Goal: Task Accomplishment & Management: Use online tool/utility

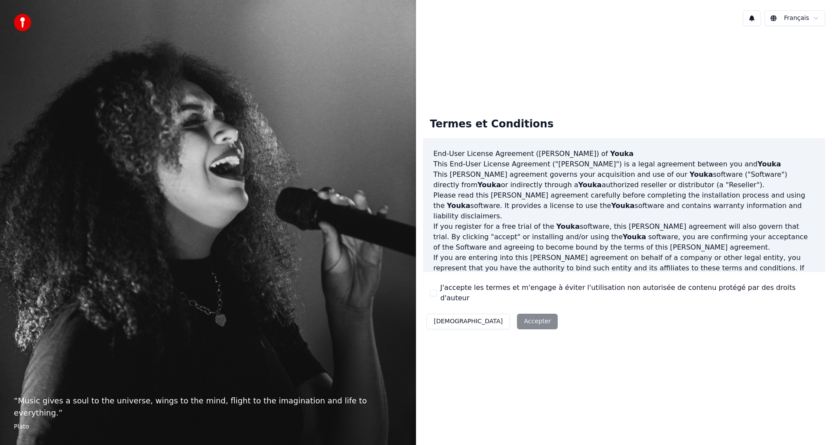
drag, startPoint x: 433, startPoint y: 299, endPoint x: 434, endPoint y: 293, distance: 6.1
click at [434, 297] on div "Termes et Conditions End-User License Agreement (EULA) of Youka This End-User L…" at bounding box center [624, 222] width 402 height 222
click at [434, 292] on button "J'accepte les termes et m'engage à éviter l'utilisation non autorisée de conten…" at bounding box center [433, 293] width 7 height 7
click at [517, 316] on button "Accepter" at bounding box center [537, 322] width 41 height 16
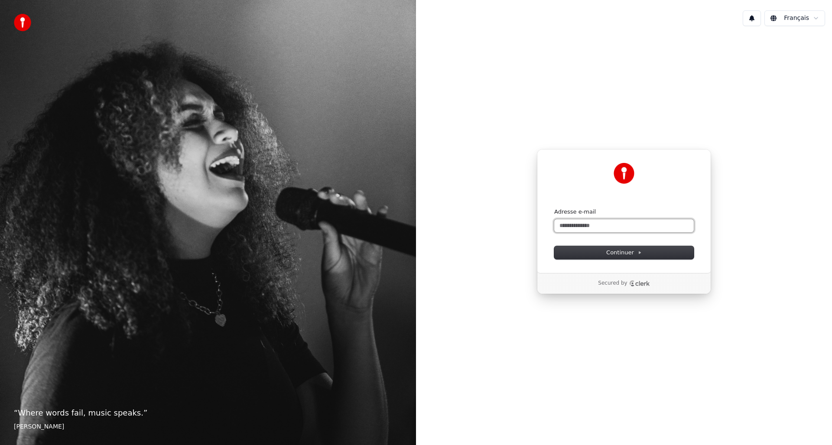
click at [583, 227] on input "Adresse e-mail" at bounding box center [624, 225] width 140 height 13
click at [554, 208] on button "submit" at bounding box center [554, 208] width 0 height 0
type input "**********"
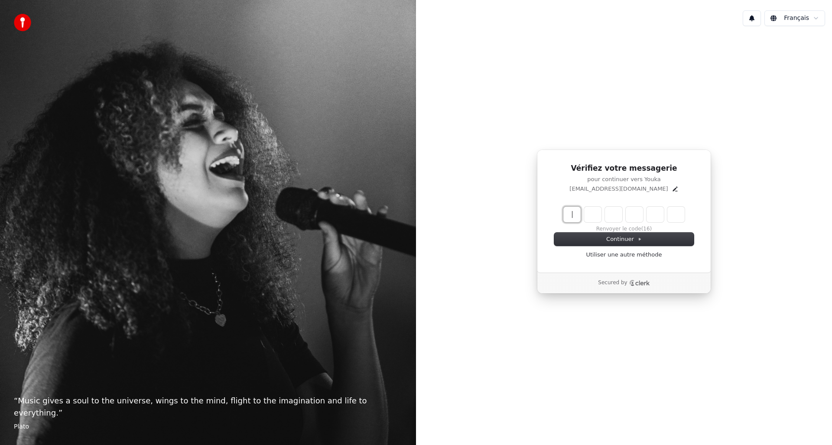
click at [572, 217] on input "Enter verification code" at bounding box center [633, 215] width 139 height 16
paste input "******"
type input "******"
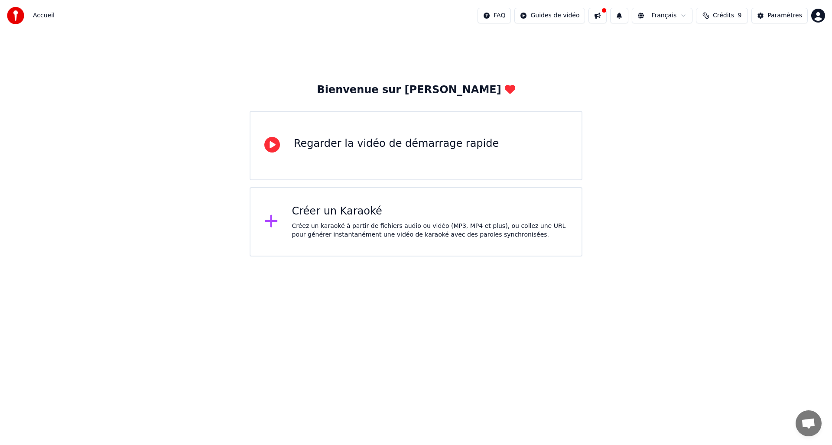
click at [331, 234] on div "Créez un karaoké à partir de fichiers audio ou vidéo (MP3, MP4 et plus), ou col…" at bounding box center [430, 230] width 276 height 17
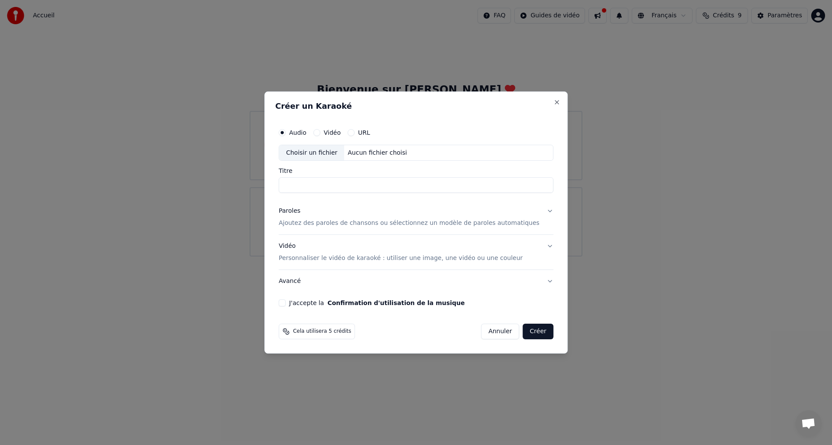
click at [336, 131] on label "Vidéo" at bounding box center [332, 133] width 17 height 6
click at [320, 131] on button "Vidéo" at bounding box center [316, 132] width 7 height 7
click at [334, 154] on div "Choisir un fichier" at bounding box center [311, 153] width 65 height 16
type input "**********"
click at [541, 211] on button "Paroles Ajoutez des paroles de chansons ou sélectionnez un modèle de paroles au…" at bounding box center [416, 217] width 275 height 35
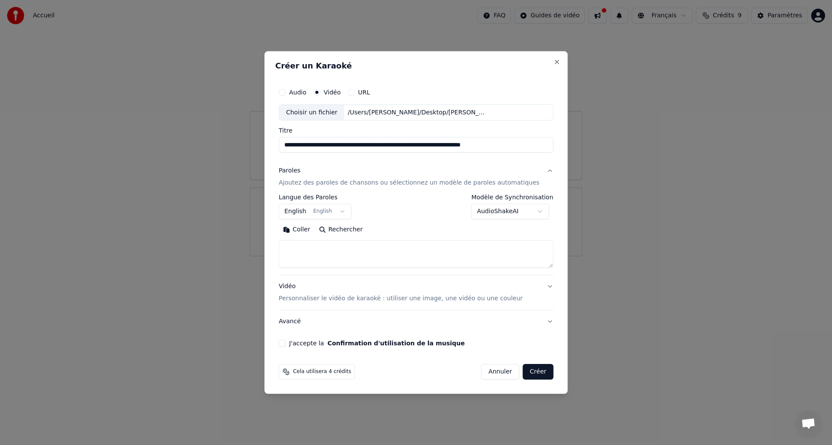
click at [339, 211] on body "**********" at bounding box center [416, 128] width 832 height 257
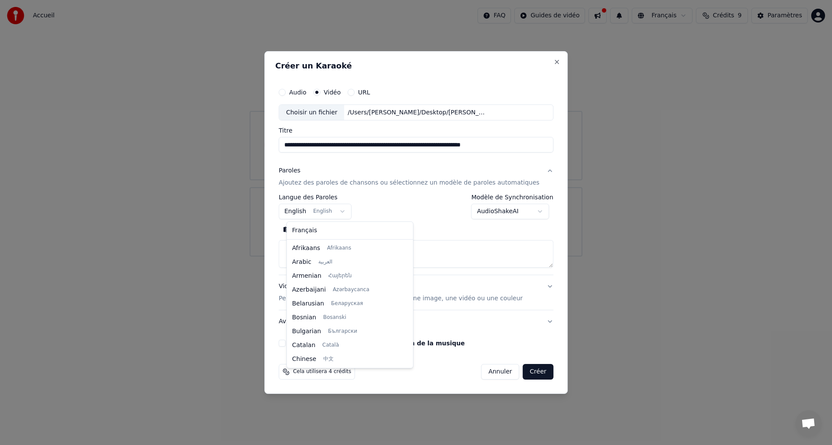
scroll to position [69, 0]
select select "**"
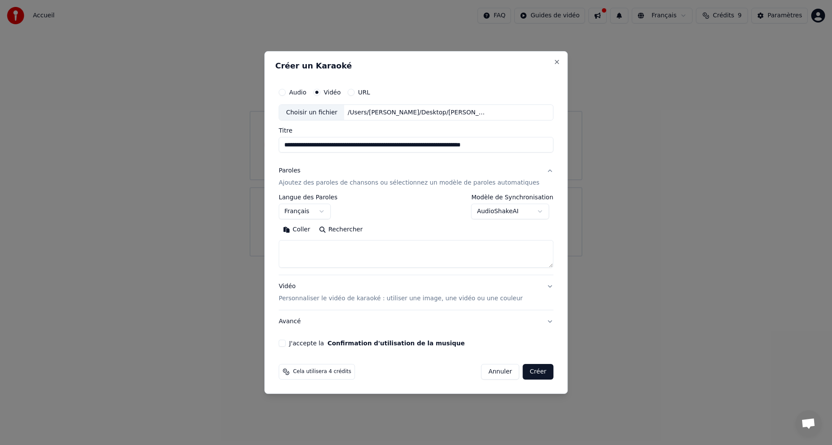
click at [328, 251] on textarea at bounding box center [416, 255] width 275 height 28
paste textarea "**********"
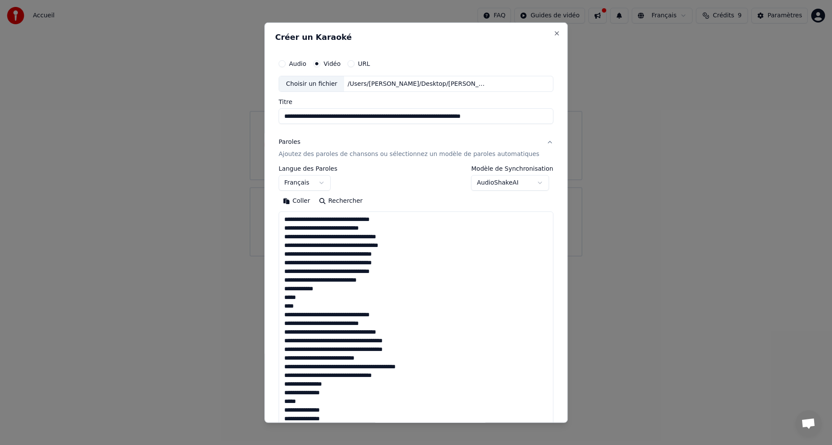
scroll to position [314, 0]
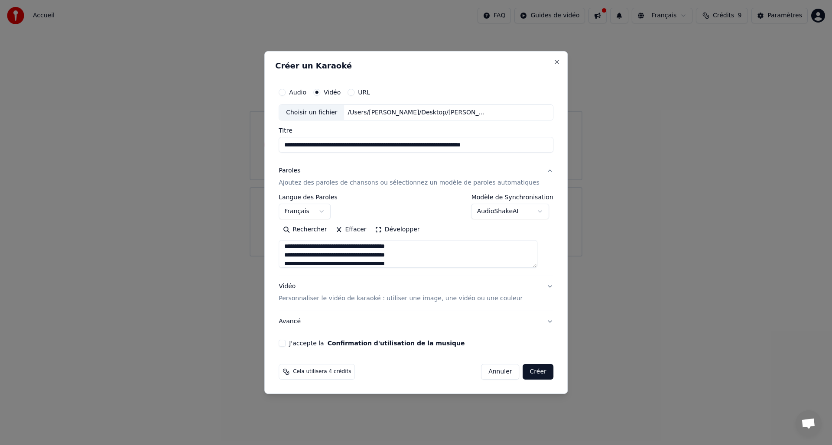
type textarea "**********"
click at [415, 300] on p "Personnaliser le vidéo de karaoké : utiliser une image, une vidéo ou une couleur" at bounding box center [401, 298] width 244 height 9
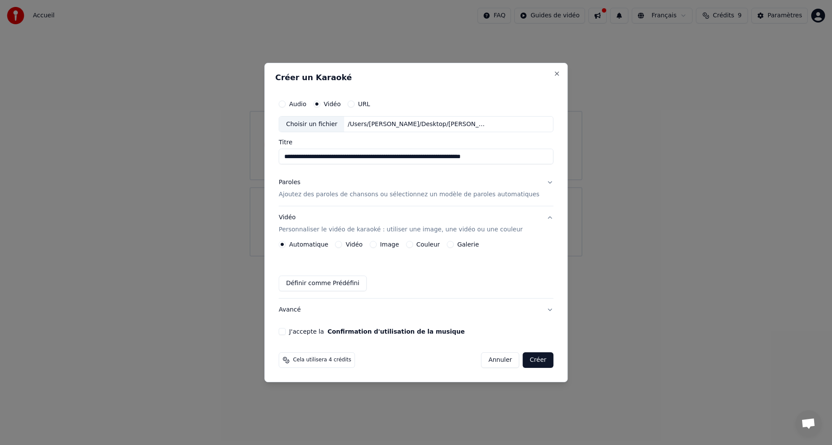
click at [355, 244] on label "Vidéo" at bounding box center [354, 244] width 17 height 6
click at [342, 244] on button "Vidéo" at bounding box center [339, 244] width 7 height 7
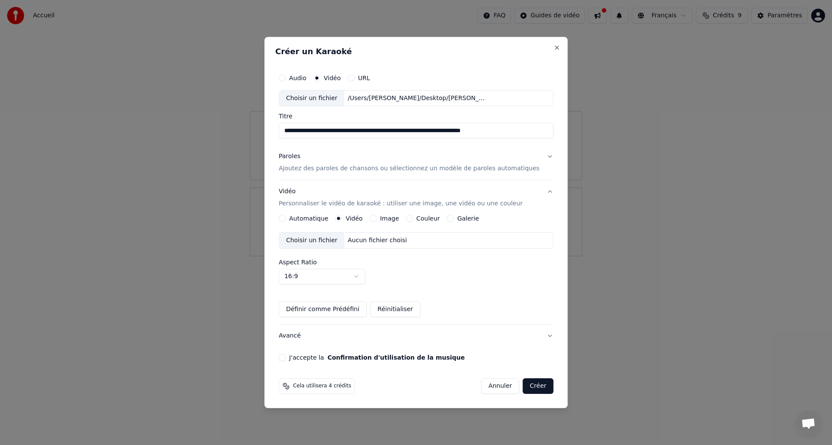
click at [328, 242] on div "Choisir un fichier" at bounding box center [311, 241] width 65 height 16
click at [286, 358] on button "J'accepte la Confirmation d'utilisation de la musique" at bounding box center [282, 357] width 7 height 7
click at [532, 387] on button "Créer" at bounding box center [538, 386] width 30 height 16
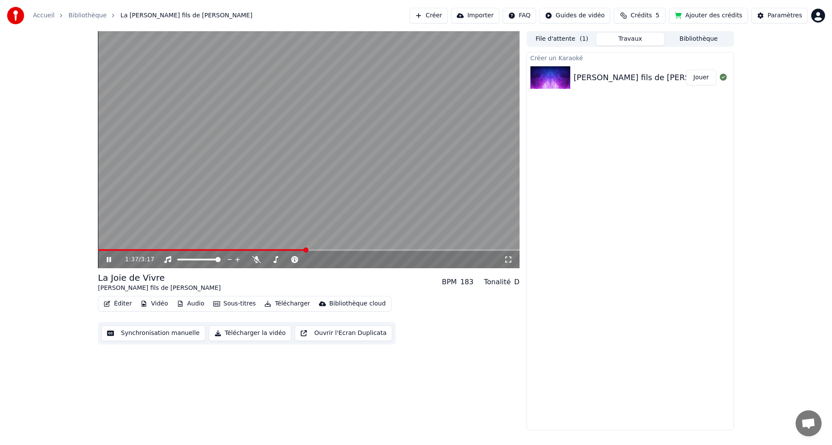
click at [112, 260] on icon at bounding box center [115, 259] width 20 height 7
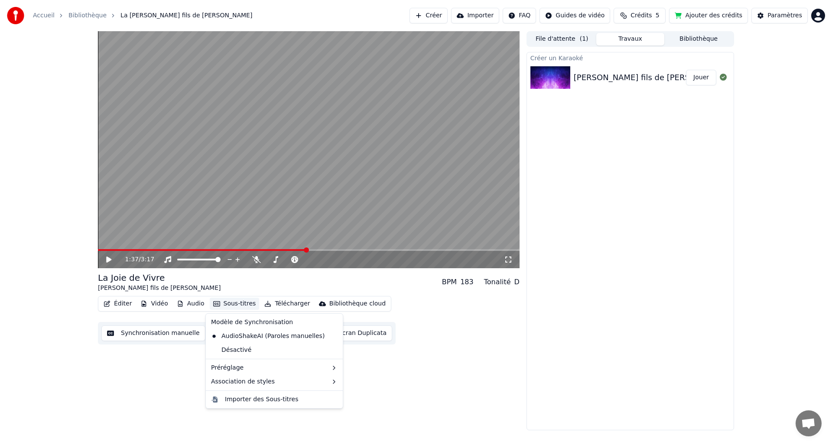
click at [238, 305] on button "Sous-titres" at bounding box center [235, 304] width 50 height 12
click at [153, 360] on div "1:37 / 3:17 La Joie de Vivre David fils de Momone • Momone BPM 183 Tonalité D É…" at bounding box center [309, 230] width 422 height 399
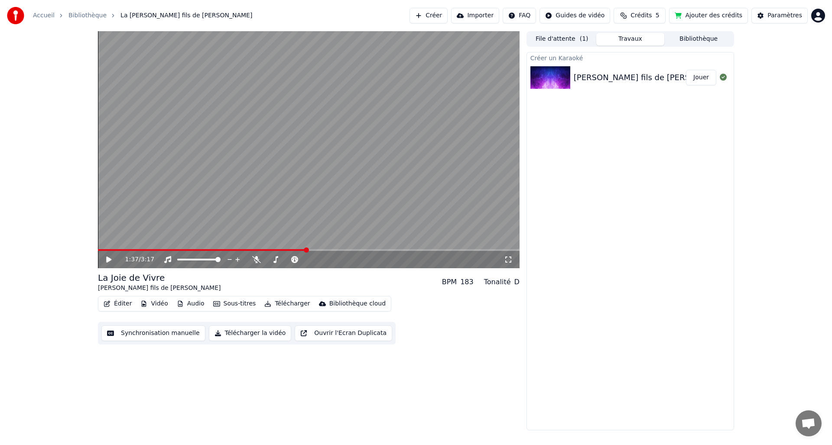
click at [159, 332] on button "Synchronisation manuelle" at bounding box center [153, 334] width 104 height 16
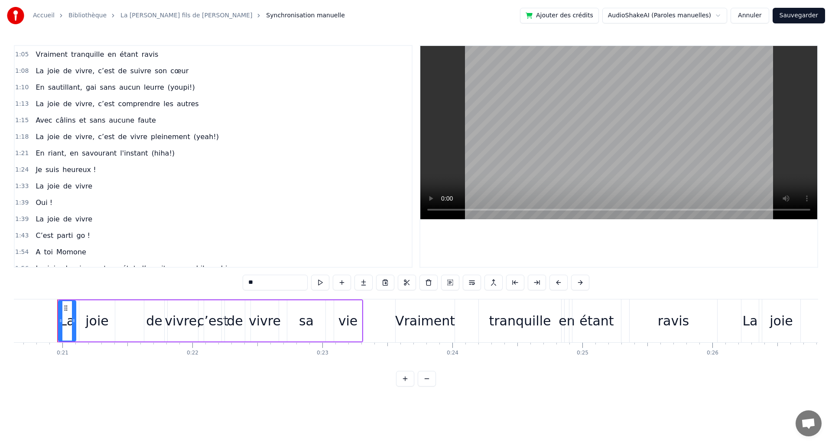
scroll to position [204, 0]
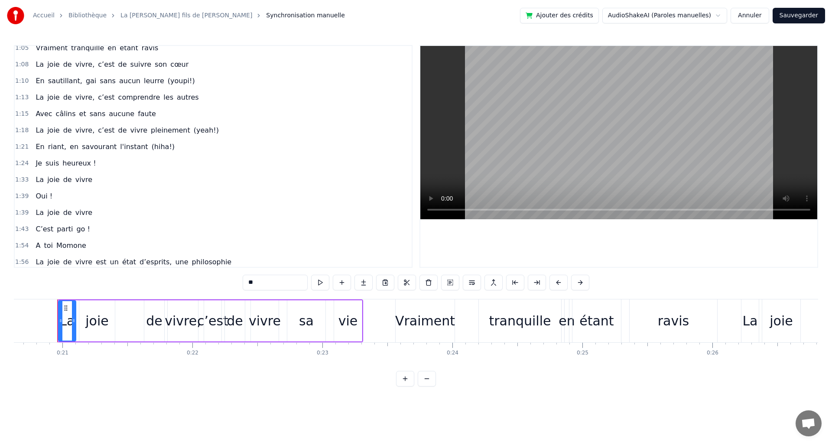
click at [131, 143] on span "l'instant" at bounding box center [133, 147] width 29 height 10
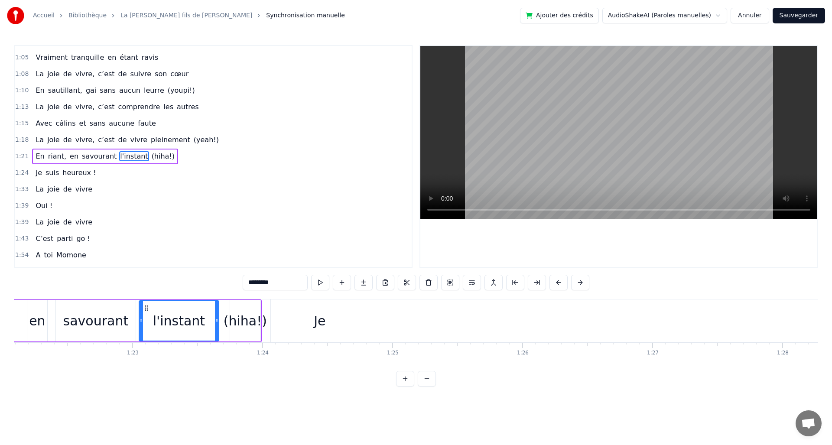
scroll to position [0, 10757]
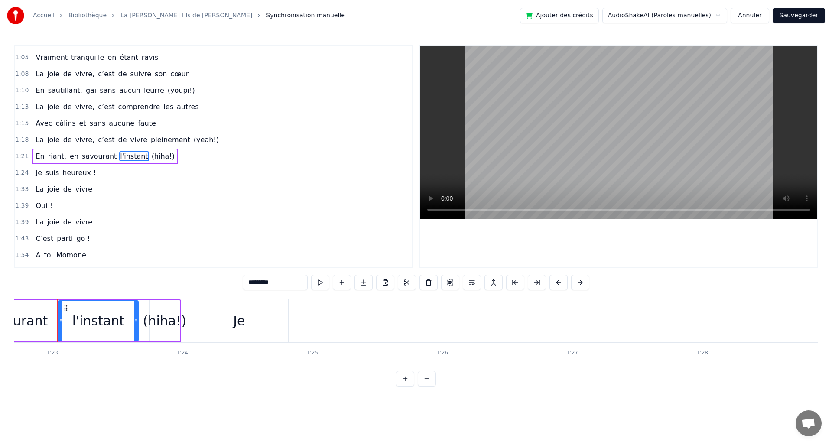
click at [36, 175] on span "Je" at bounding box center [39, 173] width 8 height 10
type input "**"
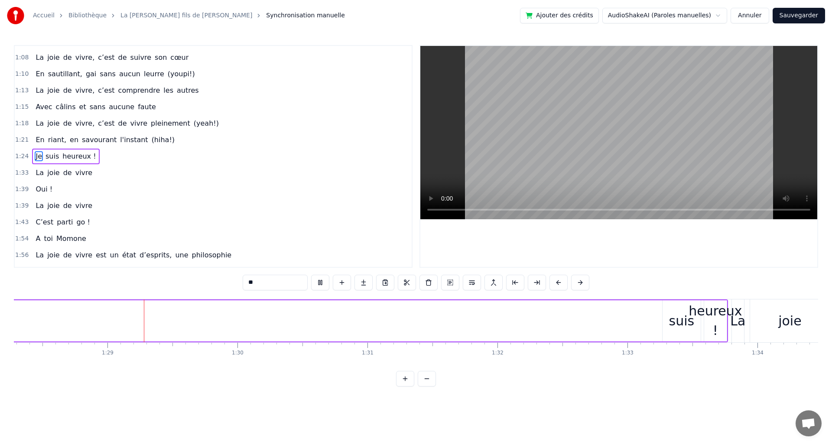
scroll to position [0, 11484]
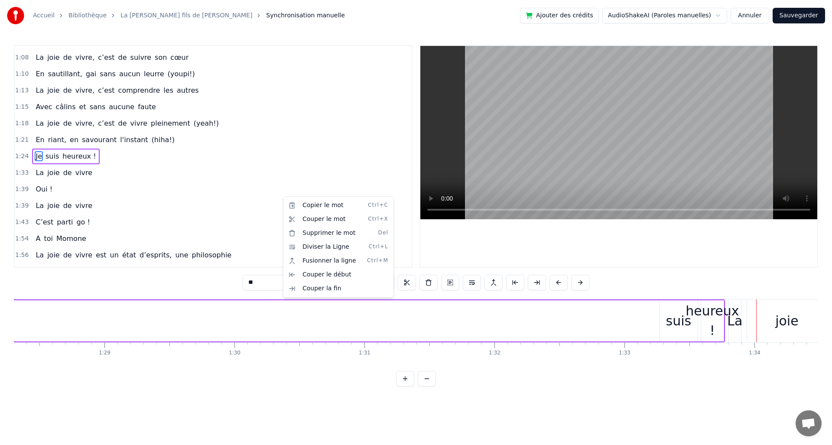
drag, startPoint x: 282, startPoint y: 196, endPoint x: 183, endPoint y: 181, distance: 100.9
click at [180, 181] on html "Accueil Bibliothèque La [PERSON_NAME] fils de [PERSON_NAME] Synchronisation man…" at bounding box center [416, 200] width 832 height 401
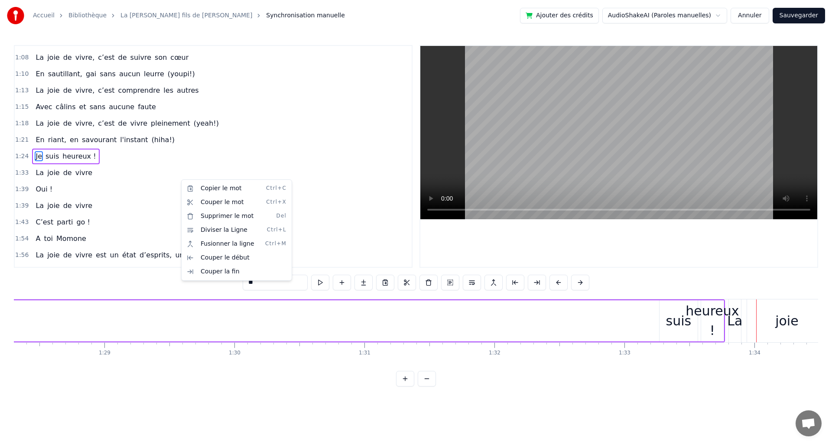
drag, startPoint x: 180, startPoint y: 179, endPoint x: 148, endPoint y: 168, distance: 34.0
click at [148, 168] on html "Accueil Bibliothèque La [PERSON_NAME] fils de [PERSON_NAME] Synchronisation man…" at bounding box center [416, 200] width 832 height 401
click at [418, 200] on div "0:20 La joie de vivre, c’est de vivre sa vie 0:23 Vraiment tranquille en étant …" at bounding box center [416, 156] width 805 height 223
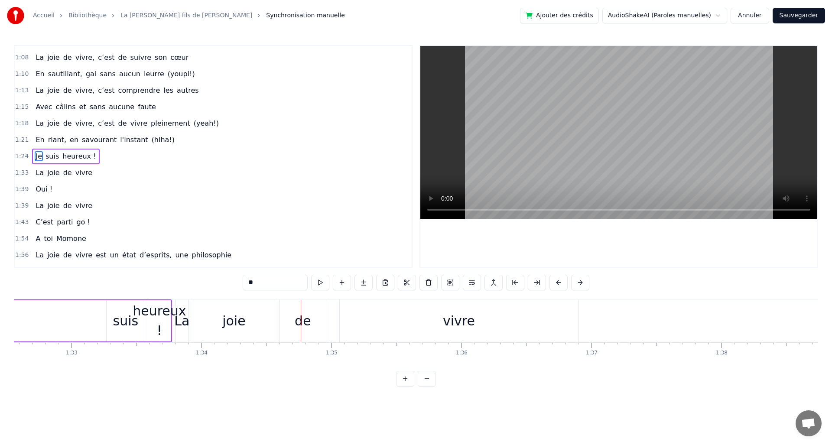
scroll to position [0, 12219]
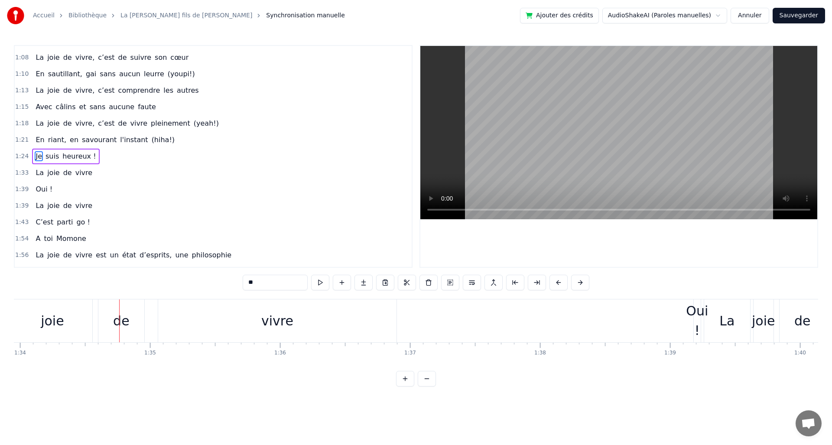
click at [25, 172] on span "1:33" at bounding box center [21, 173] width 13 height 9
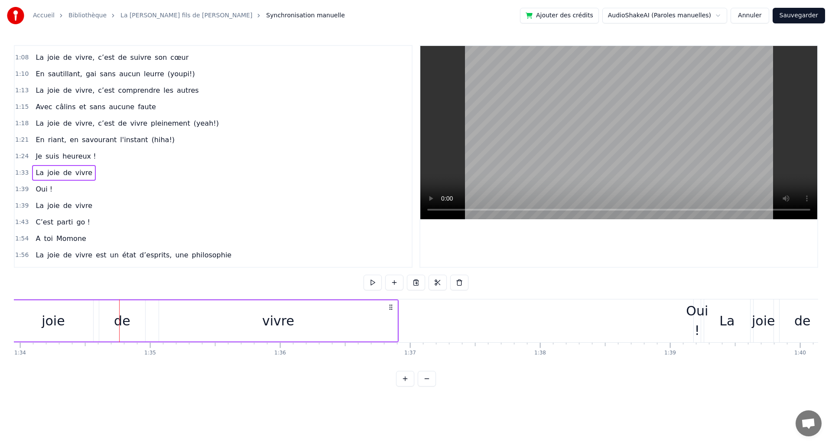
scroll to position [0, 12156]
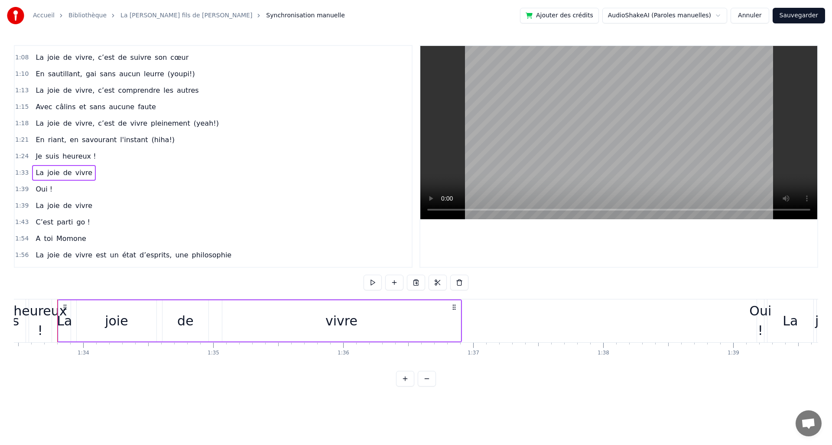
click at [25, 172] on span "1:33" at bounding box center [21, 173] width 13 height 9
click at [21, 173] on span "1:33" at bounding box center [21, 173] width 13 height 9
click at [147, 168] on html "Accueil Bibliothèque La [PERSON_NAME] fils de [PERSON_NAME] Synchronisation man…" at bounding box center [416, 200] width 832 height 401
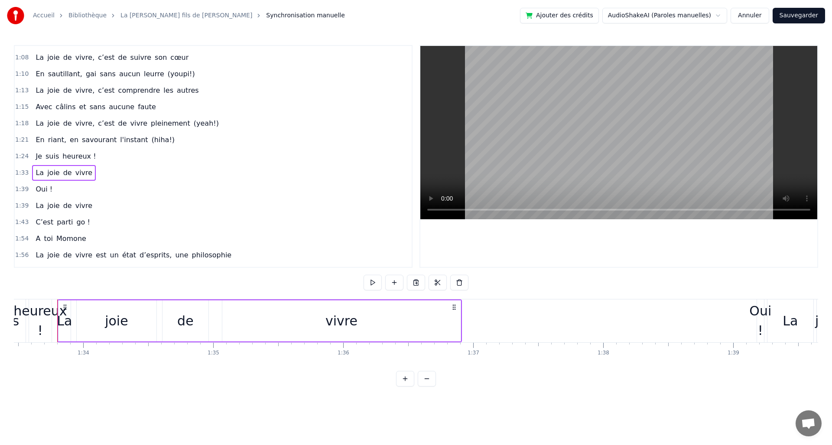
click at [20, 157] on span "1:24" at bounding box center [21, 156] width 13 height 9
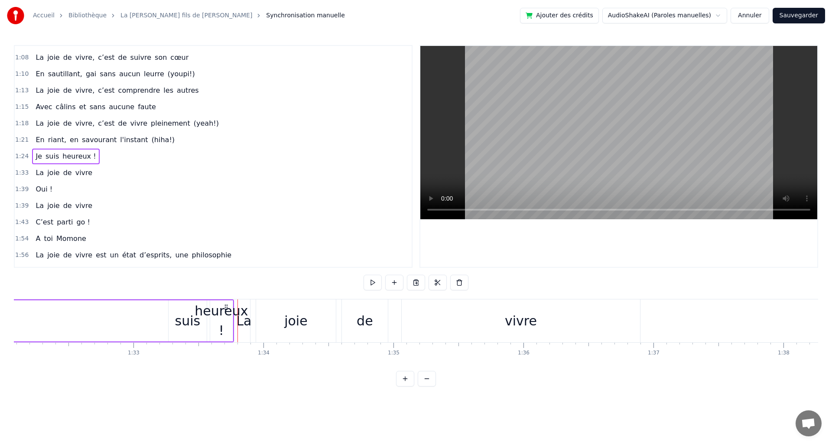
click at [21, 157] on span "1:24" at bounding box center [21, 156] width 13 height 9
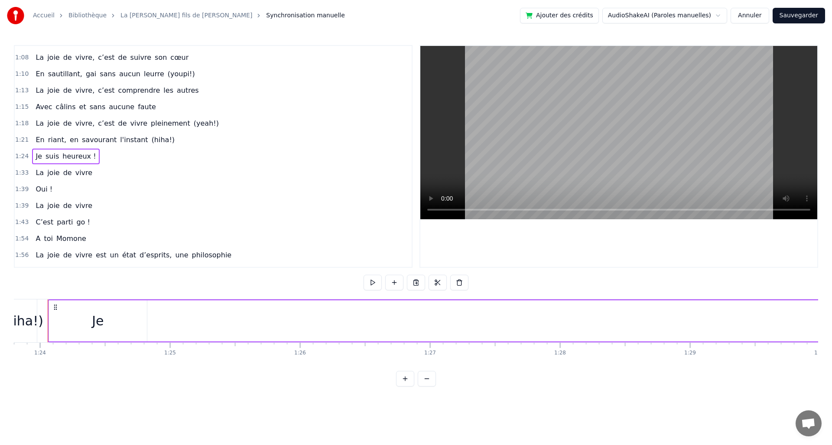
scroll to position [0, 10889]
click at [170, 165] on html "Accueil Bibliothèque La [PERSON_NAME] fils de [PERSON_NAME] Synchronisation man…" at bounding box center [416, 200] width 832 height 401
drag, startPoint x: 459, startPoint y: 283, endPoint x: 294, endPoint y: 197, distance: 185.2
drag, startPoint x: 373, startPoint y: 285, endPoint x: 257, endPoint y: 205, distance: 140.8
click at [373, 282] on button at bounding box center [373, 283] width 18 height 16
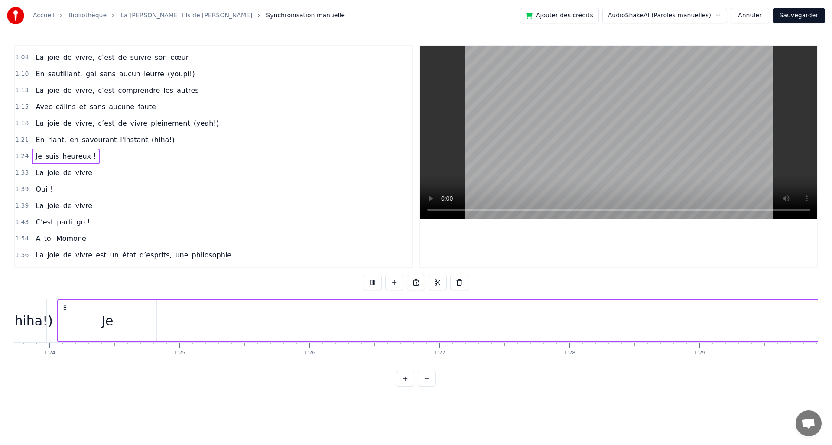
click at [373, 282] on button at bounding box center [373, 283] width 18 height 16
click at [65, 156] on span "heureux !" at bounding box center [79, 156] width 35 height 10
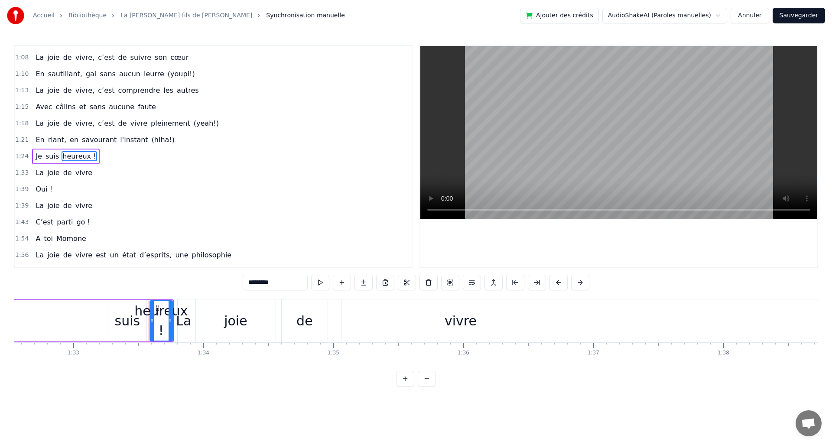
click at [48, 158] on span "suis" at bounding box center [52, 156] width 15 height 10
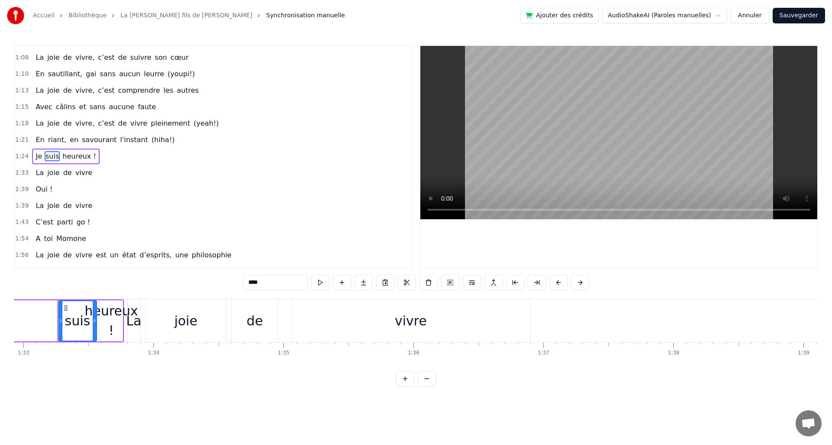
click at [38, 159] on span "Je" at bounding box center [39, 156] width 8 height 10
type input "**"
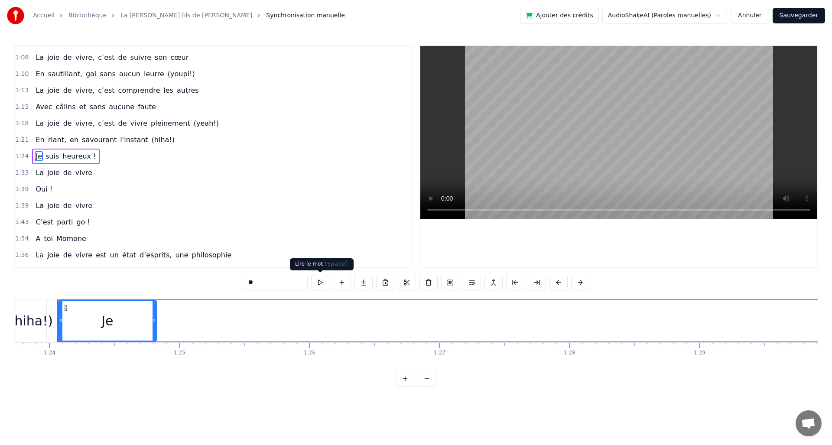
click at [317, 286] on button at bounding box center [320, 283] width 18 height 16
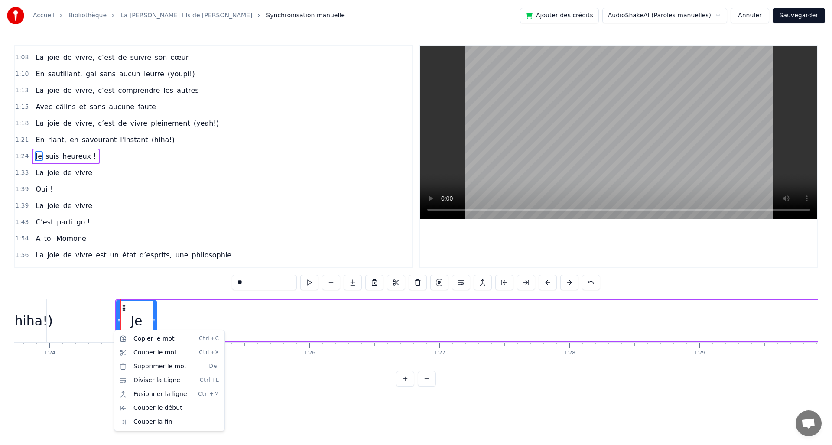
click at [104, 320] on html "Accueil Bibliothèque La [PERSON_NAME] fils de [PERSON_NAME] Synchronisation man…" at bounding box center [416, 200] width 832 height 401
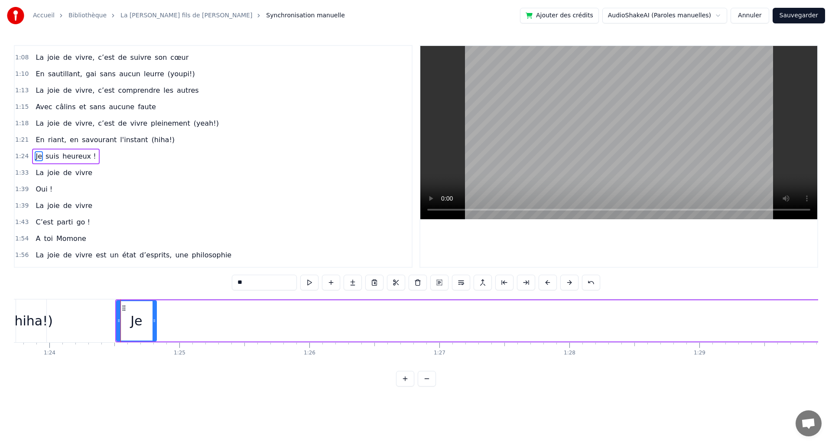
drag, startPoint x: 138, startPoint y: 323, endPoint x: 160, endPoint y: 326, distance: 22.3
click at [162, 326] on div "Je suis heureux !" at bounding box center [717, 321] width 1205 height 43
click at [155, 325] on div "Je" at bounding box center [137, 320] width 40 height 41
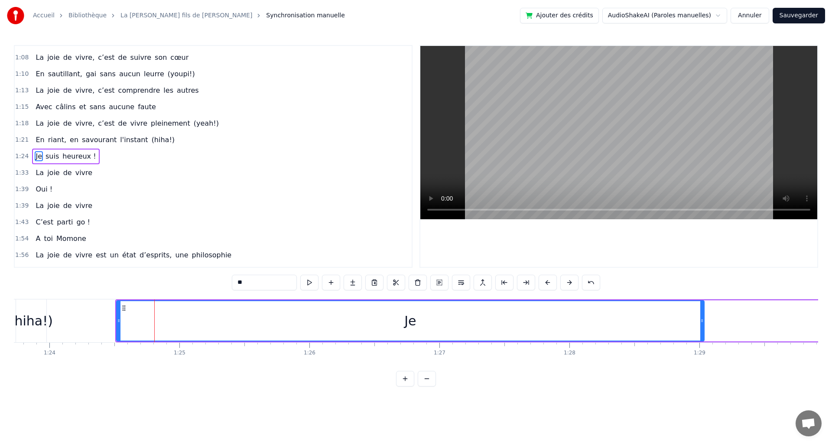
drag, startPoint x: 155, startPoint y: 324, endPoint x: 702, endPoint y: 333, distance: 547.6
click at [703, 335] on div at bounding box center [702, 320] width 3 height 39
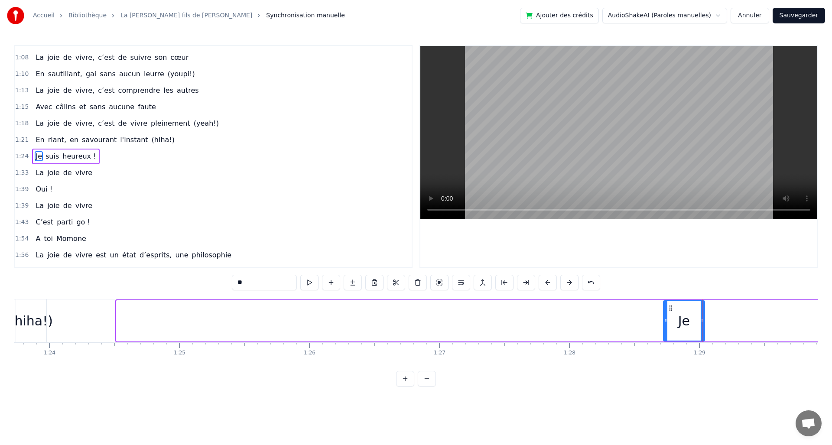
drag, startPoint x: 118, startPoint y: 320, endPoint x: 671, endPoint y: 329, distance: 552.4
click at [668, 329] on div at bounding box center [665, 320] width 3 height 39
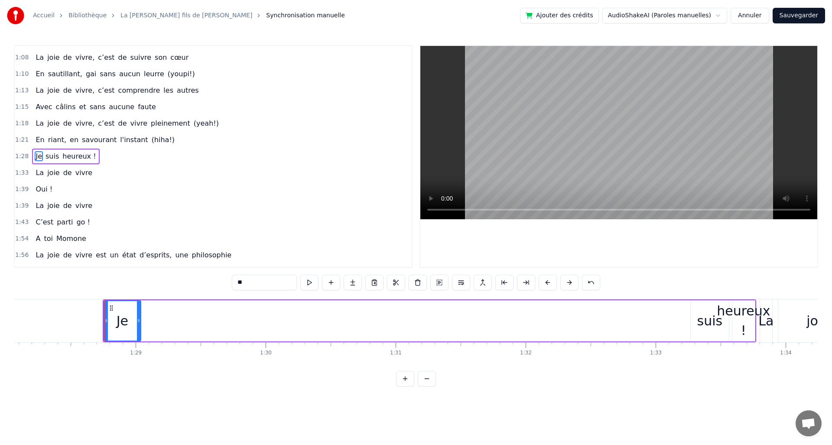
scroll to position [0, 11509]
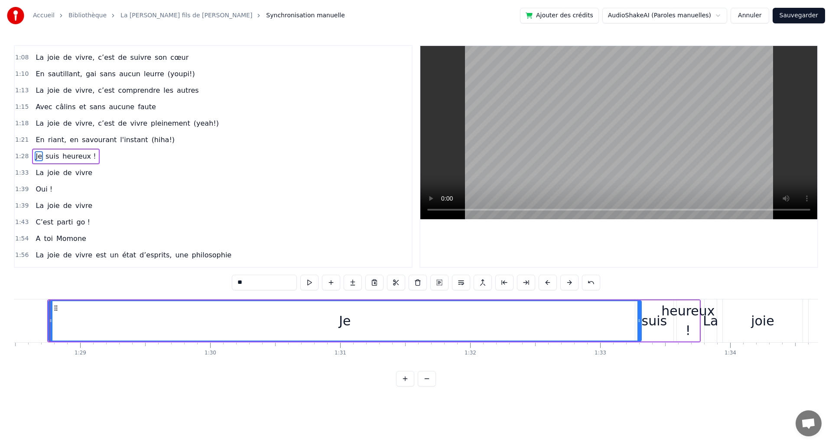
drag, startPoint x: 85, startPoint y: 319, endPoint x: 641, endPoint y: 327, distance: 556.3
click at [641, 327] on div at bounding box center [639, 320] width 3 height 39
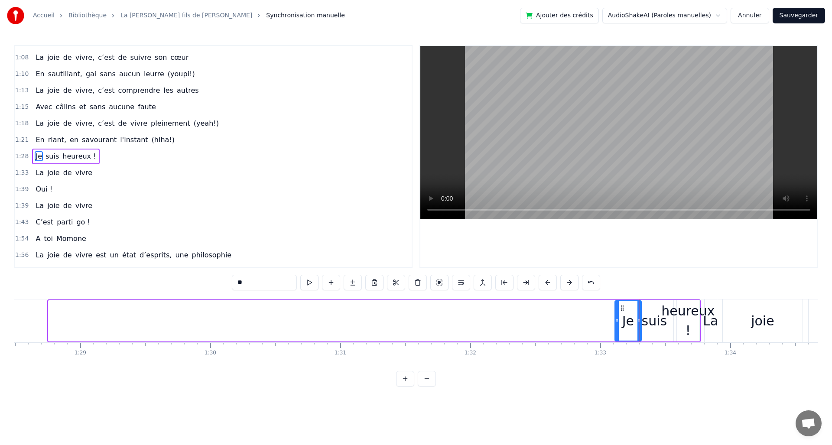
drag, startPoint x: 49, startPoint y: 322, endPoint x: 616, endPoint y: 338, distance: 566.9
click at [616, 338] on div at bounding box center [617, 320] width 3 height 39
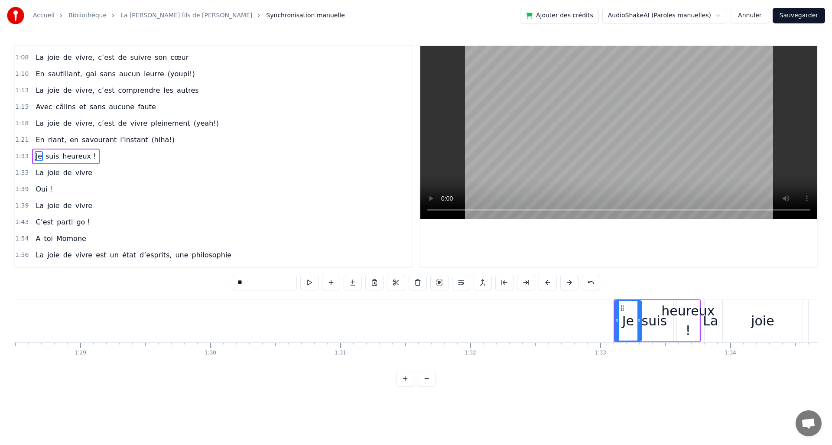
drag, startPoint x: 717, startPoint y: 325, endPoint x: 736, endPoint y: 325, distance: 19.1
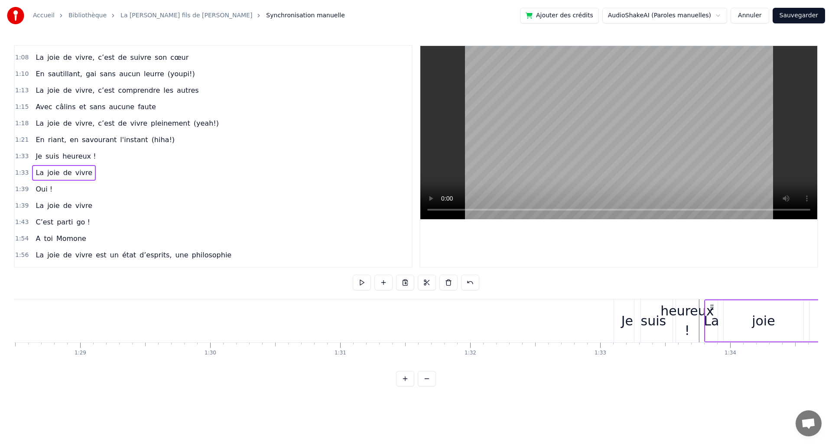
click at [718, 328] on div "La" at bounding box center [711, 321] width 15 height 20
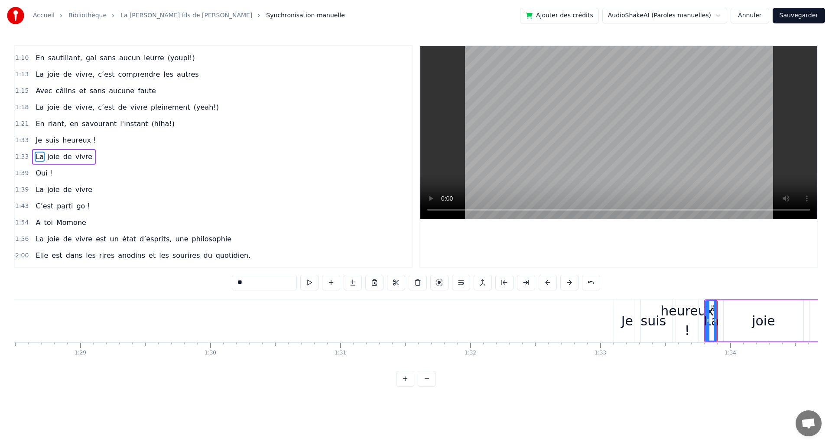
scroll to position [227, 0]
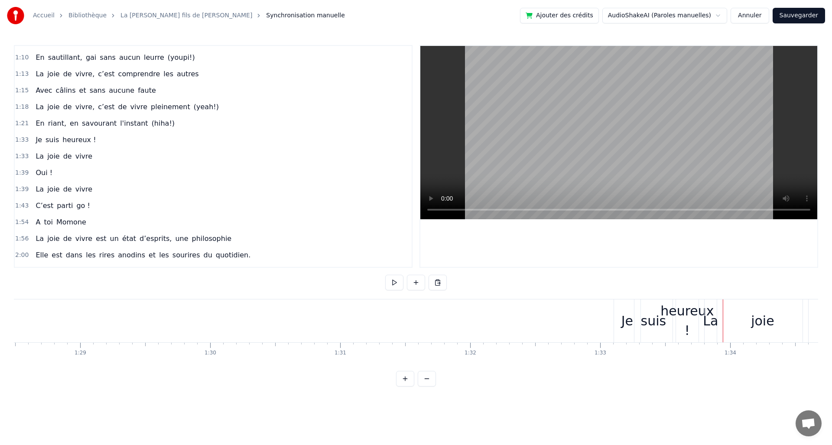
click at [715, 328] on div "La" at bounding box center [710, 321] width 15 height 20
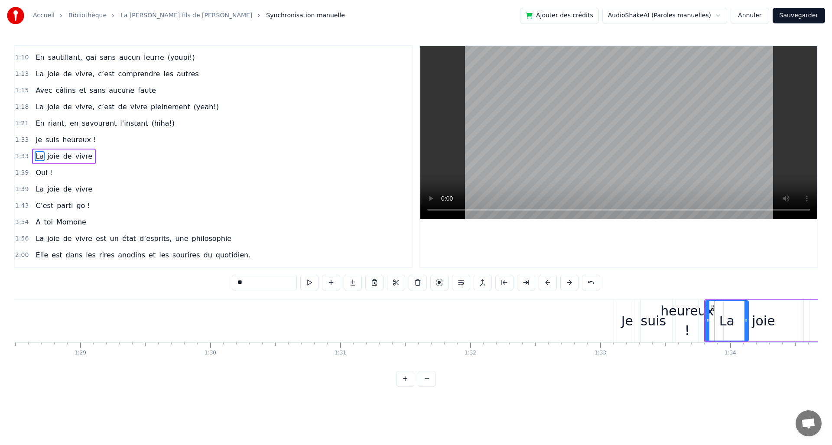
drag, startPoint x: 716, startPoint y: 329, endPoint x: 736, endPoint y: 331, distance: 19.6
click at [747, 330] on div at bounding box center [746, 320] width 3 height 39
drag, startPoint x: 709, startPoint y: 332, endPoint x: 730, endPoint y: 335, distance: 20.6
click at [660, 310] on div "suis" at bounding box center [654, 321] width 38 height 43
type input "****"
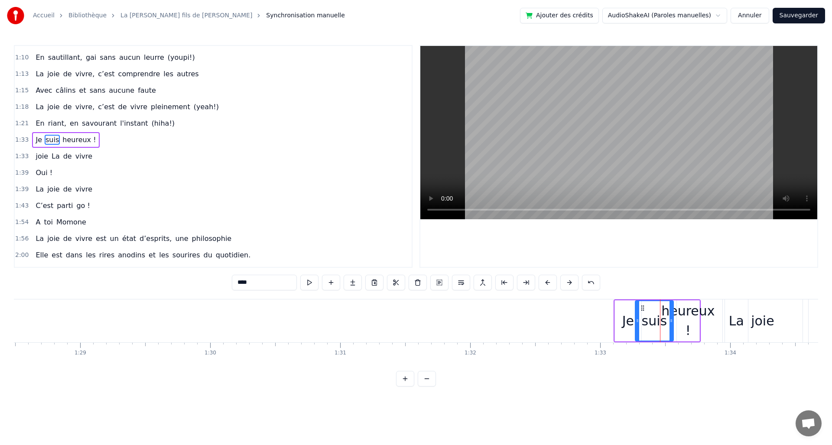
scroll to position [211, 0]
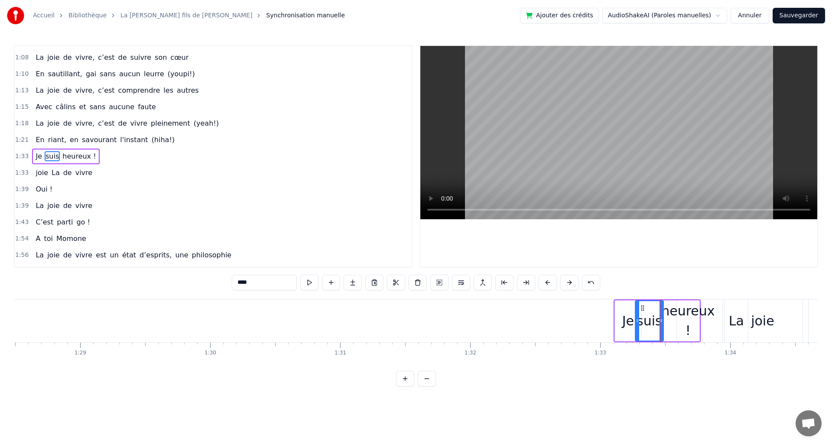
drag, startPoint x: 672, startPoint y: 326, endPoint x: 662, endPoint y: 332, distance: 11.7
click at [662, 332] on div at bounding box center [661, 320] width 3 height 39
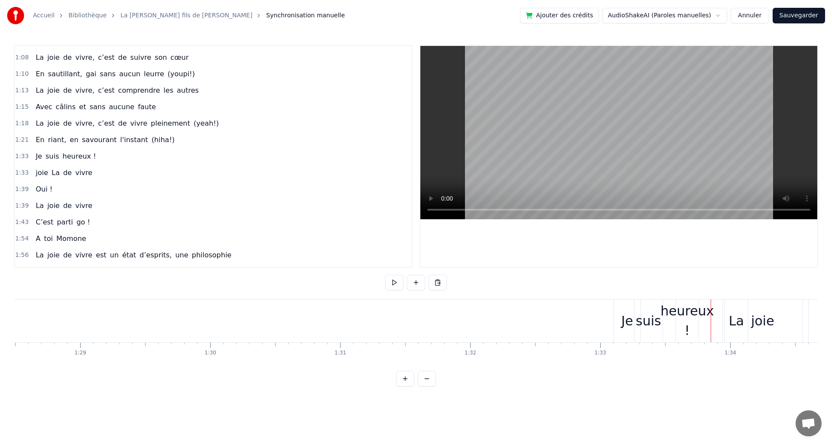
click at [691, 323] on div "heureux !" at bounding box center [687, 320] width 53 height 39
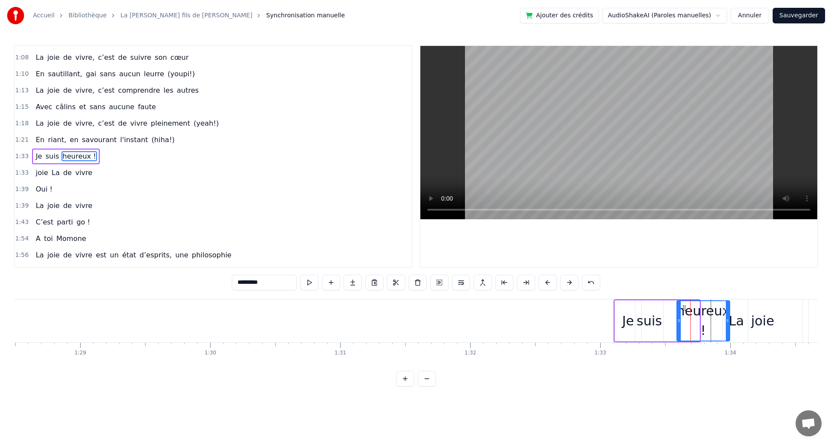
drag, startPoint x: 698, startPoint y: 321, endPoint x: 728, endPoint y: 328, distance: 31.2
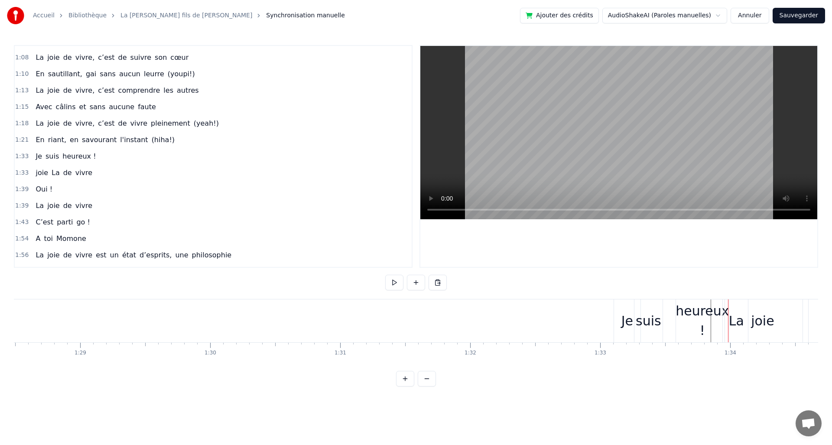
click at [697, 317] on div "heureux !" at bounding box center [702, 320] width 53 height 39
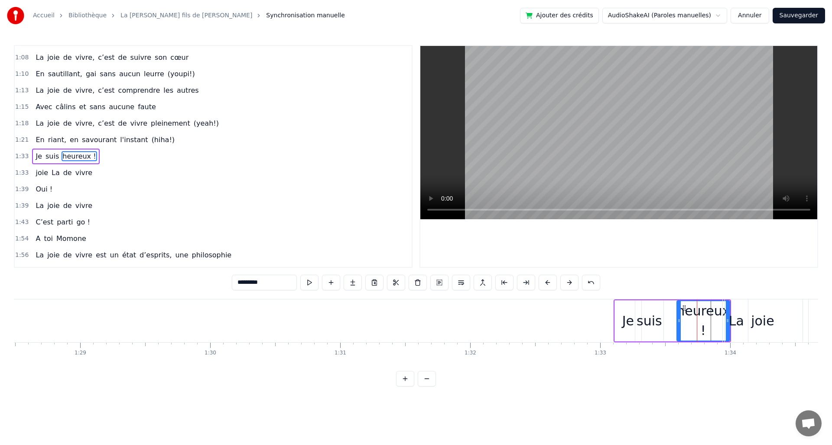
click at [669, 318] on div "Je suis heureux !" at bounding box center [672, 321] width 117 height 43
click at [649, 322] on div "suis" at bounding box center [650, 321] width 26 height 20
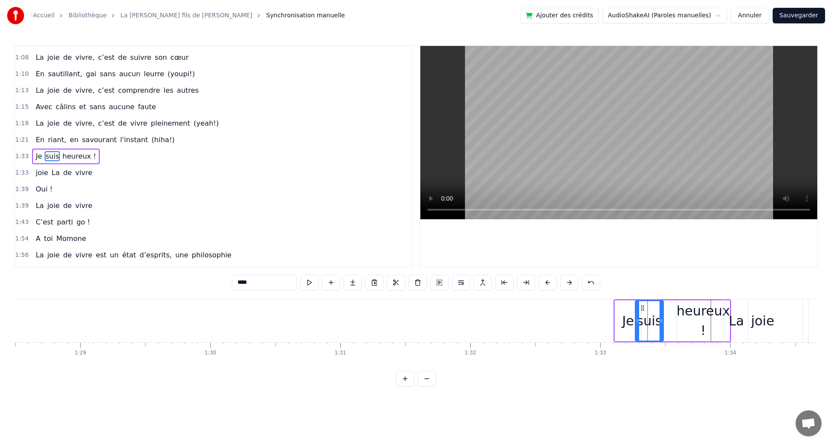
click at [670, 324] on div "Je suis heureux !" at bounding box center [672, 321] width 117 height 43
click at [688, 323] on div "heureux !" at bounding box center [703, 320] width 53 height 39
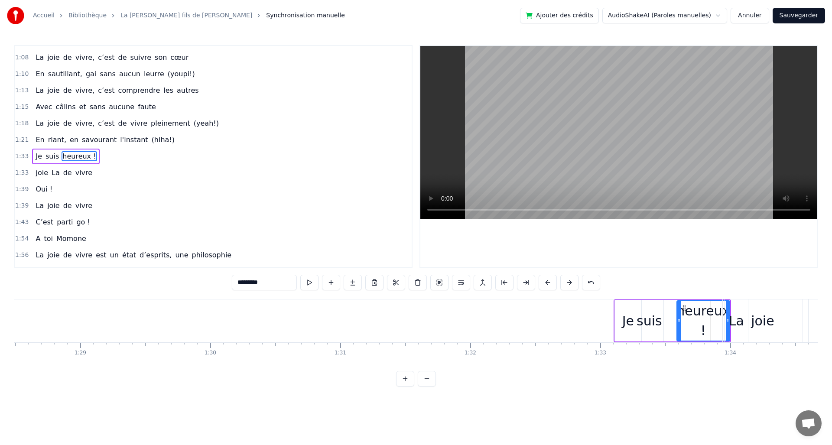
drag, startPoint x: 728, startPoint y: 323, endPoint x: 722, endPoint y: 325, distance: 6.9
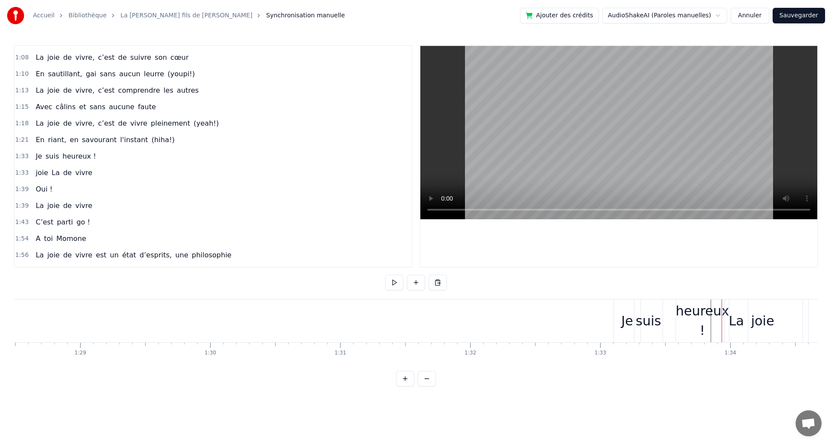
click at [700, 323] on div "heureux !" at bounding box center [702, 320] width 53 height 39
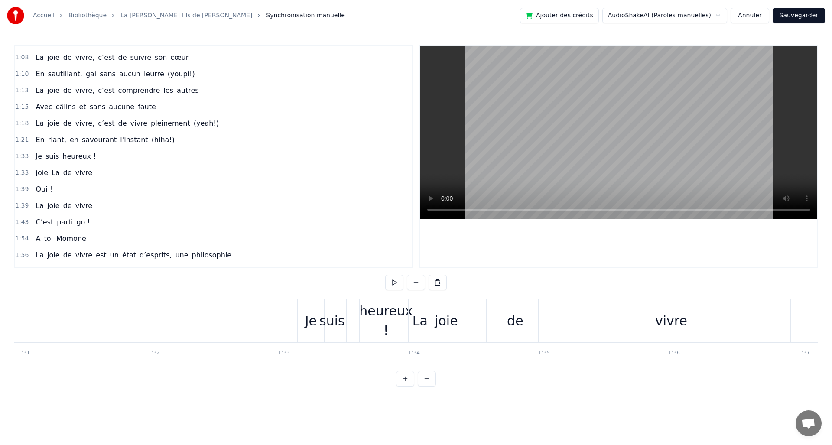
scroll to position [0, 11811]
click at [438, 328] on div "La" at bounding box center [434, 321] width 15 height 20
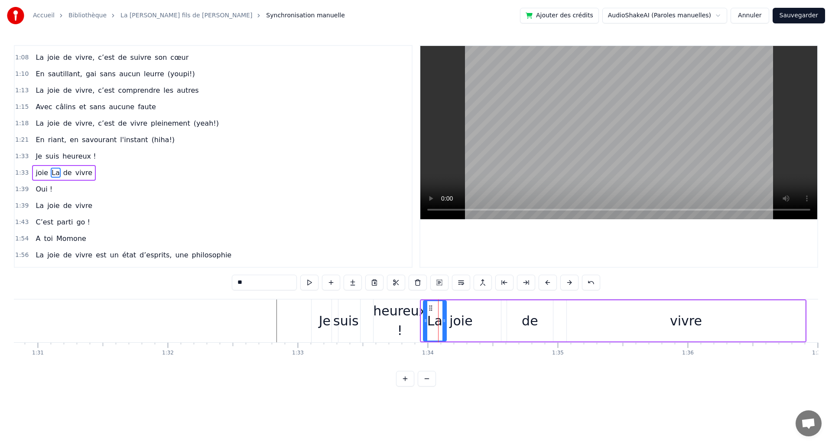
scroll to position [227, 0]
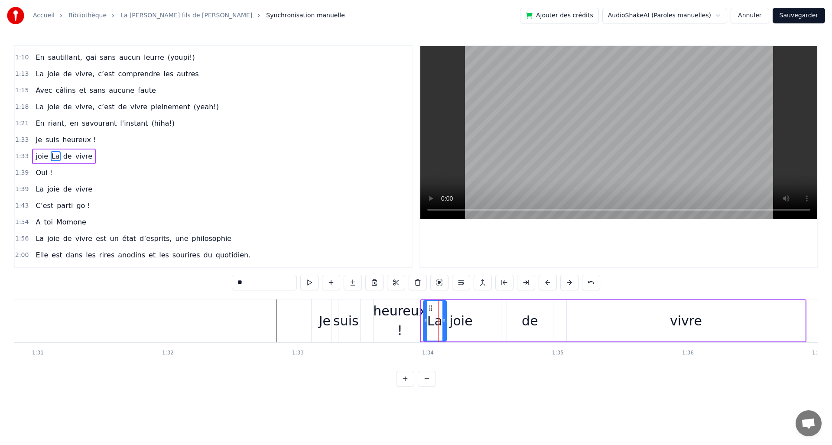
click at [453, 329] on div "joie" at bounding box center [461, 321] width 23 height 20
drag, startPoint x: 424, startPoint y: 328, endPoint x: 476, endPoint y: 335, distance: 52.1
click at [432, 323] on div "La" at bounding box center [434, 321] width 15 height 20
type input "**"
drag, startPoint x: 446, startPoint y: 327, endPoint x: 467, endPoint y: 331, distance: 21.6
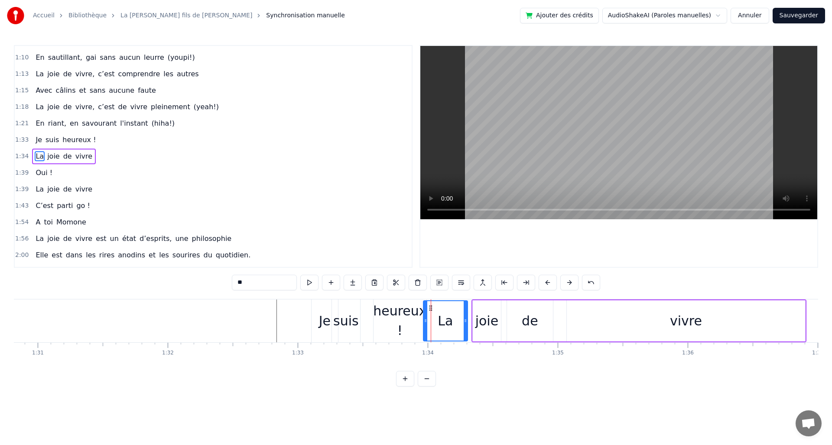
click at [467, 331] on div at bounding box center [465, 320] width 3 height 39
drag, startPoint x: 425, startPoint y: 324, endPoint x: 447, endPoint y: 331, distance: 23.3
click at [447, 331] on div at bounding box center [447, 320] width 3 height 39
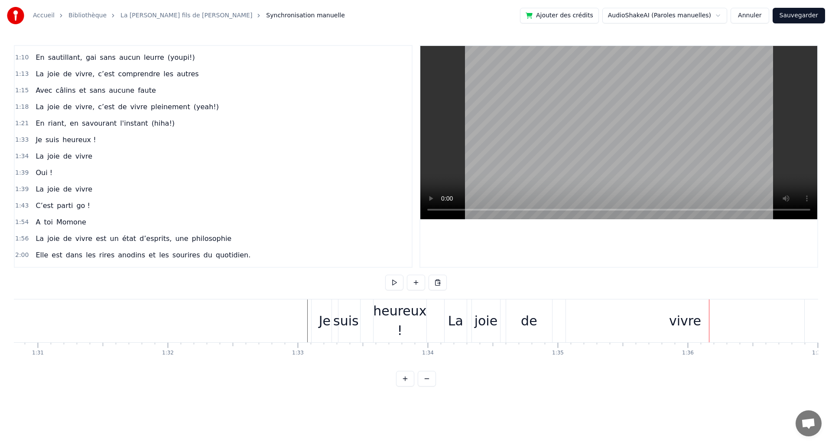
click at [632, 326] on div "vivre" at bounding box center [685, 321] width 238 height 43
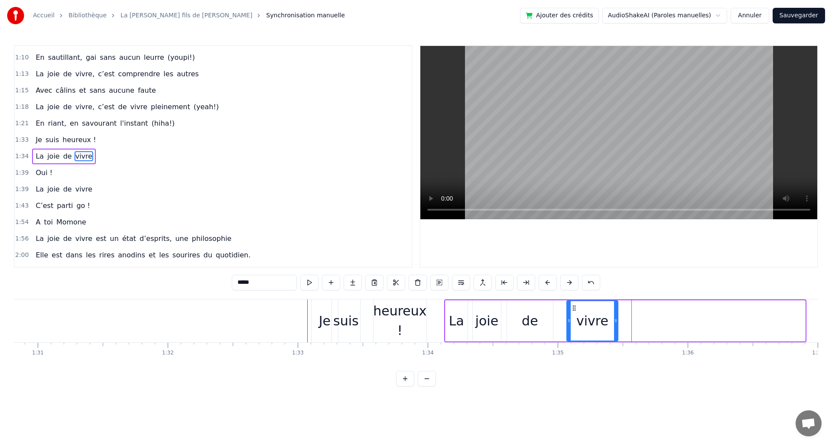
drag, startPoint x: 802, startPoint y: 320, endPoint x: 615, endPoint y: 329, distance: 187.5
click at [615, 329] on div at bounding box center [615, 320] width 3 height 39
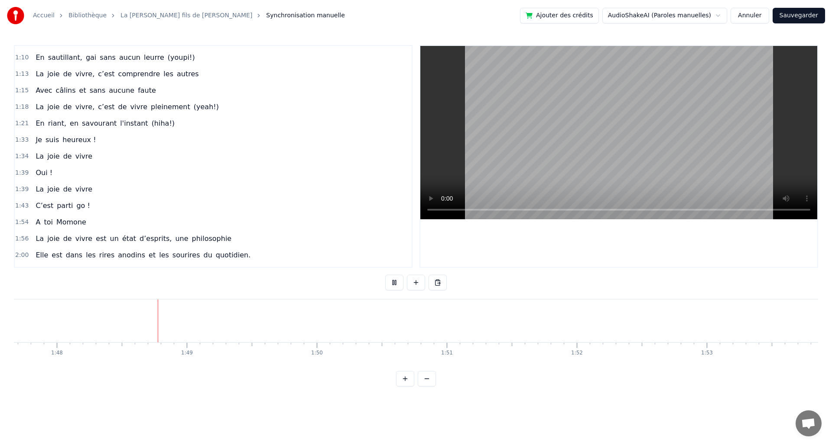
scroll to position [0, 14004]
click at [809, 14] on button "Sauvegarder" at bounding box center [799, 16] width 52 height 16
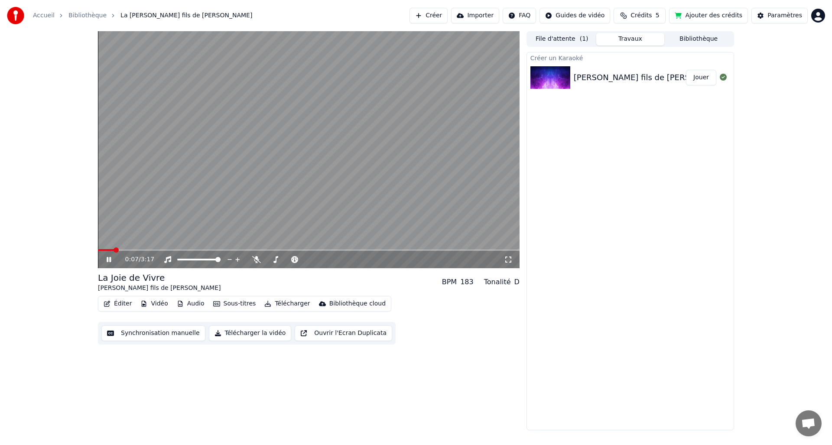
click at [508, 261] on icon at bounding box center [508, 259] width 9 height 7
click at [106, 253] on span at bounding box center [108, 250] width 5 height 5
click at [107, 259] on icon at bounding box center [109, 259] width 4 height 5
click at [170, 333] on button "Synchronisation manuelle" at bounding box center [153, 334] width 104 height 16
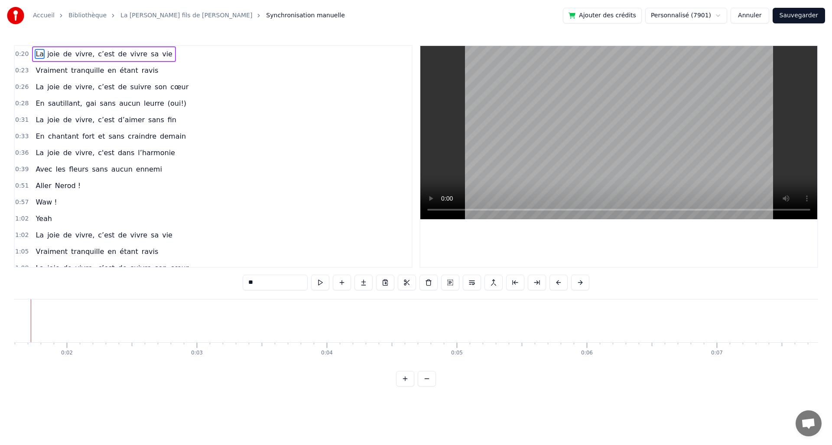
scroll to position [0, 181]
click at [615, 118] on video at bounding box center [619, 132] width 397 height 173
click at [698, 16] on html "Accueil Bibliothèque La [PERSON_NAME] fils de Momone • Momone Synchronisation m…" at bounding box center [416, 200] width 832 height 401
click at [533, 151] on html "Accueil Bibliothèque La [PERSON_NAME] fils de Momone • Momone Synchronisation m…" at bounding box center [416, 200] width 832 height 401
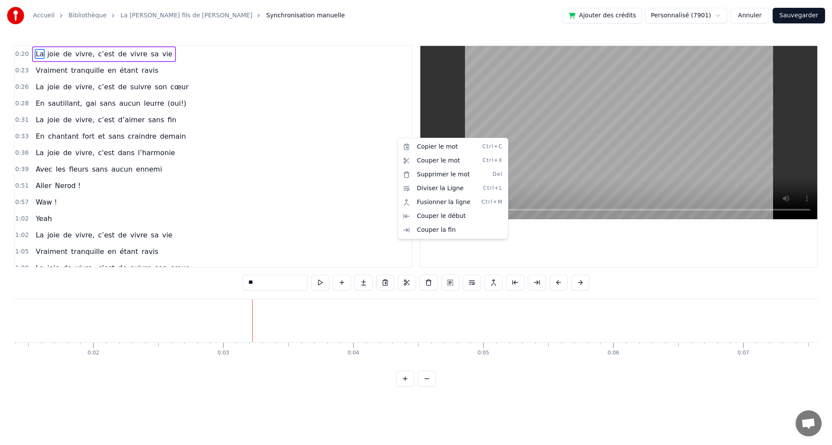
drag, startPoint x: 397, startPoint y: 138, endPoint x: 410, endPoint y: 93, distance: 46.5
click at [388, 106] on html "Accueil Bibliothèque La [PERSON_NAME] fils de Momone • Momone Synchronisation m…" at bounding box center [416, 200] width 832 height 401
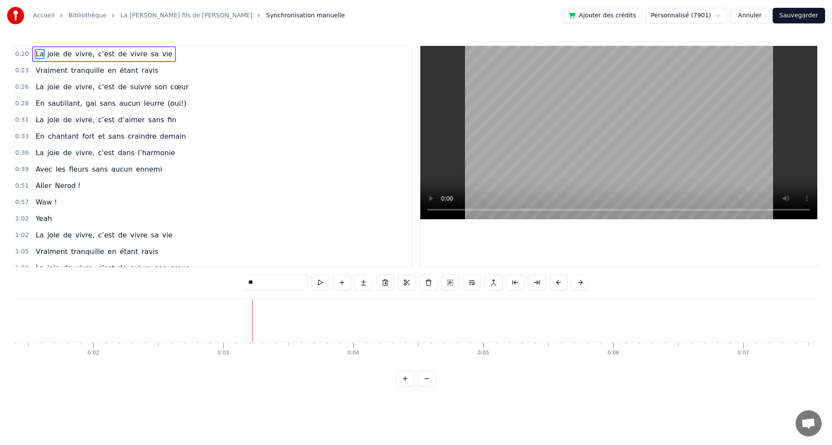
click at [245, 13] on link "La [PERSON_NAME] fils de [PERSON_NAME]" at bounding box center [187, 15] width 132 height 9
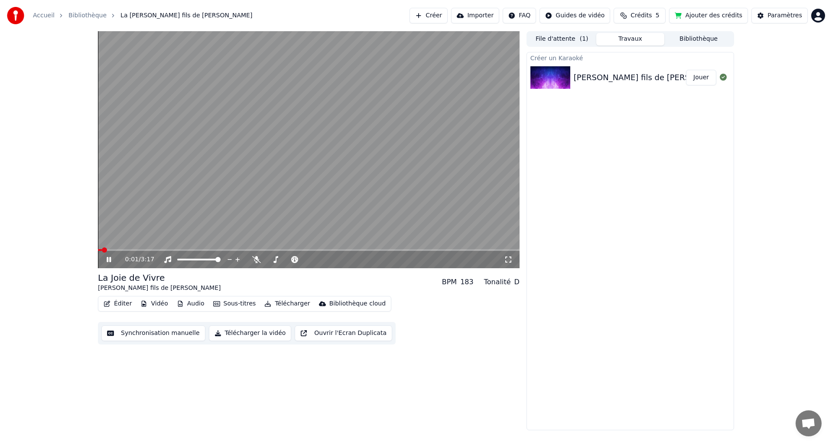
click at [629, 78] on div "David fils de Momone feat Momone - La Joie de Vivre [Clip Officiel] prod by Ner…" at bounding box center [814, 78] width 480 height 12
click at [110, 254] on div "0:07 / 3:17" at bounding box center [309, 259] width 422 height 17
click at [111, 256] on icon at bounding box center [115, 259] width 20 height 7
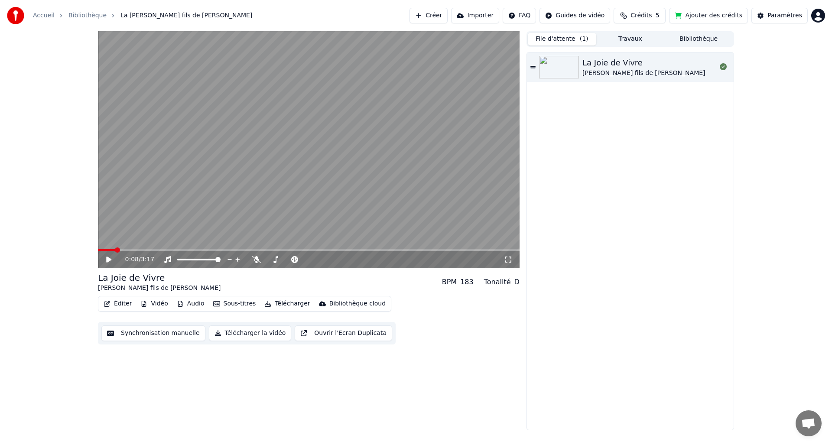
click at [571, 41] on button "File d'attente ( 1 )" at bounding box center [562, 39] width 68 height 13
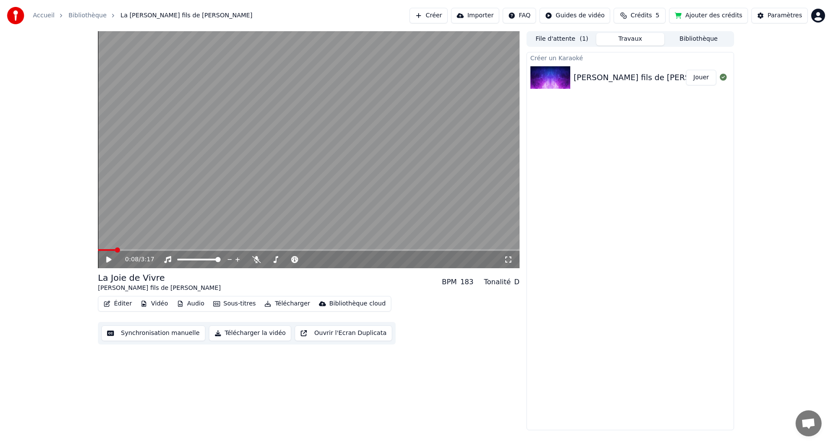
click at [625, 38] on button "Travaux" at bounding box center [631, 39] width 68 height 13
click at [630, 78] on div "David fils de Momone feat Momone - La Joie de Vivre [Clip Officiel] prod by Ner…" at bounding box center [814, 78] width 480 height 12
click at [590, 17] on html "Accueil Bibliothèque La Joie de Vivre • David fils de Momone • Momone Créer Imp…" at bounding box center [416, 222] width 832 height 445
click at [615, 152] on html "Accueil Bibliothèque La Joie de Vivre • David fils de Momone • Momone Créer Imp…" at bounding box center [416, 222] width 832 height 445
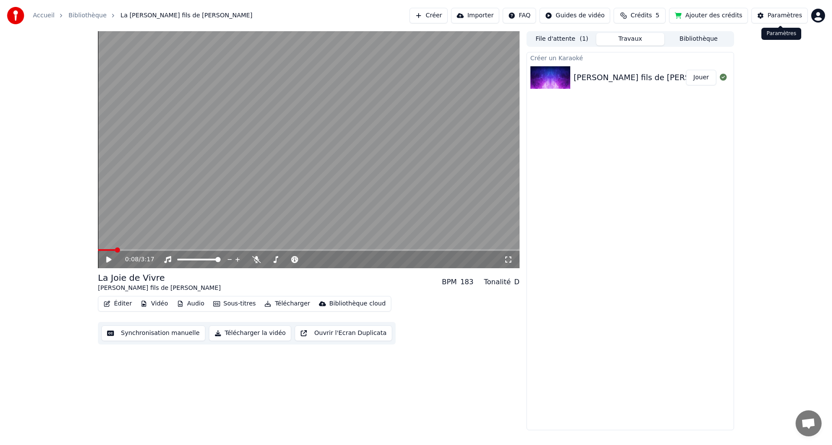
click at [773, 17] on div "Paramètres" at bounding box center [785, 15] width 35 height 9
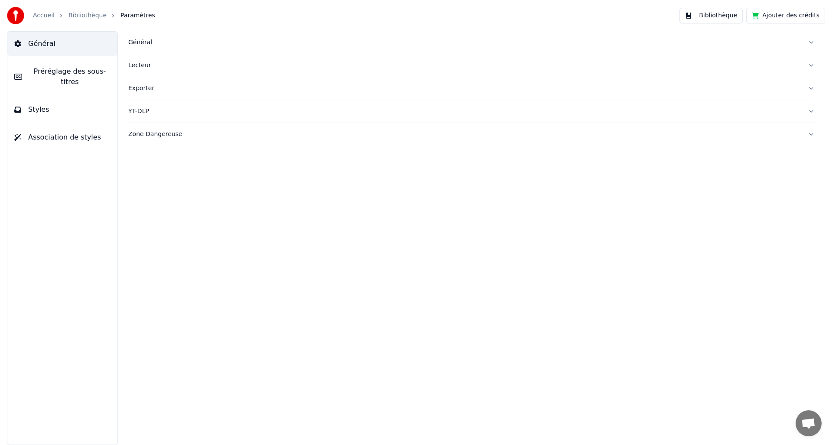
click at [90, 85] on span "Préréglage des sous-titres" at bounding box center [70, 76] width 82 height 21
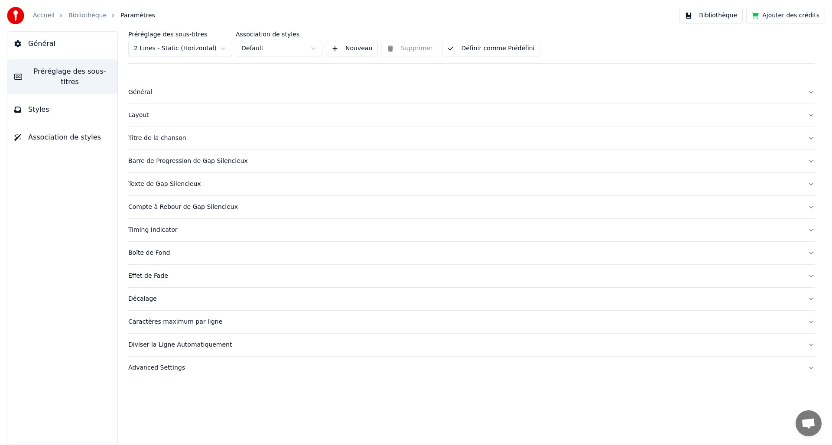
click at [173, 134] on div "Titre de la chanson" at bounding box center [464, 138] width 673 height 9
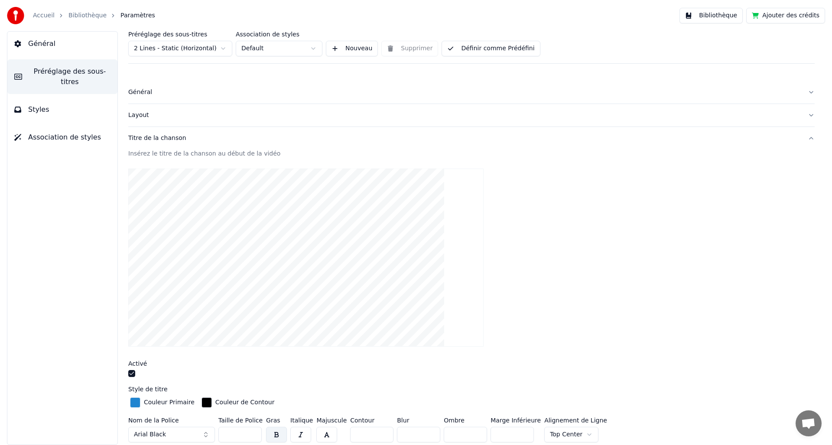
click at [404, 47] on div "Préréglage des sous-titres 2 Lines - Static (Horizontal) Association de styles …" at bounding box center [471, 47] width 687 height 33
click at [170, 153] on div "Insérez le titre de la chanson au début de la vidéo" at bounding box center [471, 154] width 687 height 9
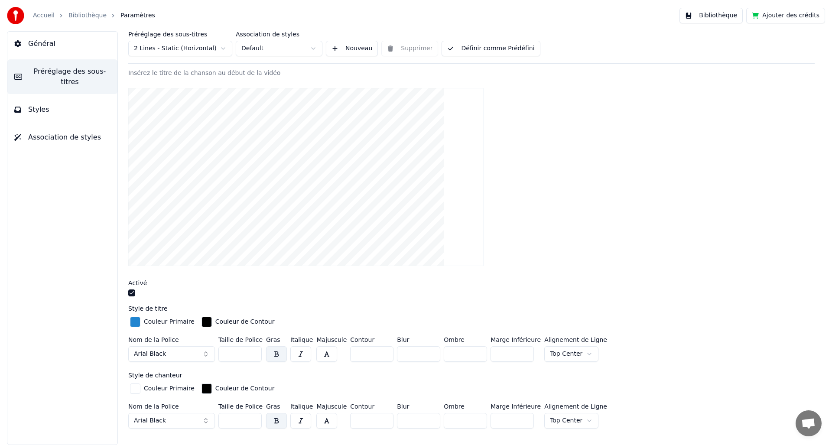
scroll to position [92, 0]
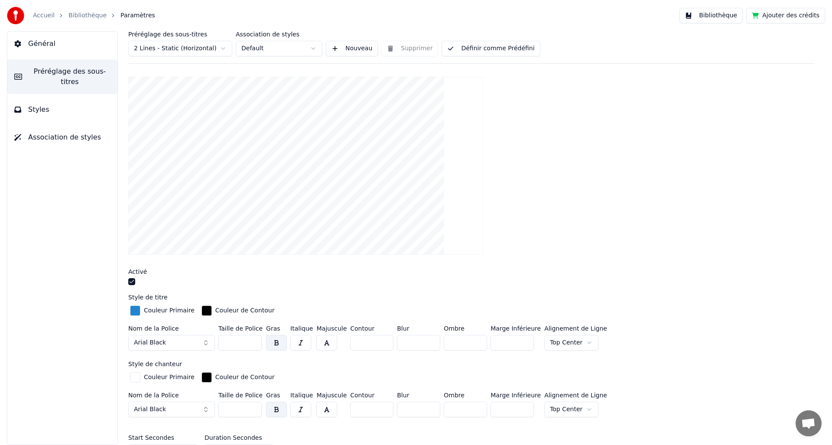
click at [128, 285] on div at bounding box center [471, 282] width 687 height 9
click at [134, 283] on button "button" at bounding box center [131, 281] width 7 height 7
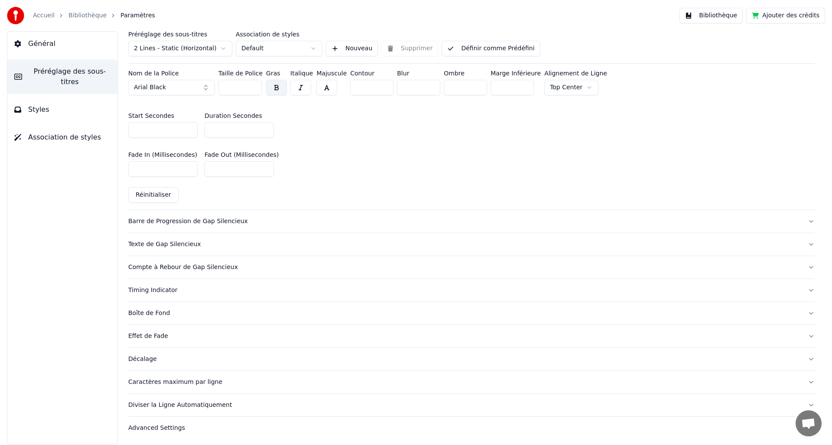
scroll to position [0, 0]
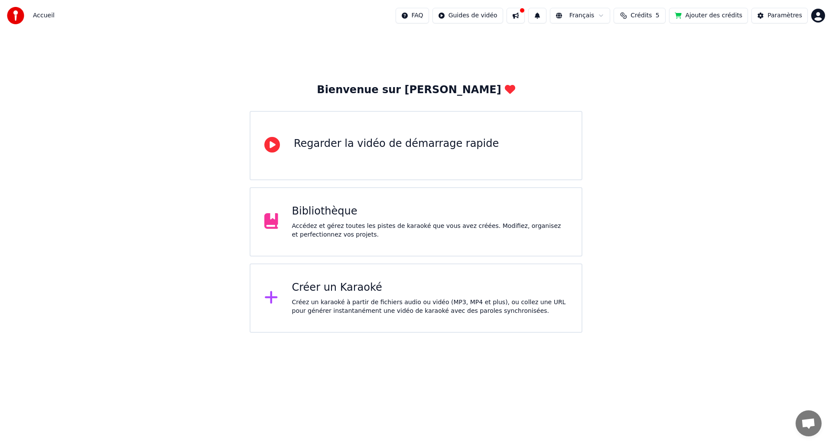
click at [398, 215] on div "Bibliothèque" at bounding box center [430, 212] width 276 height 14
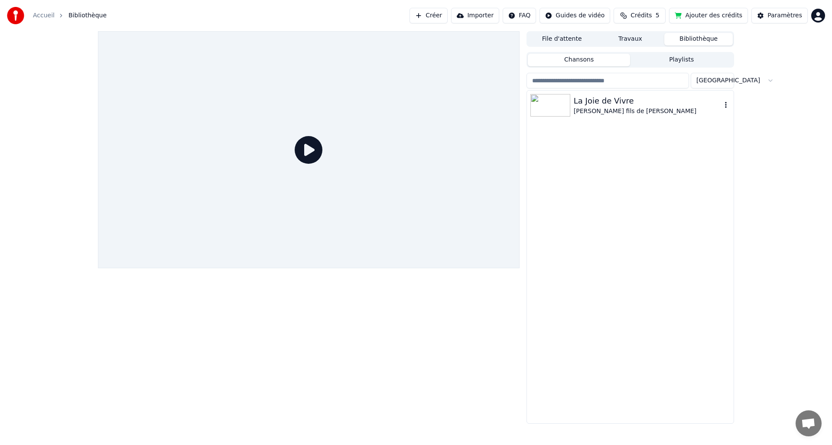
click at [600, 104] on div "La Joie de Vivre" at bounding box center [648, 101] width 148 height 12
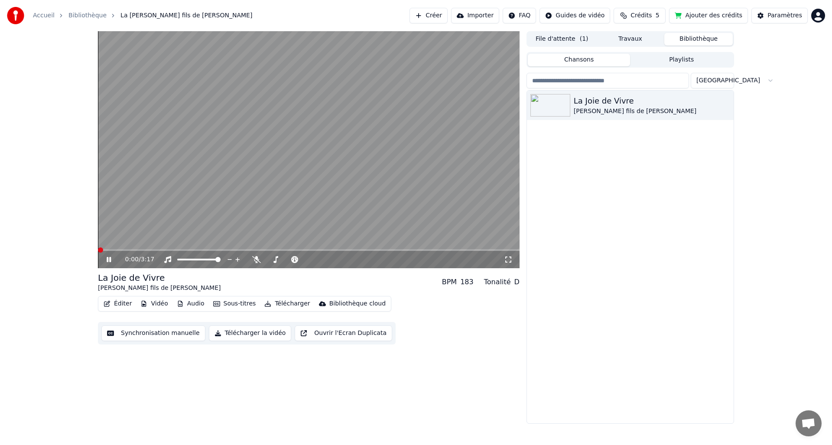
click at [98, 251] on span at bounding box center [309, 250] width 422 height 2
click at [134, 338] on button "Synchronisation manuelle" at bounding box center [153, 334] width 104 height 16
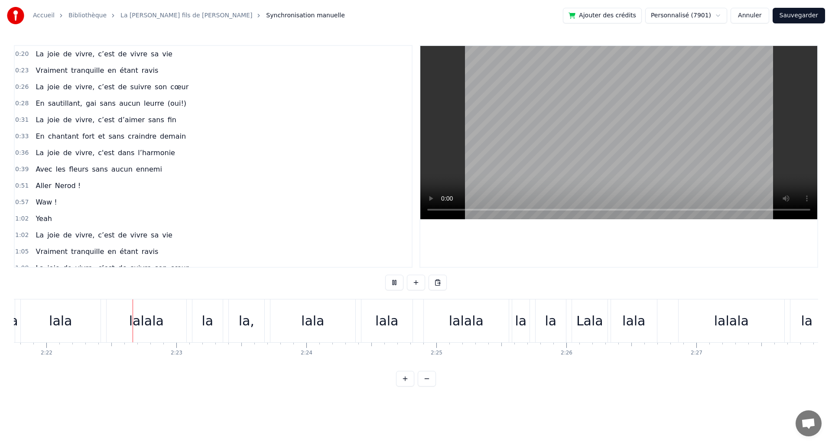
scroll to position [0, 18438]
click at [455, 326] on div "lalala" at bounding box center [463, 321] width 35 height 20
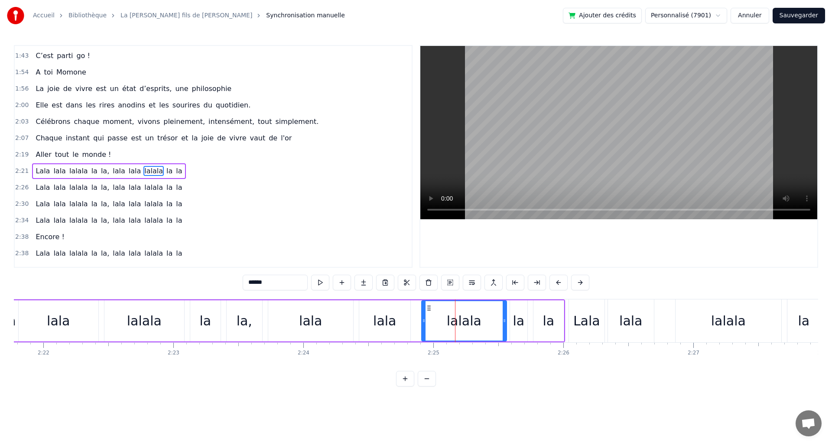
scroll to position [392, 0]
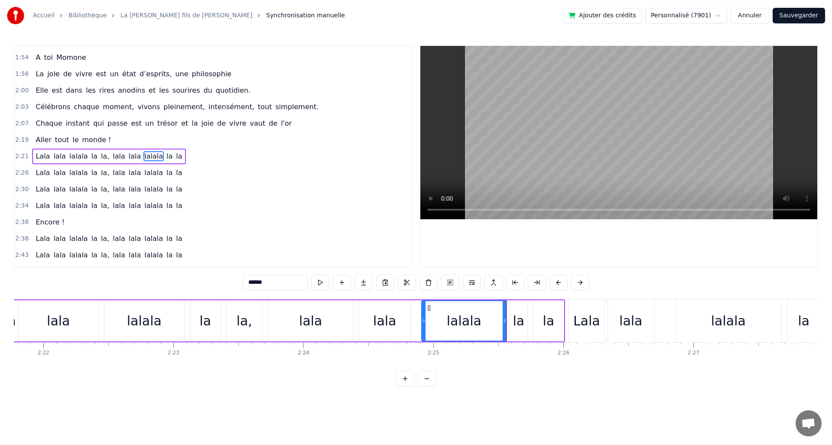
click at [516, 321] on div "la" at bounding box center [519, 321] width 12 height 20
click at [537, 321] on div "la" at bounding box center [549, 320] width 30 height 41
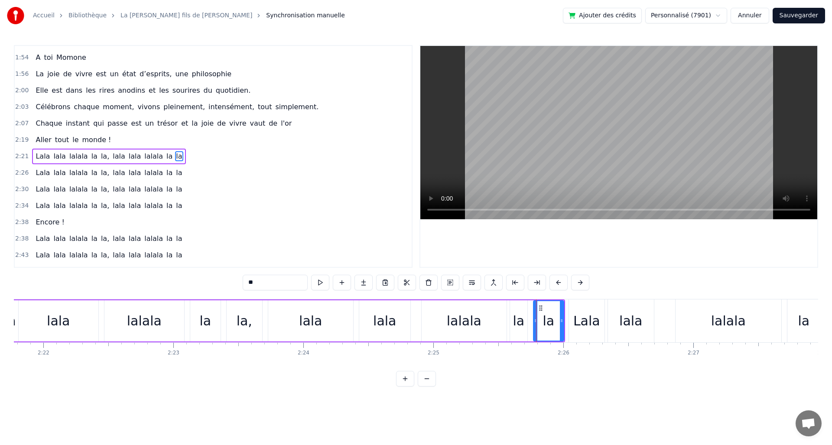
click at [517, 320] on div "la" at bounding box center [519, 321] width 12 height 20
click at [498, 320] on div "lalala" at bounding box center [464, 320] width 85 height 41
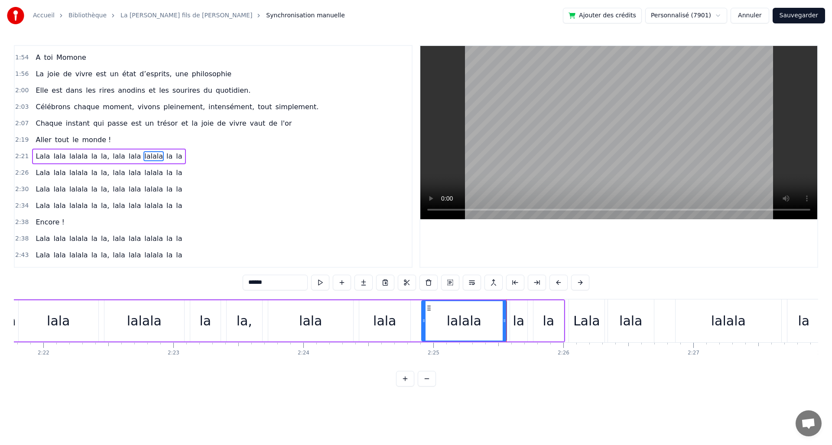
click at [631, 323] on div "lala" at bounding box center [631, 321] width 23 height 20
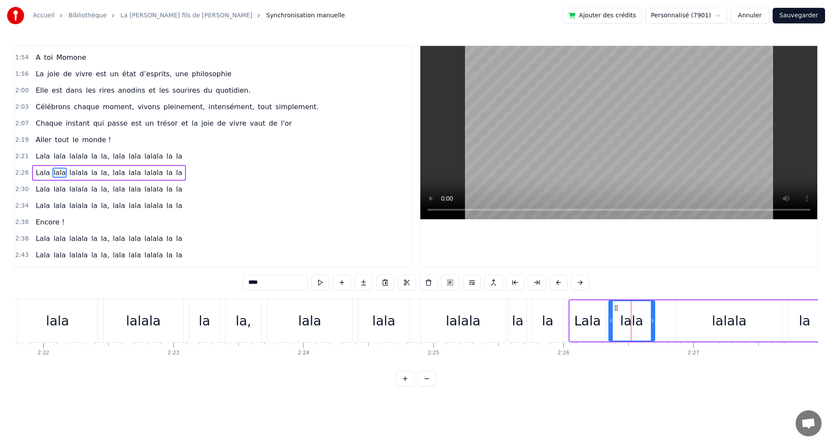
scroll to position [408, 0]
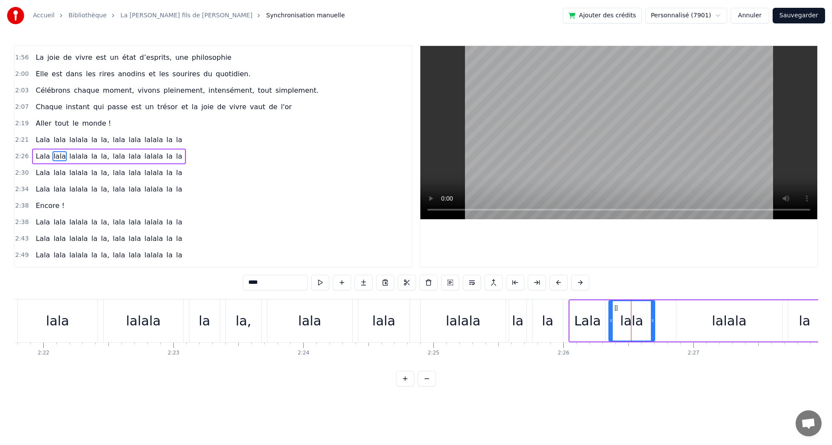
click at [454, 326] on div "lalala" at bounding box center [463, 321] width 35 height 20
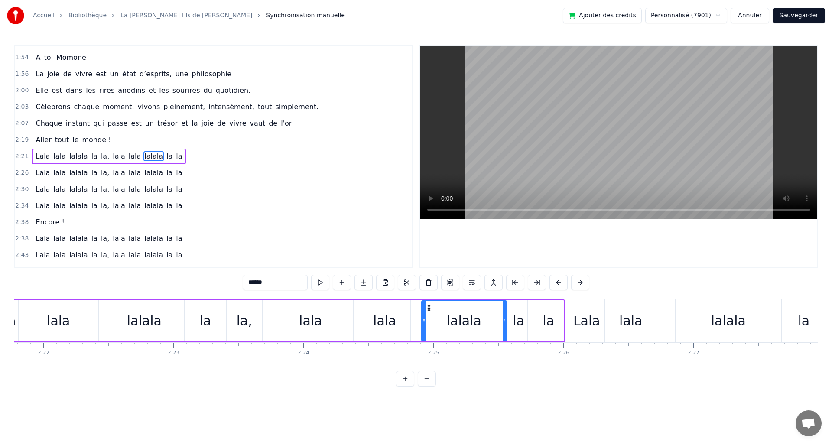
click at [287, 319] on div "lala" at bounding box center [310, 320] width 85 height 41
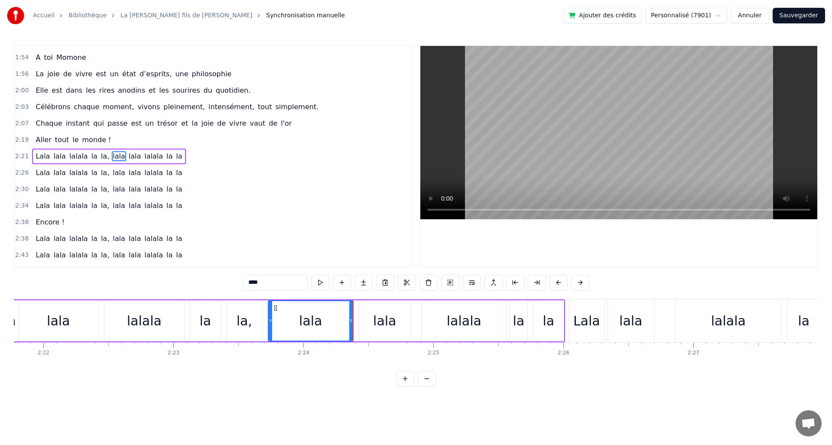
click at [390, 313] on div "lala" at bounding box center [384, 321] width 23 height 20
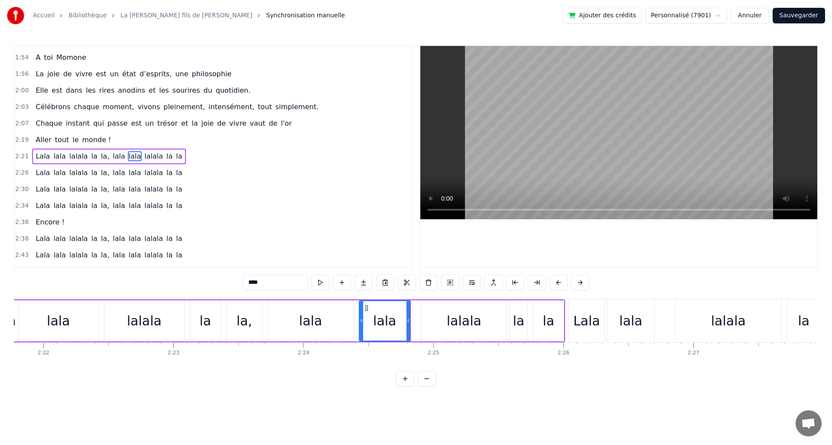
click at [442, 314] on div "lalala" at bounding box center [464, 320] width 85 height 41
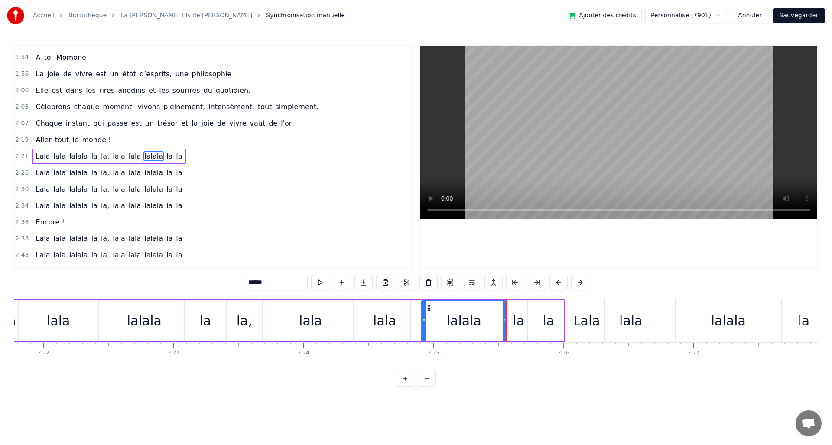
click at [525, 322] on div "la" at bounding box center [518, 320] width 17 height 41
click at [543, 320] on div "la" at bounding box center [549, 321] width 12 height 20
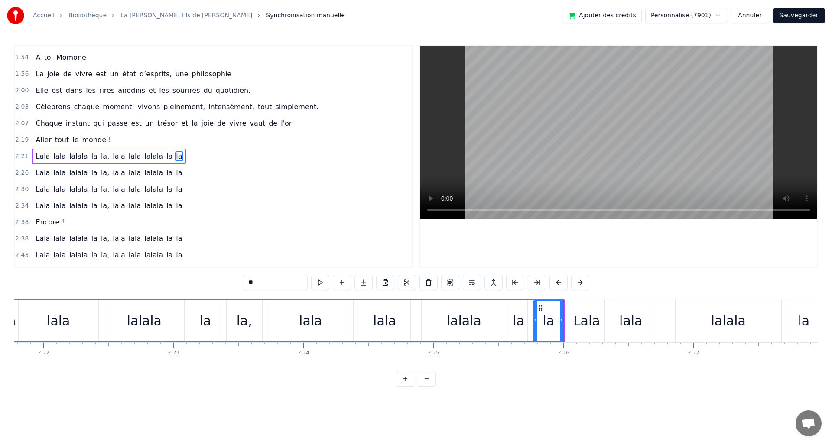
click at [575, 325] on div "Lala" at bounding box center [587, 321] width 27 height 20
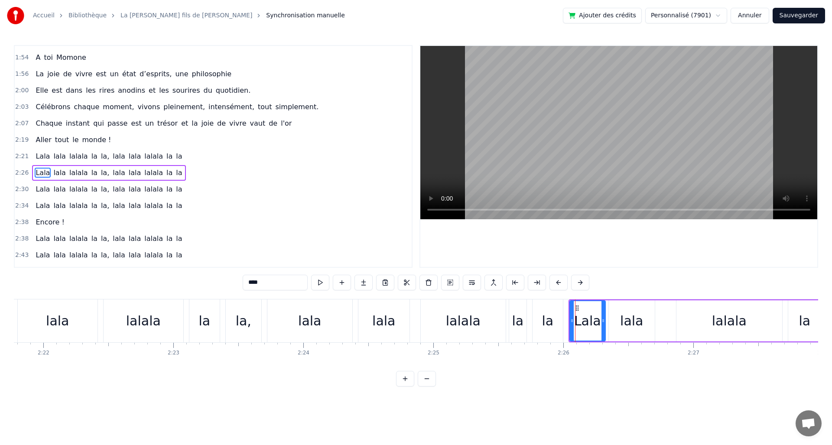
scroll to position [408, 0]
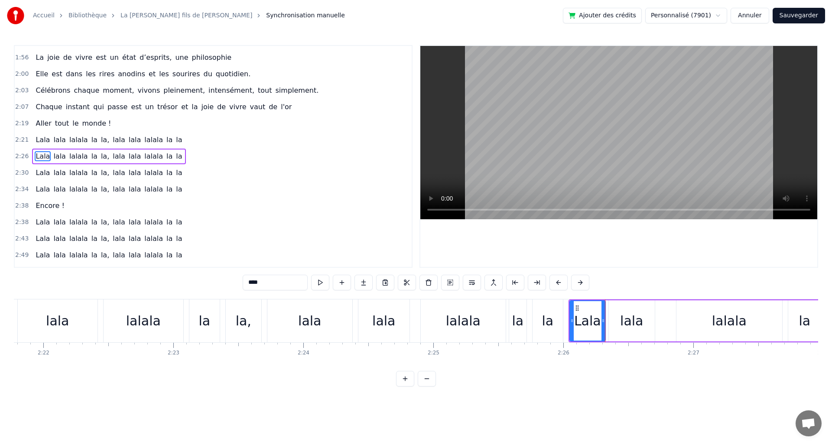
click at [618, 324] on div "lala" at bounding box center [632, 320] width 46 height 41
type input "****"
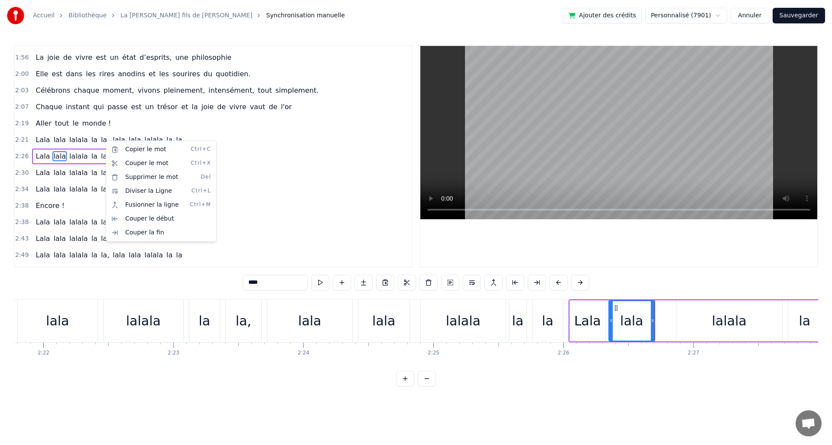
click at [289, 144] on html "Accueil Bibliothèque La [PERSON_NAME] fils de Momone • Momone Synchronisation m…" at bounding box center [416, 200] width 832 height 401
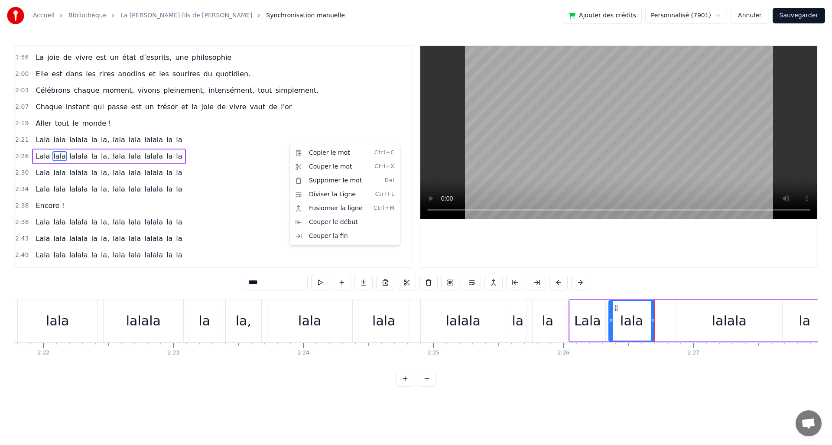
drag, startPoint x: 289, startPoint y: 144, endPoint x: 190, endPoint y: 153, distance: 99.3
click at [199, 158] on html "Accueil Bibliothèque La [PERSON_NAME] fils de Momone • Momone Synchronisation m…" at bounding box center [416, 200] width 832 height 401
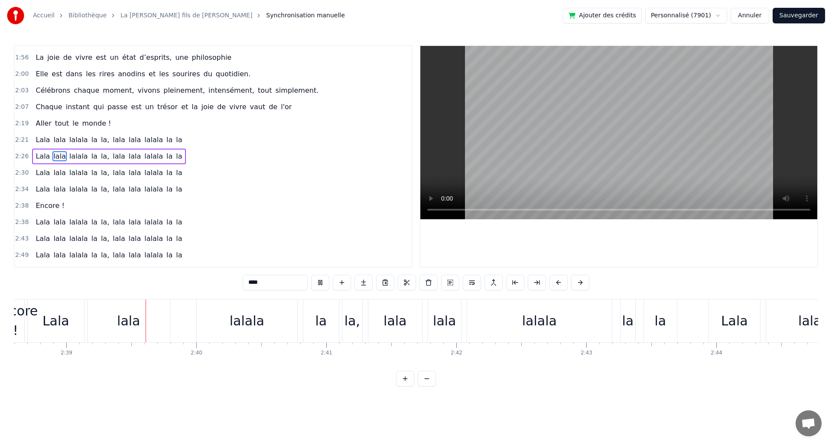
scroll to position [0, 20630]
click at [681, 20] on html "Accueil Bibliothèque La [PERSON_NAME] fils de Momone • Momone Synchronisation m…" at bounding box center [416, 200] width 832 height 401
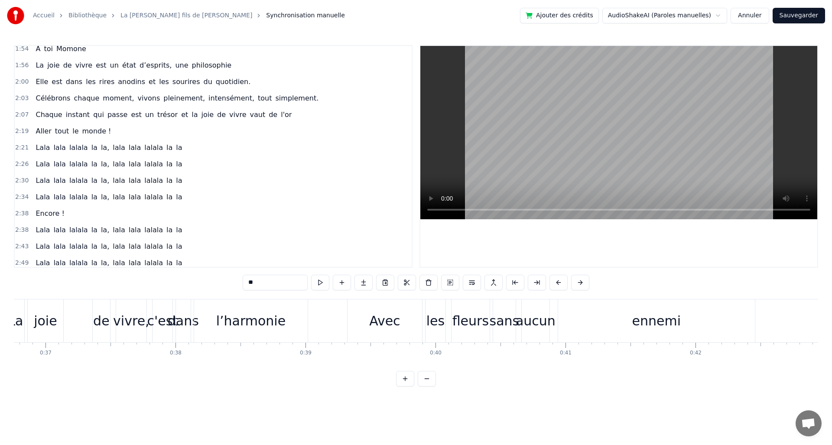
scroll to position [0, 2683]
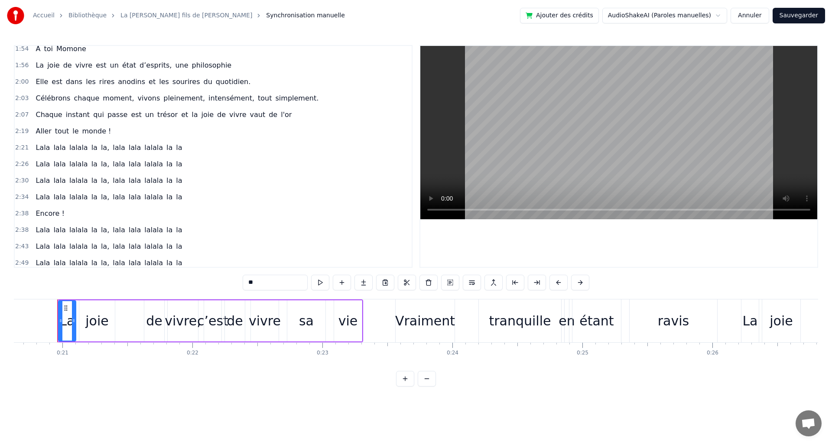
click at [673, 14] on html "Accueil Bibliothèque La [PERSON_NAME] fils de [PERSON_NAME] Synchronisation man…" at bounding box center [416, 200] width 832 height 401
click at [303, 16] on html "Accueil Bibliothèque La [PERSON_NAME] fils de [PERSON_NAME] Synchronisation man…" at bounding box center [416, 200] width 832 height 401
click at [296, 16] on span "Synchronisation manuelle" at bounding box center [305, 15] width 79 height 9
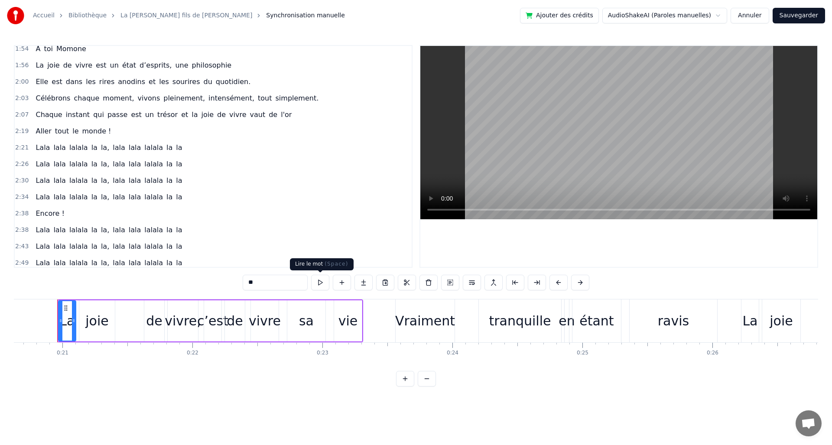
click at [325, 282] on button at bounding box center [320, 283] width 18 height 16
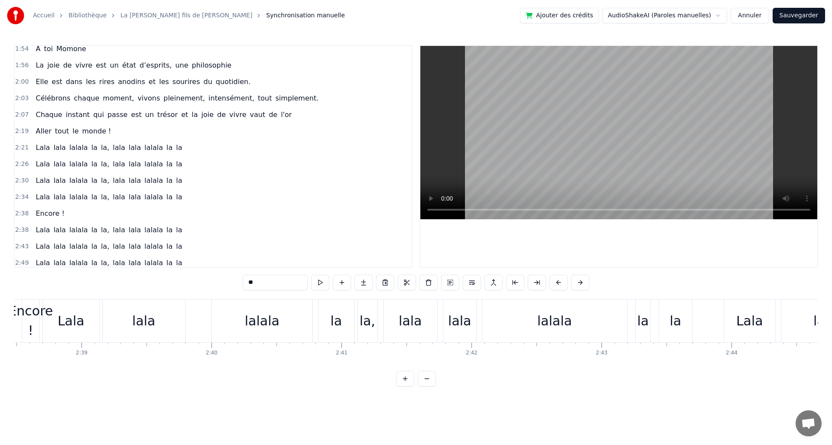
drag, startPoint x: 107, startPoint y: 368, endPoint x: 667, endPoint y: 387, distance: 560.8
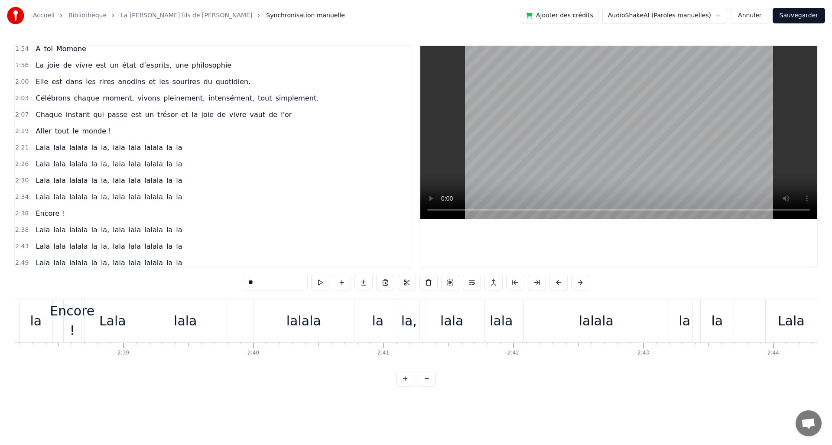
click at [305, 335] on div "lalala" at bounding box center [304, 321] width 101 height 43
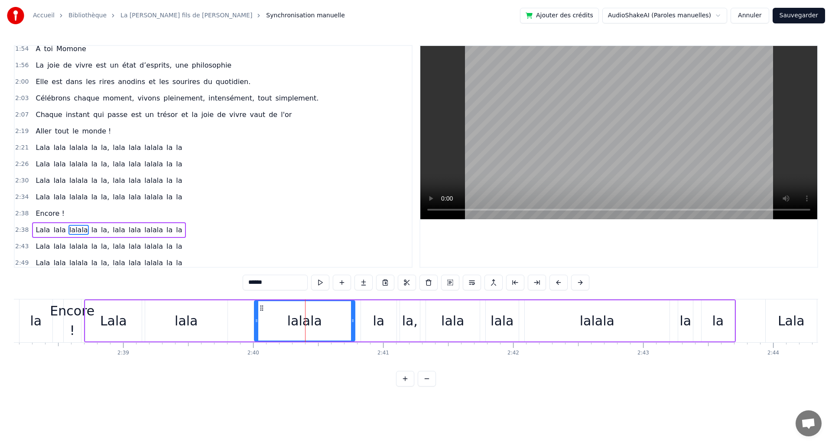
scroll to position [421, 0]
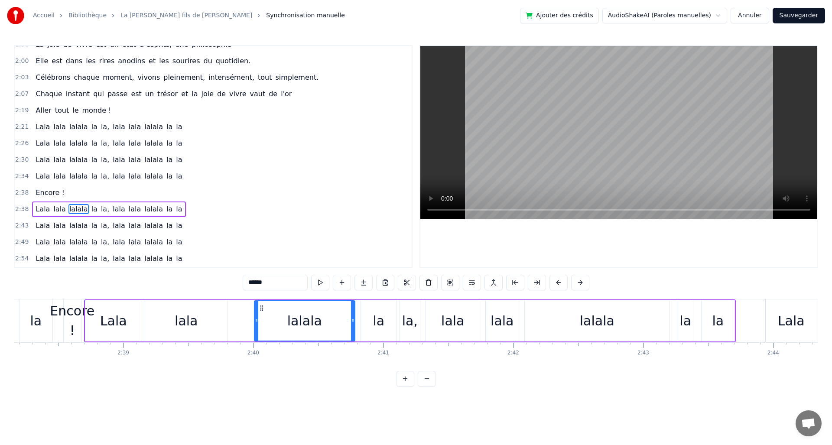
click at [388, 316] on div "la" at bounding box center [379, 320] width 36 height 41
type input "**"
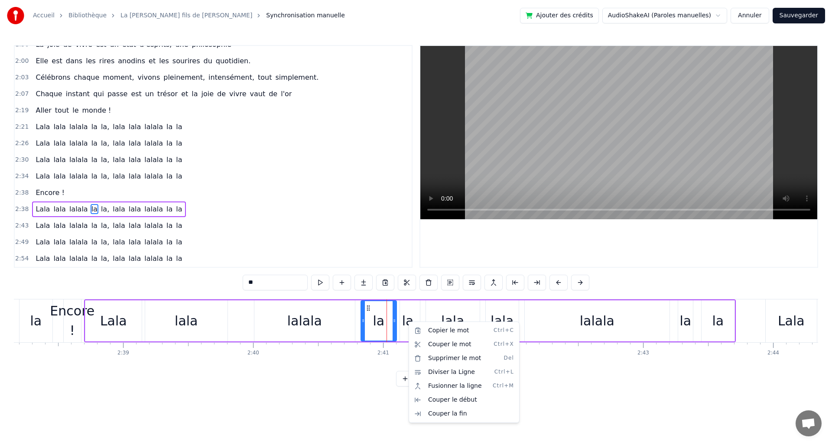
click at [414, 316] on html "Accueil Bibliothèque La [PERSON_NAME] fils de [PERSON_NAME] Synchronisation man…" at bounding box center [416, 200] width 832 height 401
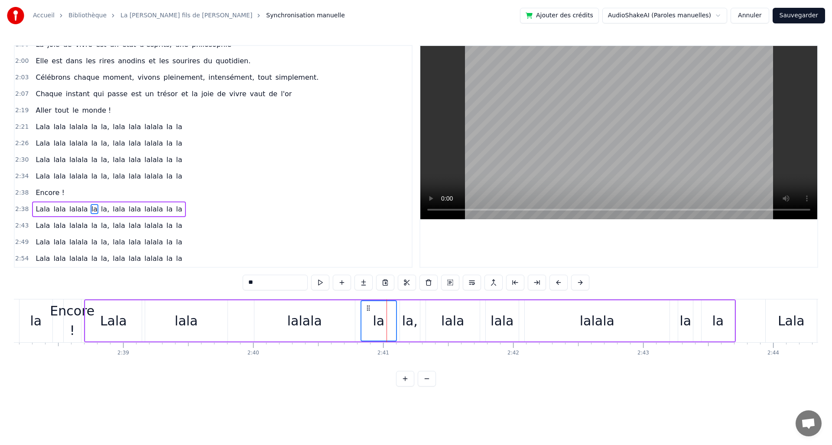
click at [410, 316] on div "la," at bounding box center [410, 321] width 16 height 20
click at [386, 313] on div "la" at bounding box center [379, 320] width 35 height 39
click at [411, 315] on div "la," at bounding box center [410, 321] width 16 height 20
click at [444, 318] on div "lala" at bounding box center [452, 321] width 23 height 20
click at [506, 320] on div "lala" at bounding box center [502, 321] width 23 height 20
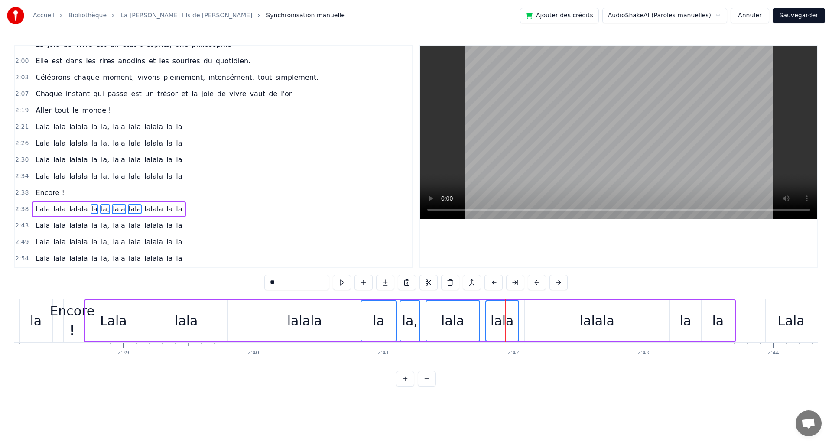
click at [537, 323] on div "lalala" at bounding box center [597, 320] width 145 height 41
click at [695, 320] on div "Lala lala lalala la la, [PERSON_NAME] la la" at bounding box center [410, 321] width 652 height 43
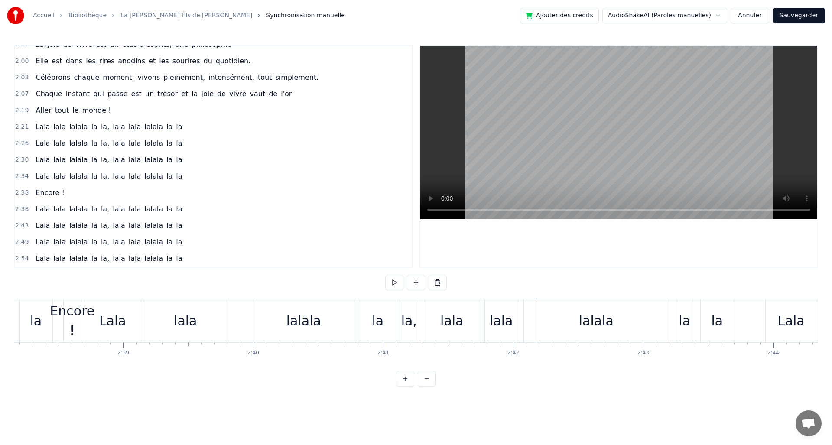
click at [687, 320] on div "la" at bounding box center [685, 321] width 12 height 20
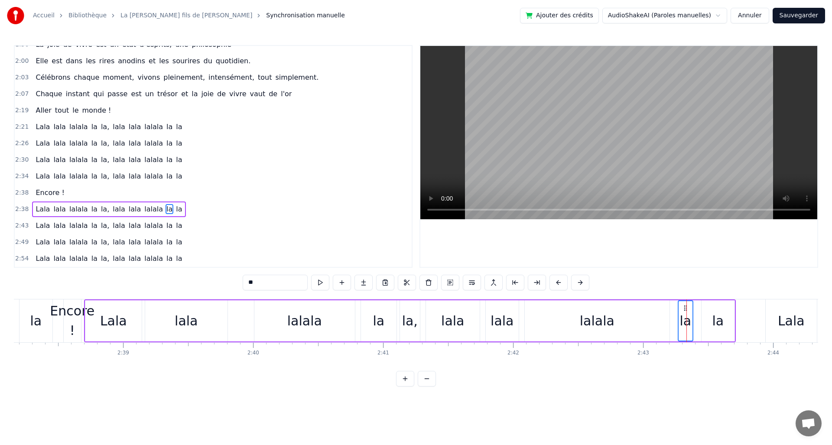
click at [718, 320] on div "la" at bounding box center [718, 321] width 12 height 20
click at [657, 326] on div "lalala" at bounding box center [597, 320] width 145 height 41
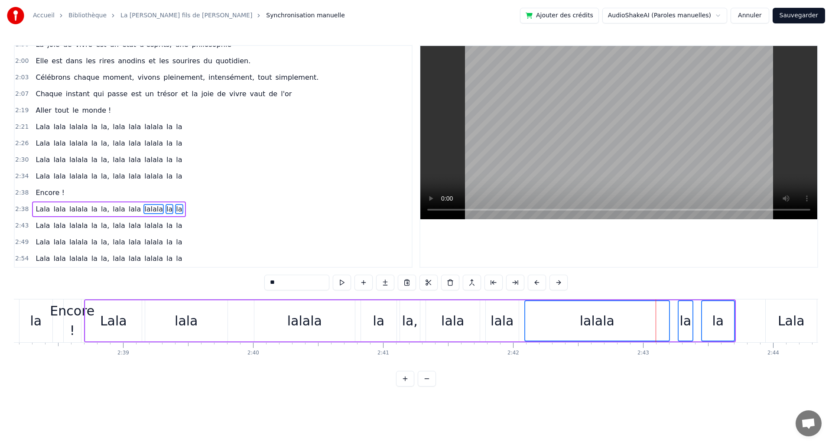
click at [508, 324] on div "lala" at bounding box center [502, 321] width 23 height 20
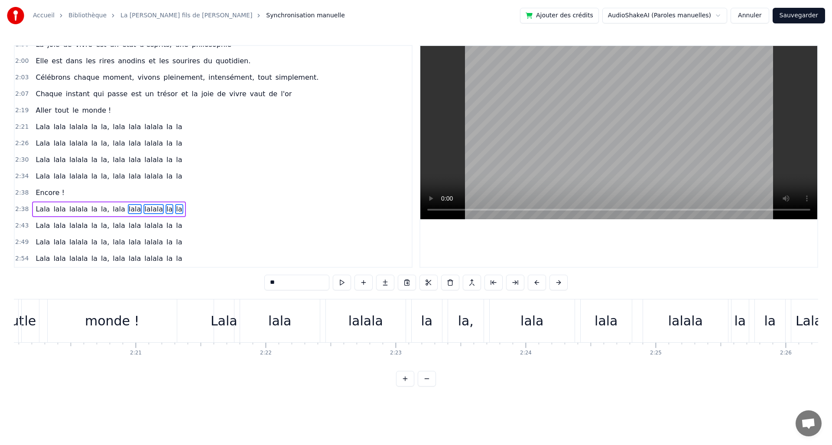
drag, startPoint x: 675, startPoint y: 366, endPoint x: 602, endPoint y: 375, distance: 74.2
click at [602, 375] on div "0:20 La joie de vivre, c’est de vivre sa vie 0:23 Vraiment tranquille en étant …" at bounding box center [416, 216] width 805 height 342
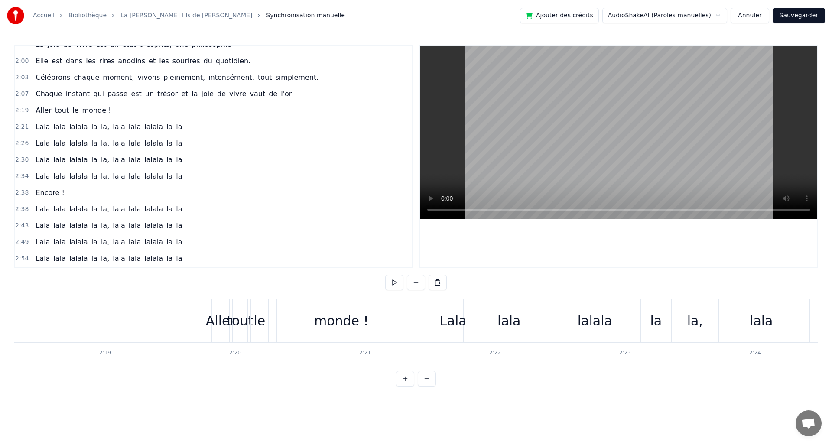
scroll to position [0, 18001]
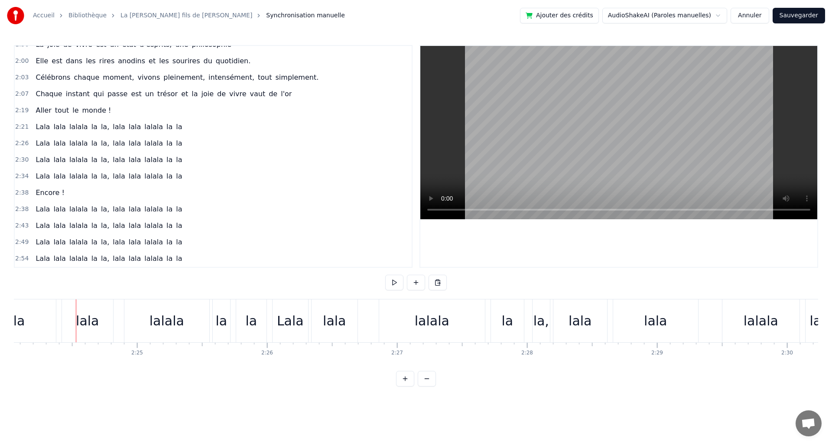
scroll to position [0, 18754]
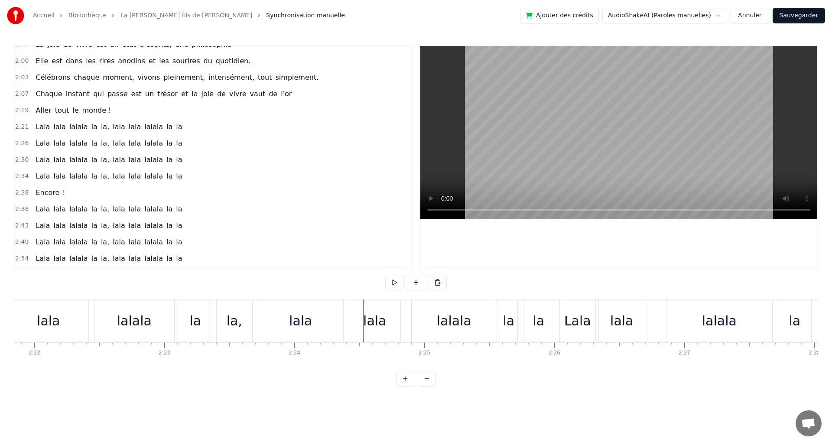
drag, startPoint x: 607, startPoint y: 368, endPoint x: 596, endPoint y: 373, distance: 12.2
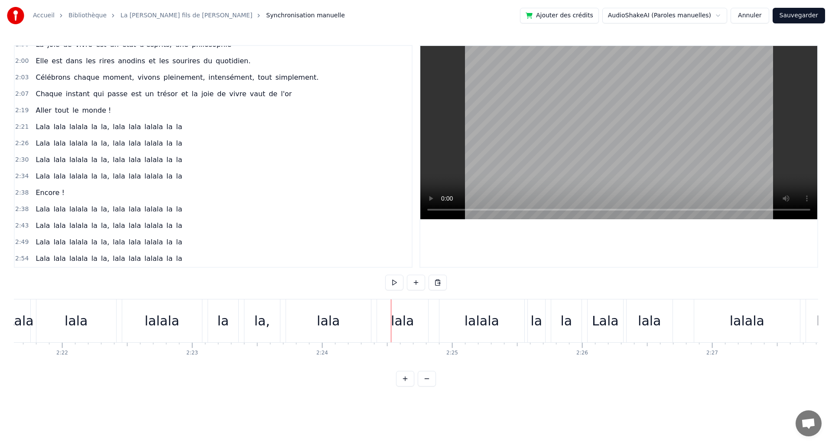
scroll to position [0, 18406]
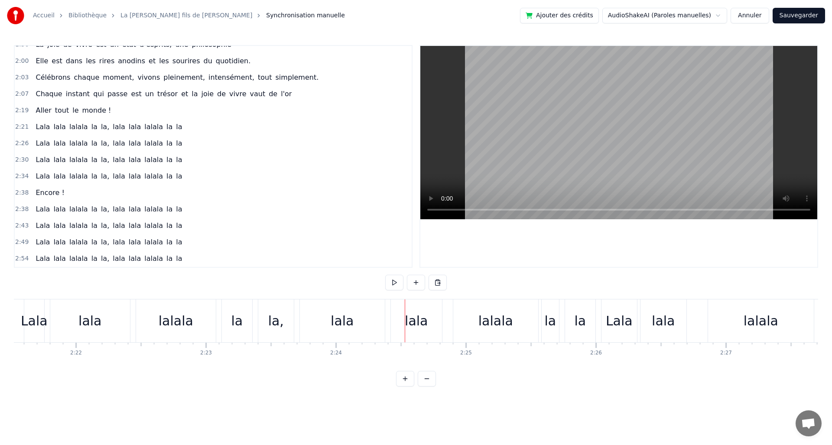
click at [333, 327] on div "lala" at bounding box center [342, 321] width 23 height 20
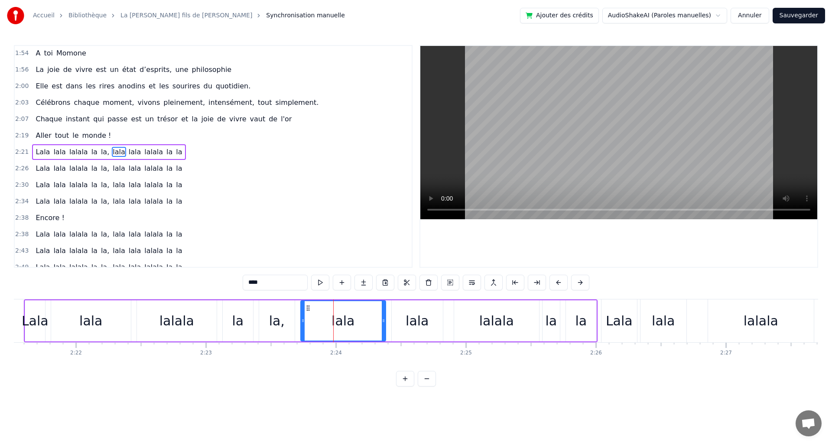
scroll to position [392, 0]
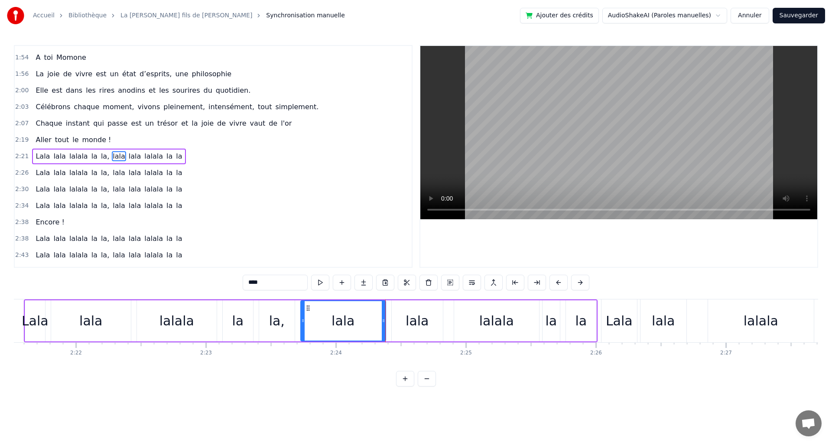
click at [338, 327] on div "lala" at bounding box center [343, 321] width 23 height 20
click at [414, 324] on div "lala" at bounding box center [417, 321] width 23 height 20
click at [365, 324] on div "lala" at bounding box center [343, 320] width 84 height 39
click at [417, 322] on div "lala" at bounding box center [417, 321] width 23 height 20
click at [486, 320] on div "lalala" at bounding box center [496, 321] width 35 height 20
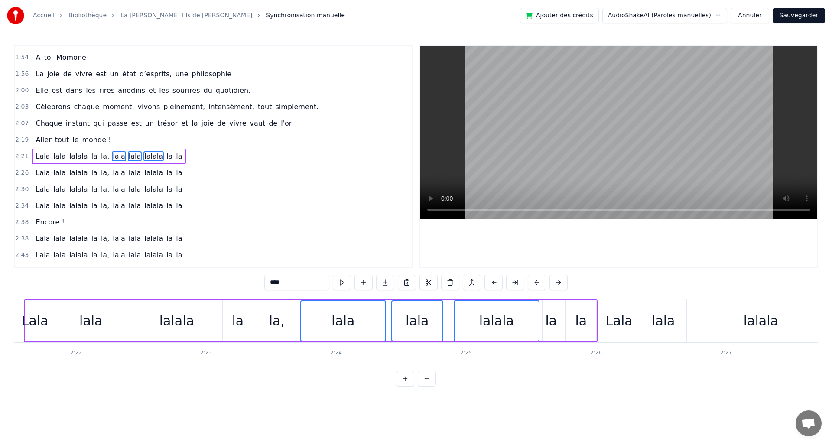
click at [553, 326] on div "la" at bounding box center [551, 321] width 12 height 20
click at [577, 326] on div "la" at bounding box center [581, 321] width 12 height 20
click at [613, 326] on div "Lala" at bounding box center [619, 321] width 27 height 20
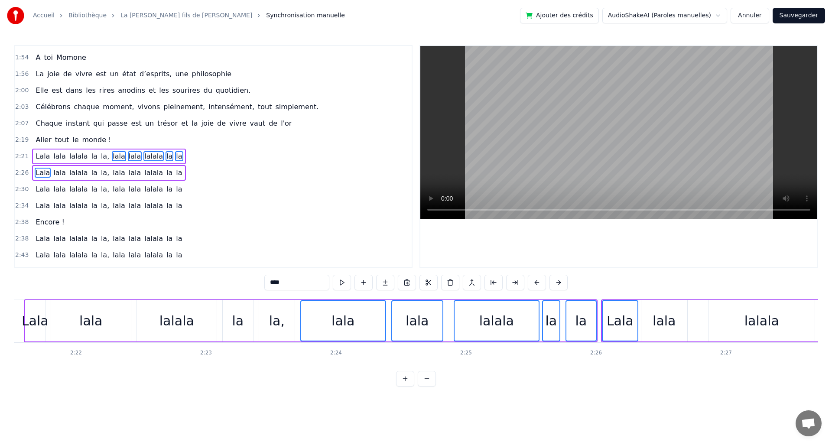
click at [658, 326] on div "lala" at bounding box center [664, 321] width 23 height 20
click at [752, 326] on div "lalala" at bounding box center [762, 321] width 35 height 20
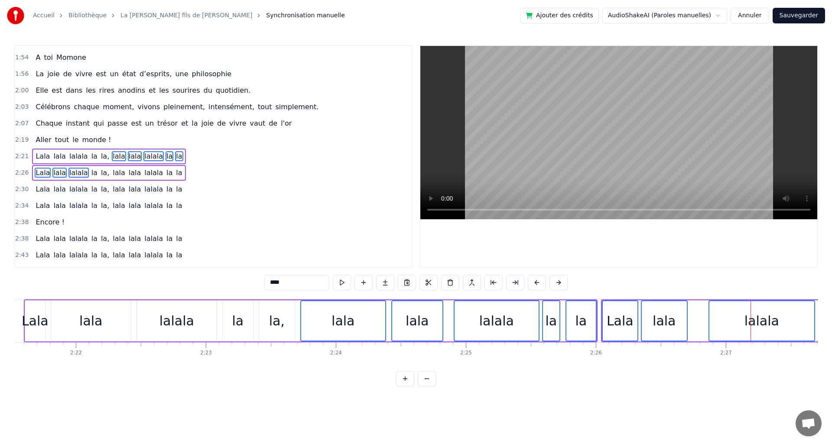
drag, startPoint x: 603, startPoint y: 371, endPoint x: 626, endPoint y: 371, distance: 22.5
click at [629, 371] on div "0:20 La joie de vivre, c’est de vivre sa vie 0:23 Vraiment tranquille en étant …" at bounding box center [416, 216] width 805 height 342
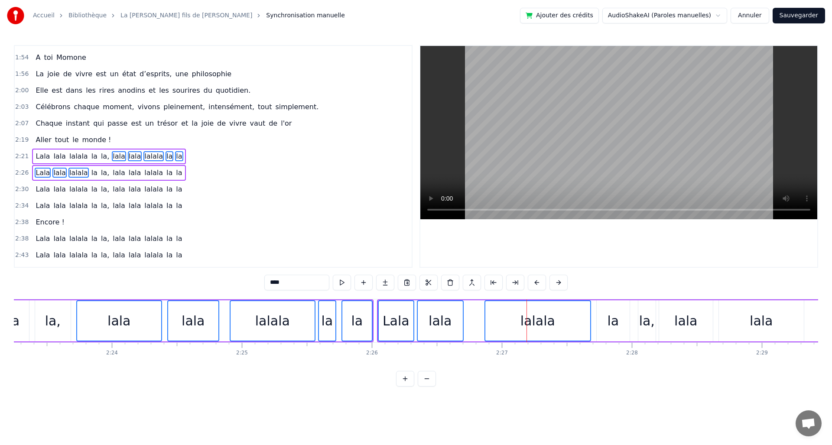
scroll to position [0, 18755]
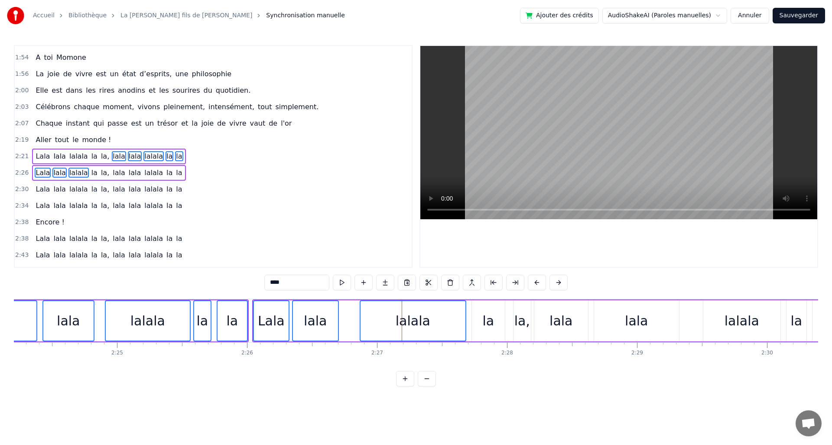
click at [486, 328] on div "la" at bounding box center [489, 321] width 12 height 20
click at [516, 328] on div "la," at bounding box center [523, 321] width 16 height 20
click at [550, 324] on div "lala" at bounding box center [562, 320] width 54 height 41
click at [620, 324] on div "lala" at bounding box center [636, 320] width 85 height 41
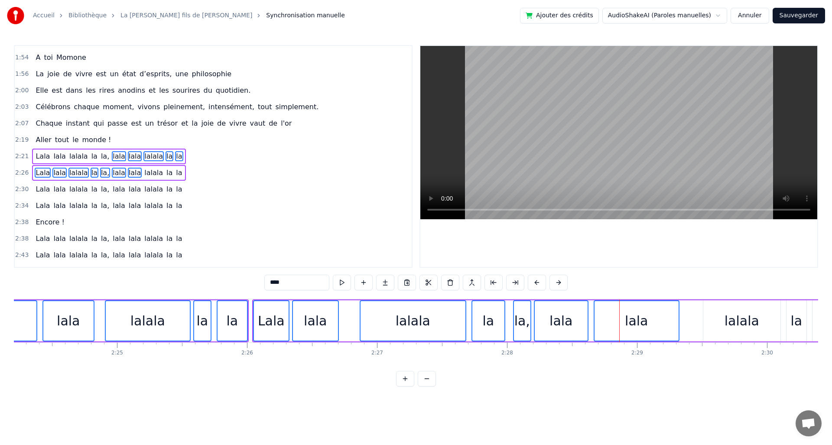
click at [722, 325] on div "lalala" at bounding box center [742, 320] width 77 height 41
click at [798, 325] on div "la" at bounding box center [797, 321] width 12 height 20
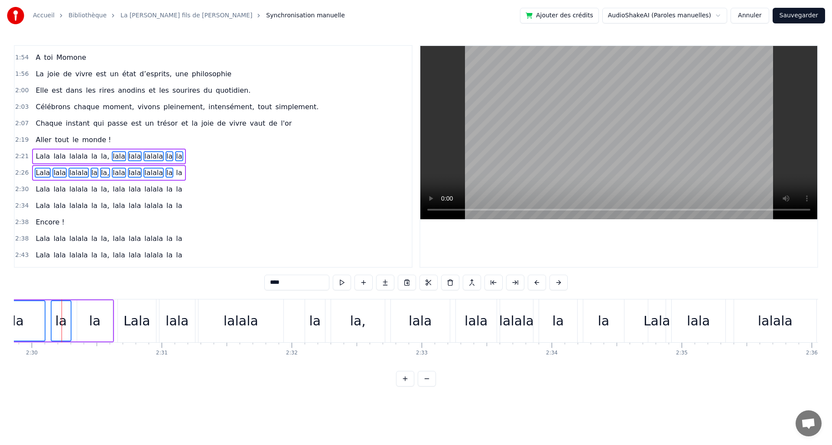
scroll to position [0, 19495]
click at [141, 323] on div "Lala" at bounding box center [132, 321] width 27 height 20
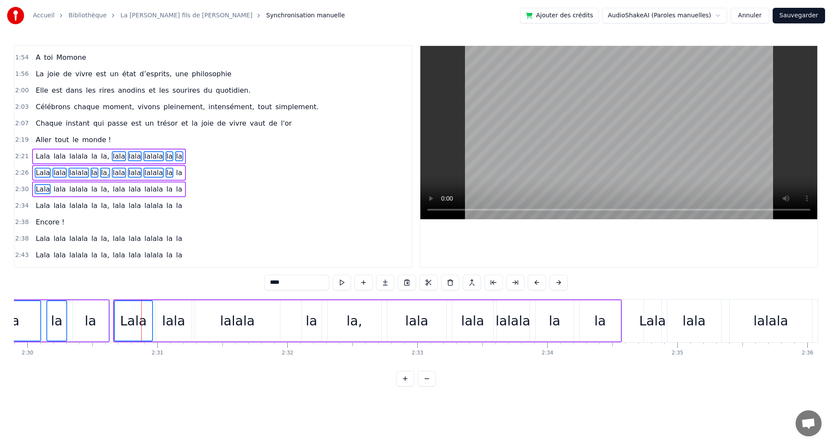
click at [166, 325] on div "lala" at bounding box center [173, 321] width 23 height 20
click at [218, 323] on div "lalala" at bounding box center [237, 320] width 85 height 41
click at [317, 328] on div "la" at bounding box center [312, 320] width 20 height 41
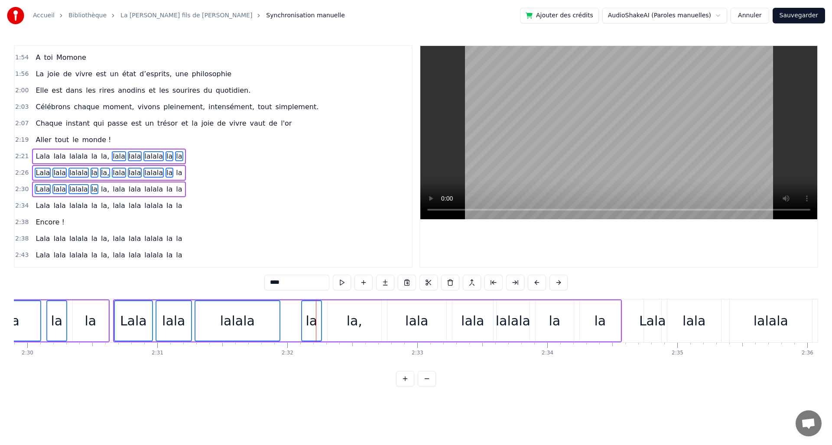
click at [345, 326] on div "la," at bounding box center [355, 320] width 54 height 41
click at [401, 324] on div "lala" at bounding box center [417, 320] width 59 height 41
click at [465, 324] on div "lala" at bounding box center [472, 321] width 23 height 20
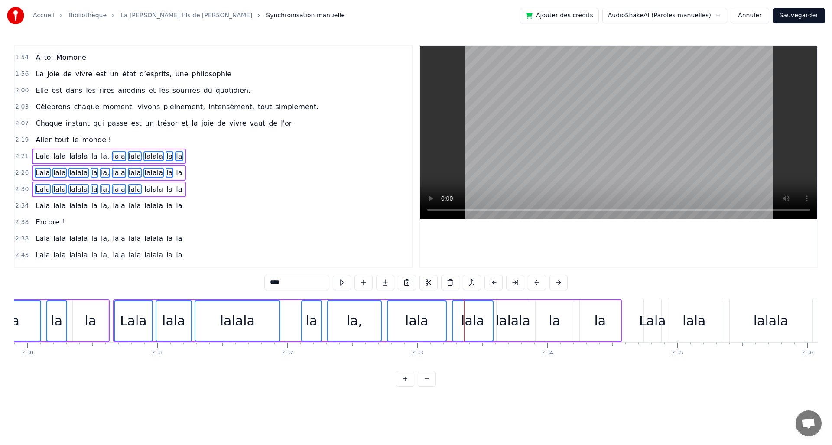
click at [504, 325] on div "lalala" at bounding box center [513, 321] width 35 height 20
click at [546, 327] on div "la" at bounding box center [555, 320] width 38 height 41
click at [586, 327] on div "la" at bounding box center [600, 320] width 41 height 41
click at [651, 318] on div "Lala" at bounding box center [652, 321] width 27 height 20
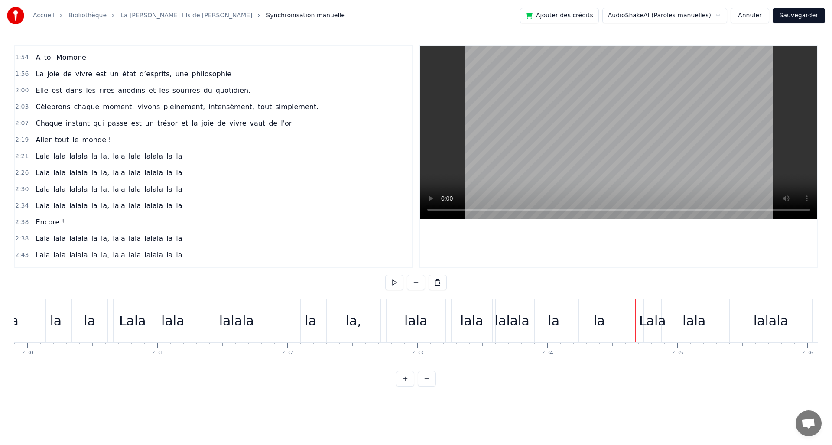
click at [646, 320] on div "Lala" at bounding box center [652, 321] width 27 height 20
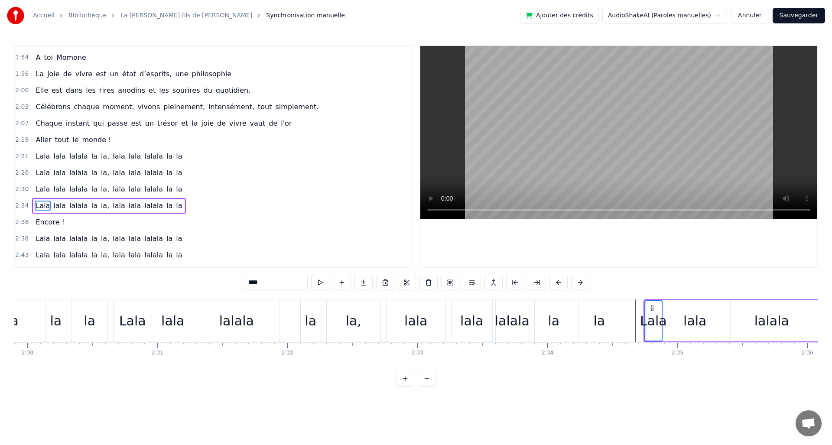
scroll to position [421, 0]
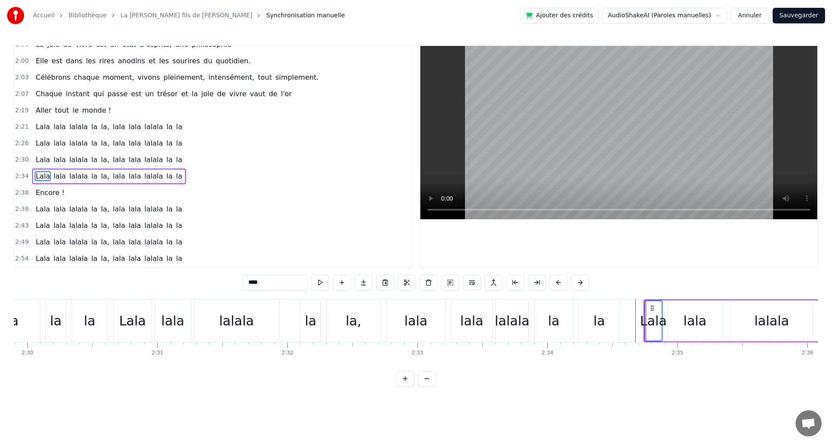
click at [609, 322] on div "la" at bounding box center [599, 321] width 41 height 43
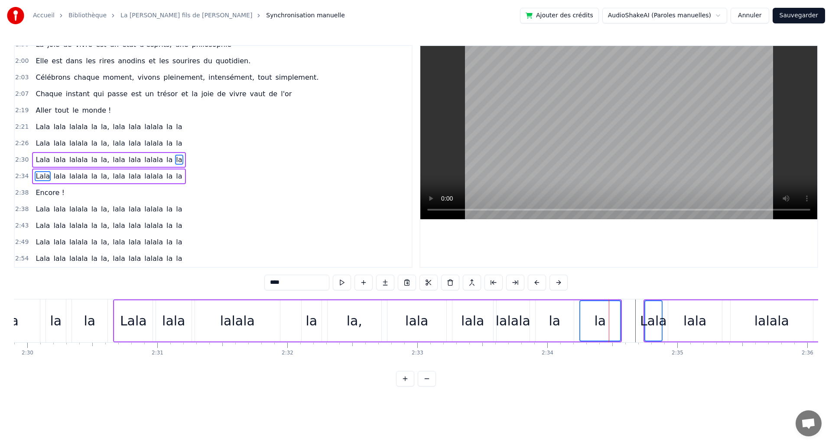
click at [563, 321] on div "la" at bounding box center [555, 320] width 38 height 41
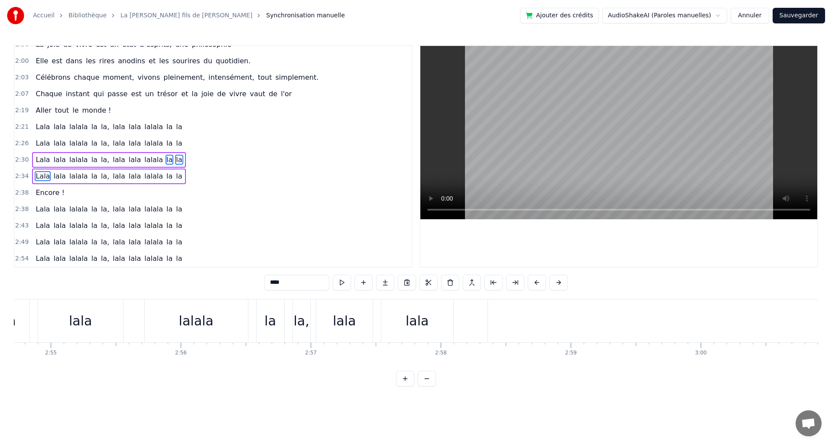
scroll to position [0, 22681]
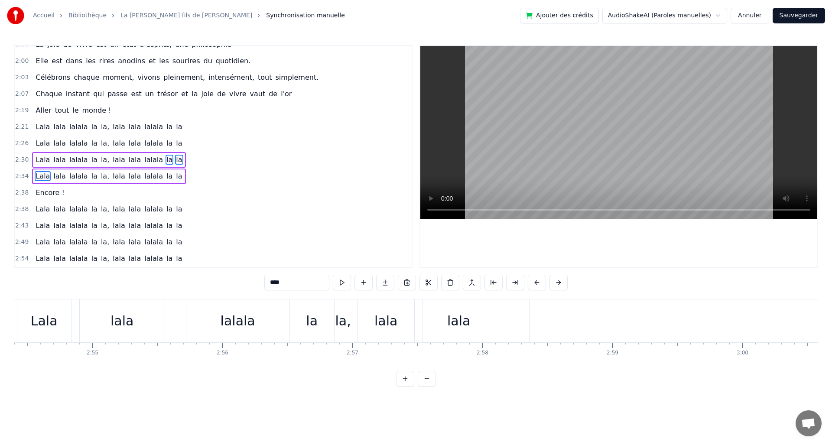
drag, startPoint x: 638, startPoint y: 368, endPoint x: 737, endPoint y: 370, distance: 99.7
click at [737, 370] on div "0:20 La joie de vivre, c’est de vivre sa vie 0:23 Vraiment tranquille en étant …" at bounding box center [416, 216] width 805 height 342
click at [502, 323] on div "la" at bounding box center [505, 321] width 12 height 20
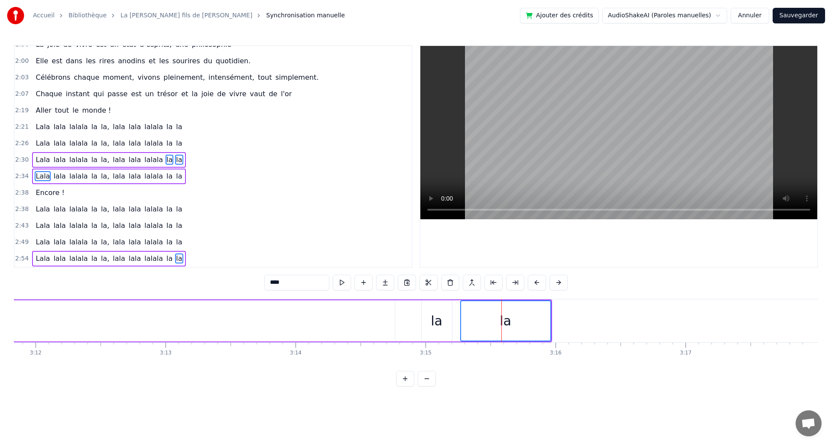
click at [438, 325] on div "la" at bounding box center [437, 321] width 12 height 20
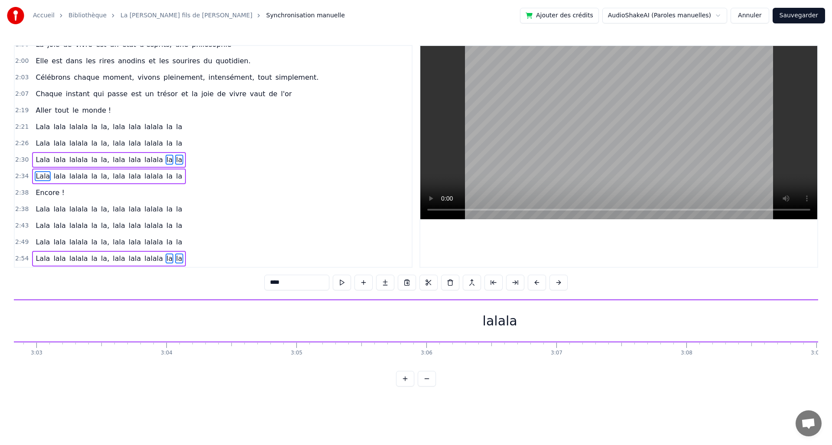
drag, startPoint x: 803, startPoint y: 368, endPoint x: 766, endPoint y: 378, distance: 38.9
click at [766, 378] on div "0:20 La joie de vivre, c’est de vivre sa vie 0:23 Vraiment tranquille en étant …" at bounding box center [416, 216] width 805 height 342
click at [510, 326] on div "lalala" at bounding box center [514, 321] width 35 height 20
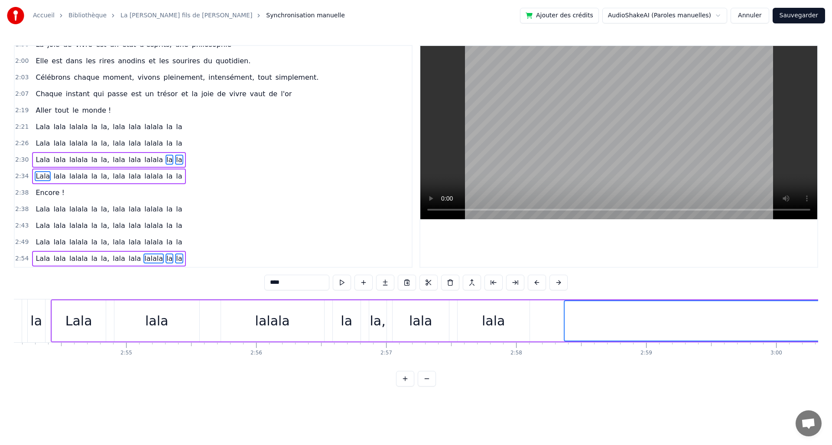
scroll to position [0, 22634]
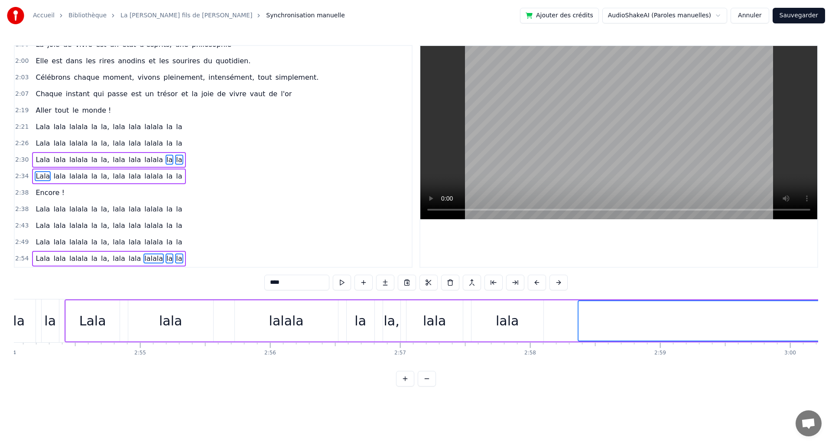
click at [515, 326] on div "lala" at bounding box center [507, 321] width 23 height 20
click at [440, 324] on div "lala" at bounding box center [434, 321] width 23 height 20
click at [389, 323] on div "la," at bounding box center [392, 321] width 16 height 20
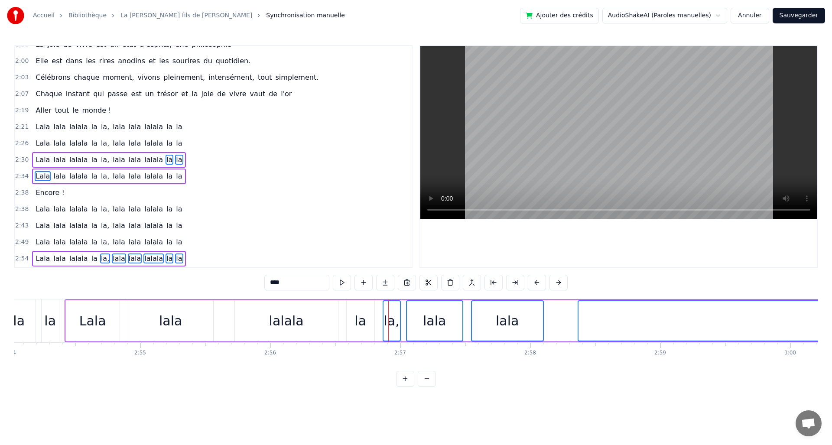
click at [364, 323] on div "la" at bounding box center [361, 321] width 12 height 20
click at [300, 326] on div "lalala" at bounding box center [286, 320] width 103 height 41
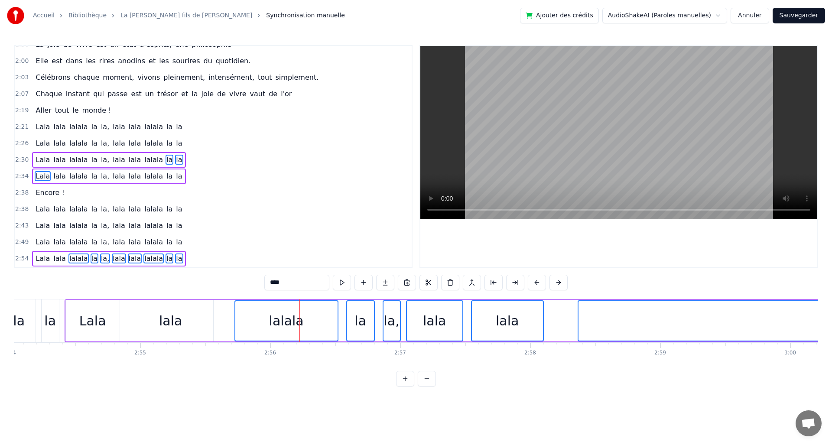
click at [168, 328] on div "lala" at bounding box center [170, 321] width 23 height 20
click at [98, 325] on div "Lala" at bounding box center [92, 321] width 27 height 20
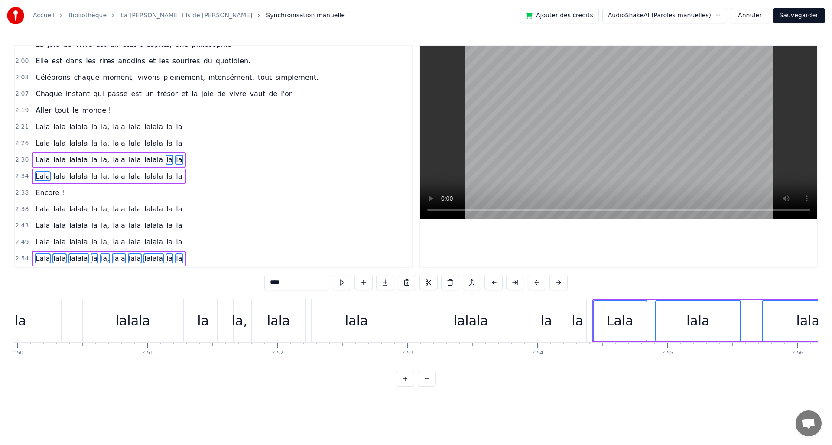
scroll to position [0, 21995]
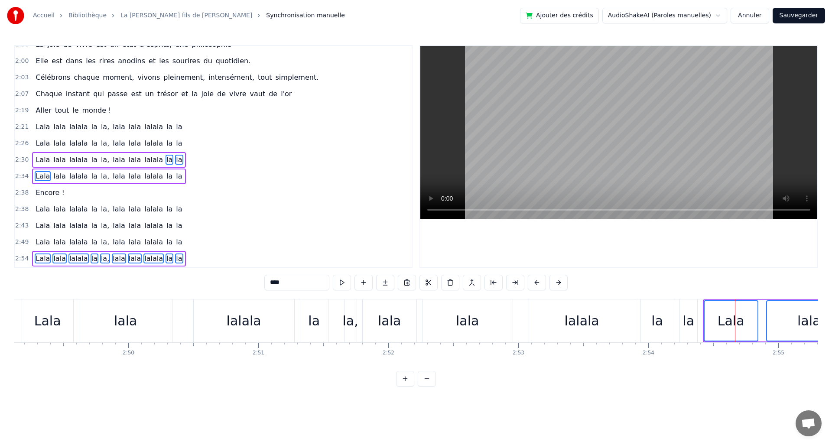
drag, startPoint x: 740, startPoint y: 367, endPoint x: 720, endPoint y: 370, distance: 20.1
click at [682, 325] on div "la" at bounding box center [688, 321] width 17 height 43
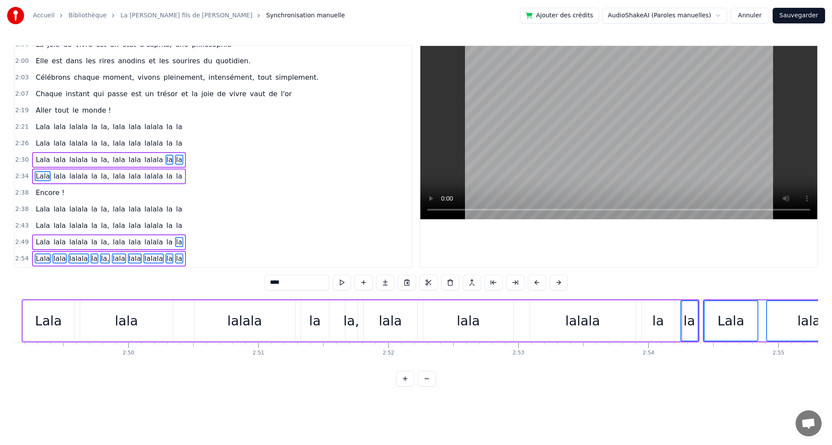
click at [658, 323] on div "la" at bounding box center [658, 321] width 12 height 20
click at [593, 324] on div "lalala" at bounding box center [583, 321] width 35 height 20
click at [493, 315] on div "lala" at bounding box center [469, 320] width 90 height 41
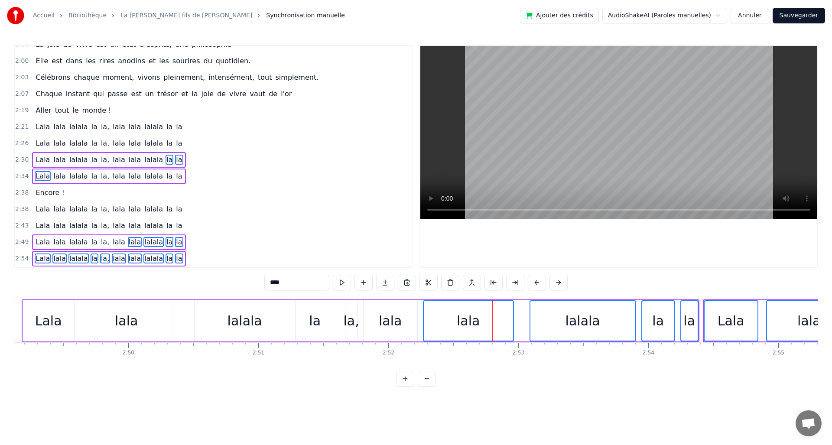
click at [397, 320] on div "lala" at bounding box center [390, 321] width 23 height 20
click at [346, 318] on div "la," at bounding box center [352, 321] width 16 height 20
click at [320, 319] on div "la" at bounding box center [315, 320] width 28 height 41
click at [259, 321] on div "lalala" at bounding box center [245, 321] width 35 height 20
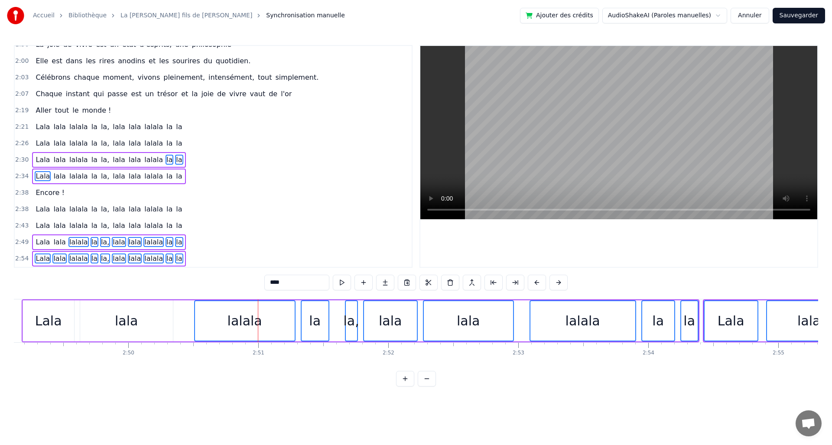
click at [135, 319] on div "lala" at bounding box center [126, 321] width 23 height 20
click at [68, 323] on div "Lala" at bounding box center [48, 320] width 51 height 41
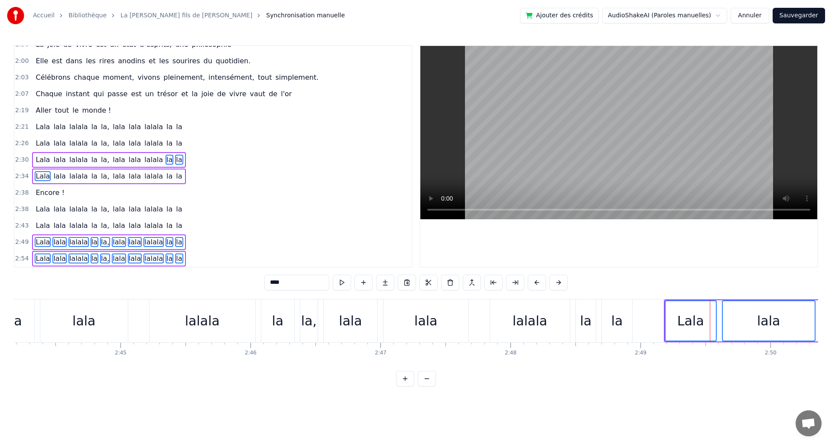
scroll to position [0, 21366]
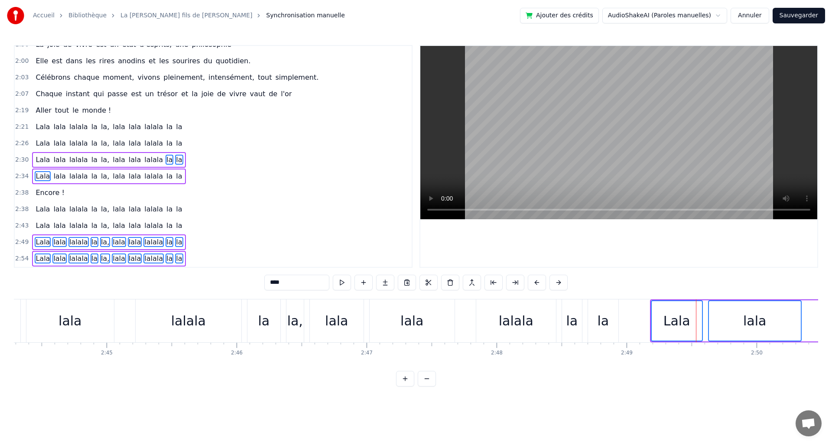
click at [606, 327] on div "la" at bounding box center [603, 321] width 12 height 20
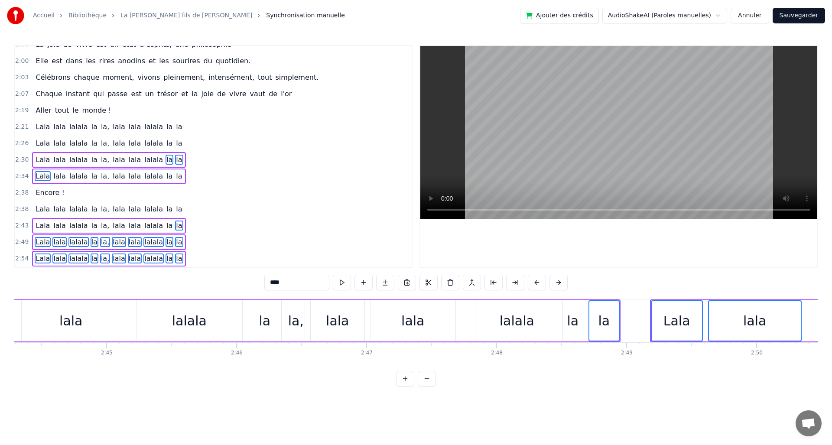
click at [573, 326] on div "la" at bounding box center [573, 321] width 12 height 20
click at [525, 323] on div "lalala" at bounding box center [517, 321] width 35 height 20
click at [413, 321] on div "lala" at bounding box center [412, 321] width 23 height 20
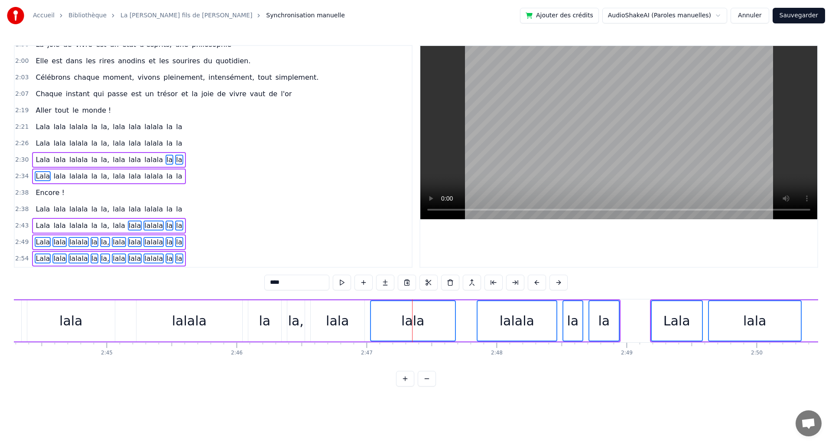
click at [348, 323] on div "lala" at bounding box center [338, 320] width 54 height 41
click at [294, 326] on div "la," at bounding box center [296, 321] width 16 height 20
click at [268, 324] on div "la" at bounding box center [265, 321] width 12 height 20
click at [208, 329] on div "lalala" at bounding box center [190, 320] width 106 height 41
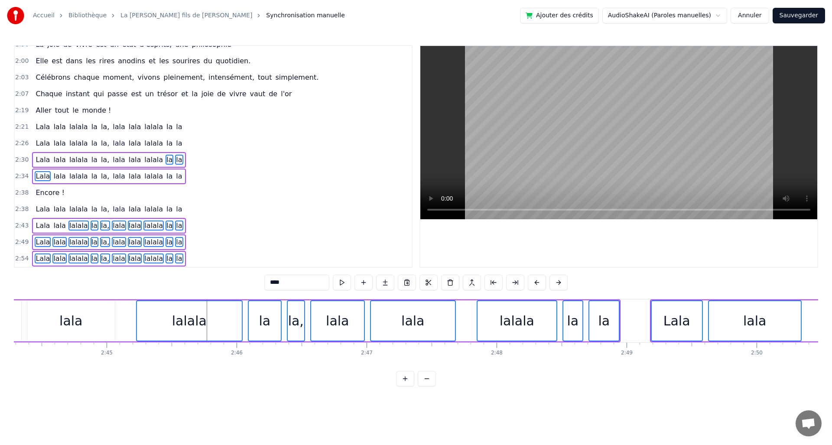
click at [100, 326] on div "lala" at bounding box center [71, 320] width 88 height 41
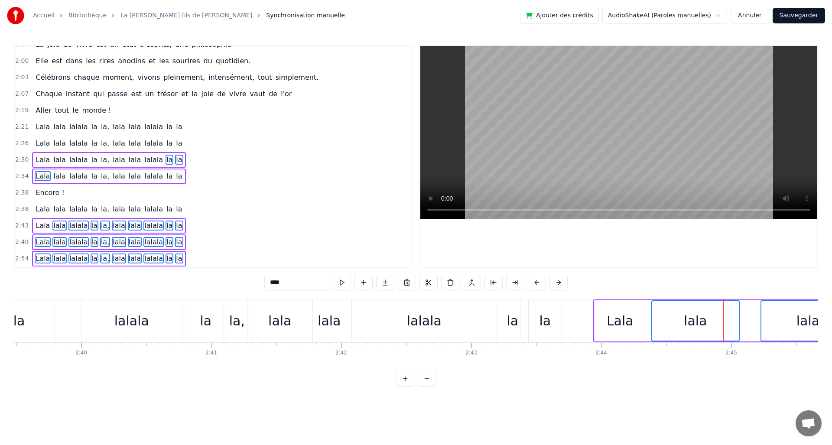
scroll to position [0, 20714]
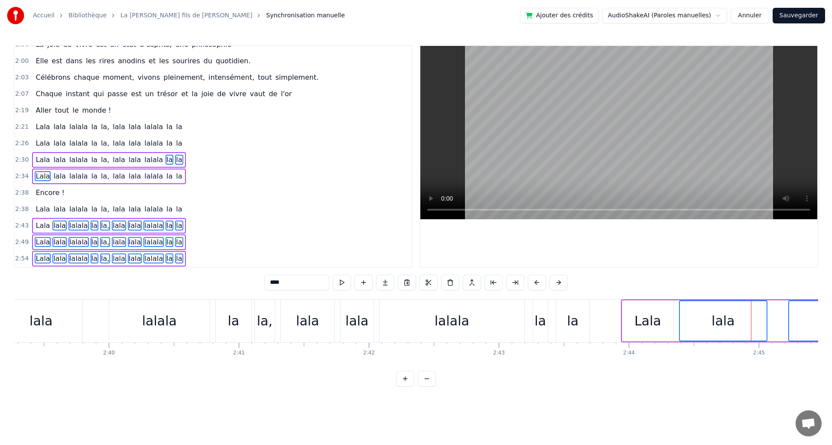
click at [645, 329] on div "Lala" at bounding box center [648, 321] width 27 height 20
click at [573, 328] on div "la" at bounding box center [573, 321] width 12 height 20
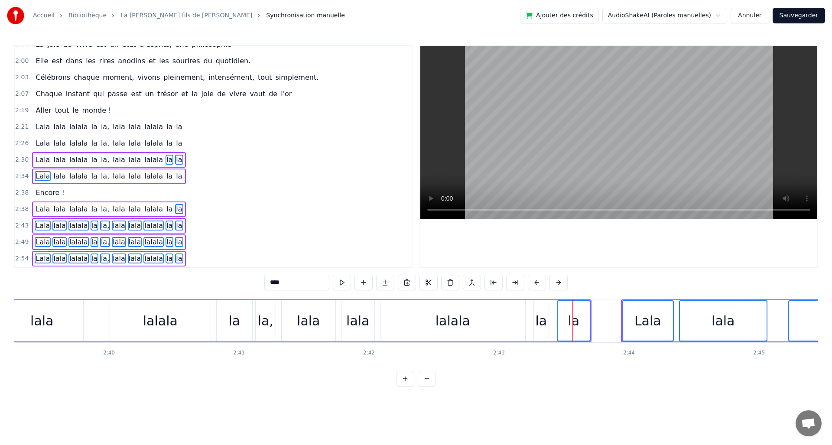
click at [540, 330] on div "la" at bounding box center [541, 321] width 12 height 20
click at [444, 325] on div "lalala" at bounding box center [453, 321] width 35 height 20
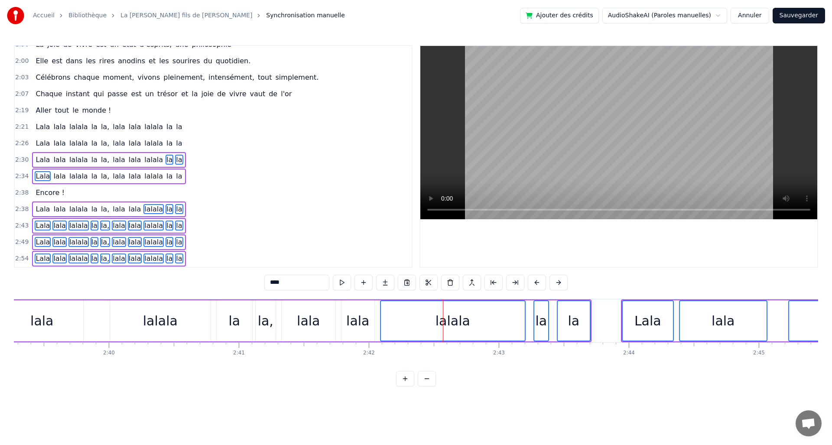
click at [355, 321] on div "lala" at bounding box center [357, 321] width 23 height 20
click at [320, 320] on div "lala" at bounding box center [309, 320] width 54 height 41
click at [261, 326] on div "la," at bounding box center [266, 321] width 16 height 20
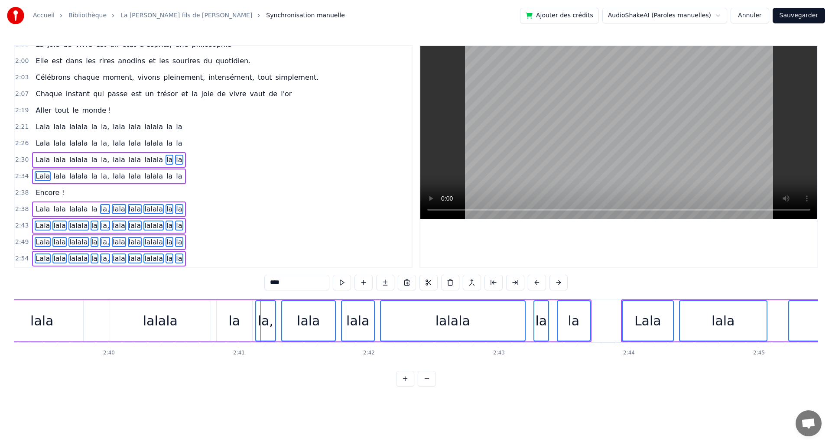
click at [238, 325] on div "la" at bounding box center [234, 321] width 12 height 20
click at [175, 327] on div "lalala" at bounding box center [160, 320] width 101 height 41
click at [53, 325] on div "lala" at bounding box center [42, 320] width 82 height 41
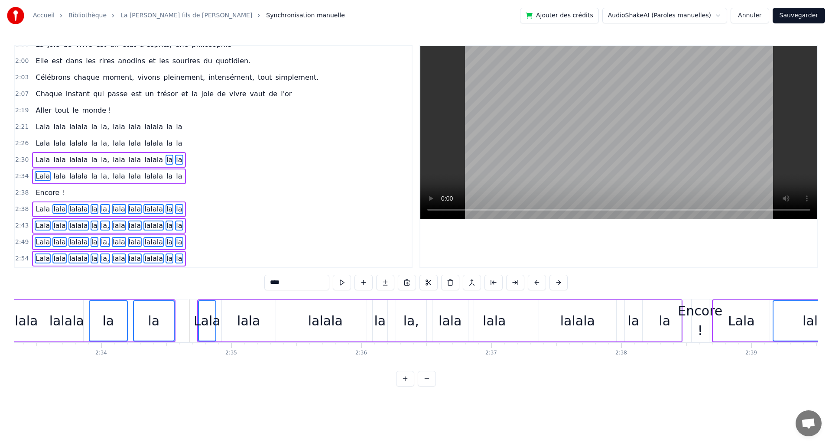
scroll to position [0, 19886]
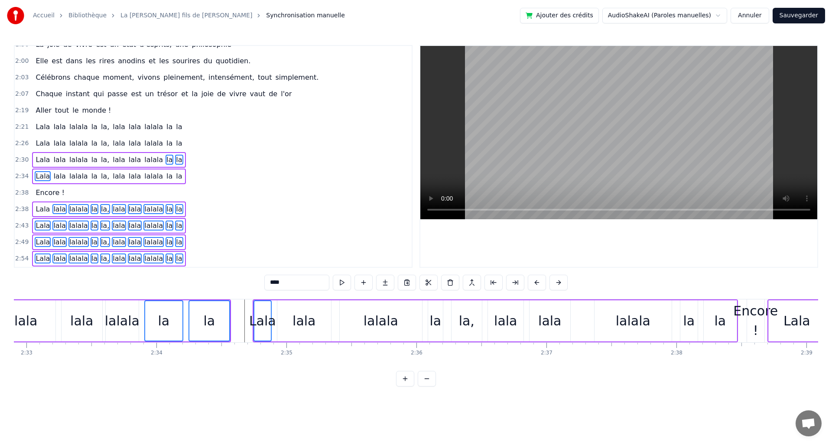
click at [748, 312] on div "Encore !" at bounding box center [756, 320] width 45 height 39
click at [743, 314] on div "Encore !" at bounding box center [756, 320] width 45 height 39
click at [743, 311] on div "Encore !" at bounding box center [756, 320] width 45 height 39
click at [778, 329] on div "Lala" at bounding box center [797, 320] width 56 height 41
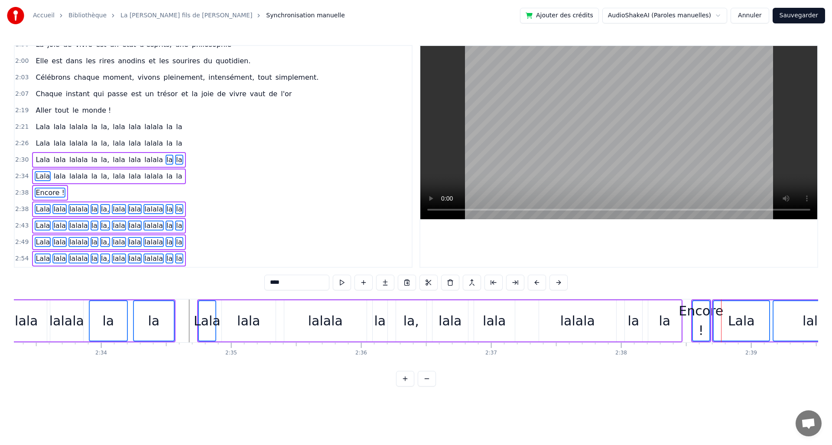
scroll to position [0, 19928]
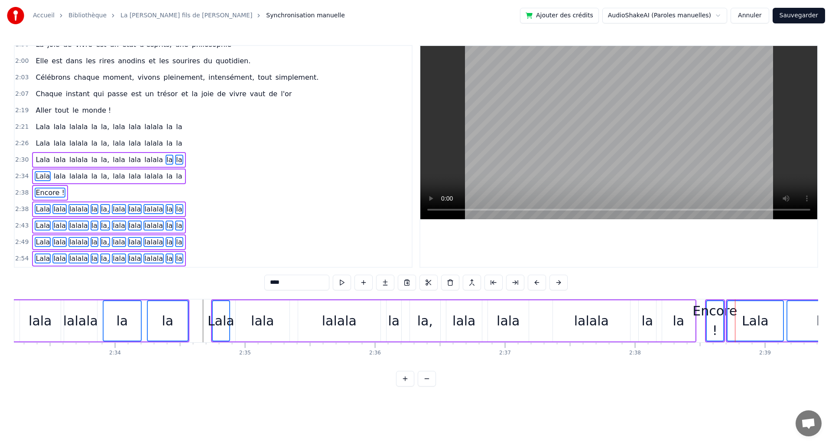
click at [679, 325] on div "la" at bounding box center [679, 321] width 12 height 20
click at [648, 329] on div "la" at bounding box center [648, 321] width 12 height 20
click at [597, 326] on div "lalala" at bounding box center [591, 321] width 35 height 20
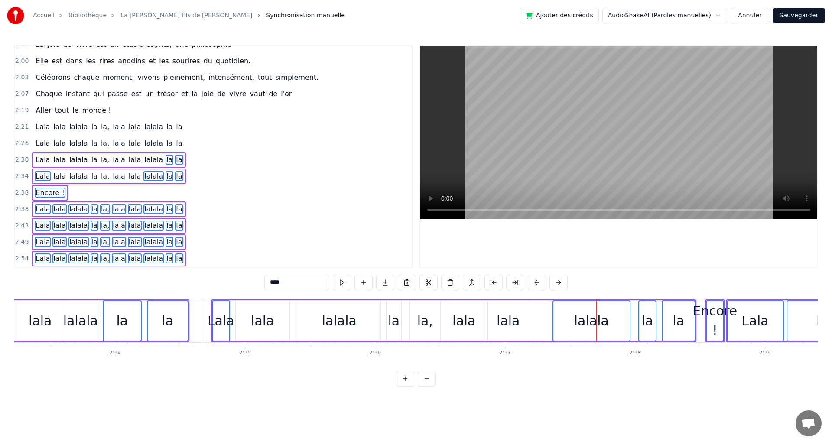
click at [496, 323] on div "lala" at bounding box center [508, 320] width 41 height 41
click at [474, 325] on div "lala" at bounding box center [465, 320] width 36 height 41
click at [425, 329] on div "la," at bounding box center [425, 321] width 16 height 20
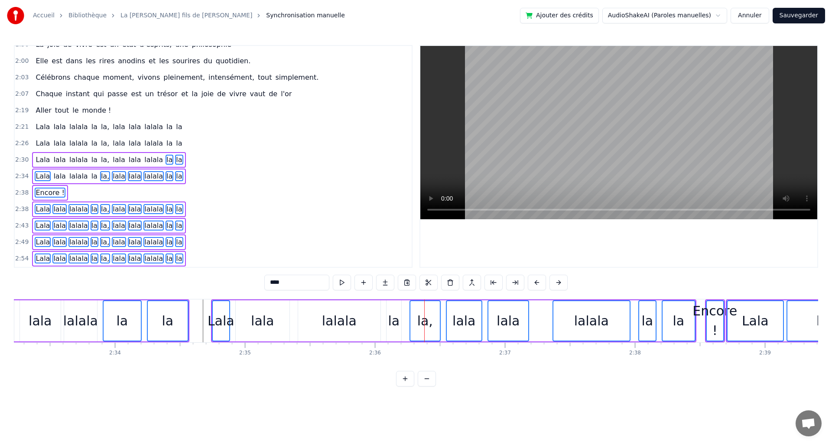
click at [398, 328] on div "la" at bounding box center [394, 321] width 12 height 20
click at [351, 326] on div "lalala" at bounding box center [339, 321] width 35 height 20
click at [258, 326] on div "lala" at bounding box center [262, 321] width 23 height 20
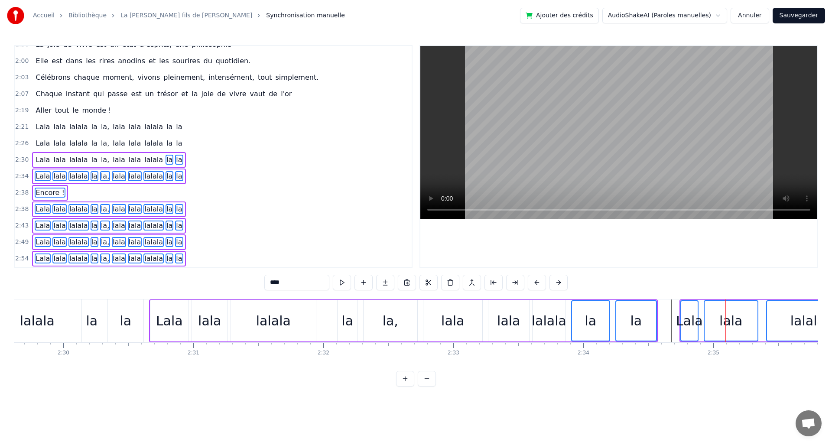
scroll to position [0, 19417]
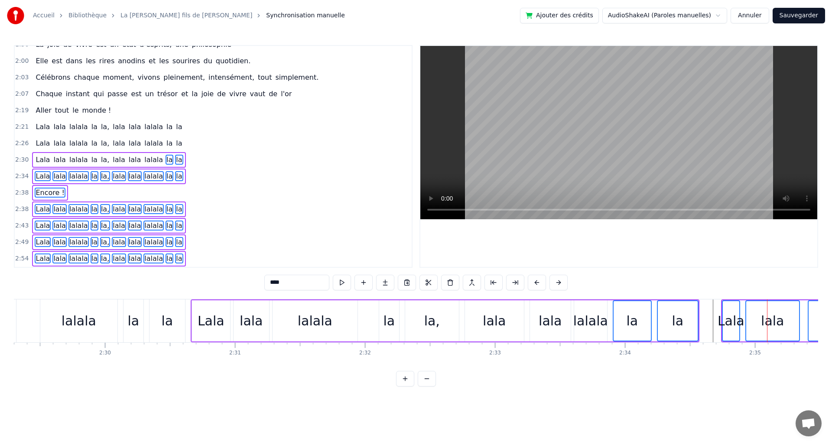
click at [587, 324] on div "lalala" at bounding box center [591, 321] width 35 height 20
click at [559, 327] on div "lala" at bounding box center [550, 321] width 23 height 20
click at [504, 327] on div "lala" at bounding box center [494, 321] width 23 height 20
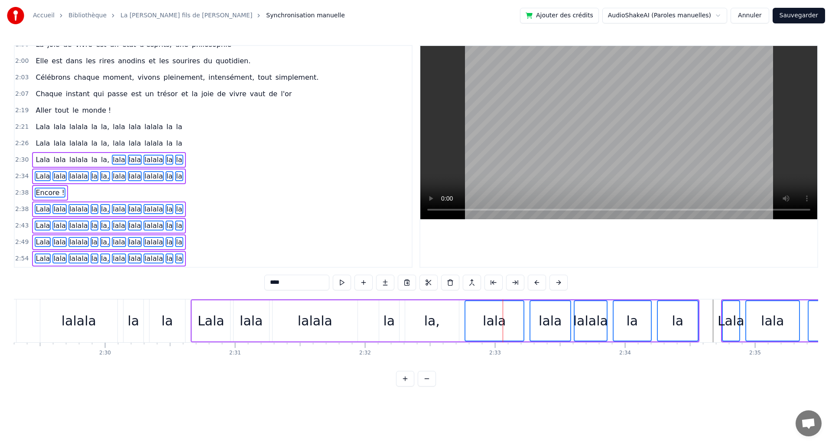
click at [437, 329] on div "la," at bounding box center [432, 321] width 16 height 20
click at [395, 328] on div "la" at bounding box center [389, 320] width 20 height 41
click at [333, 327] on div "lalala" at bounding box center [315, 320] width 85 height 41
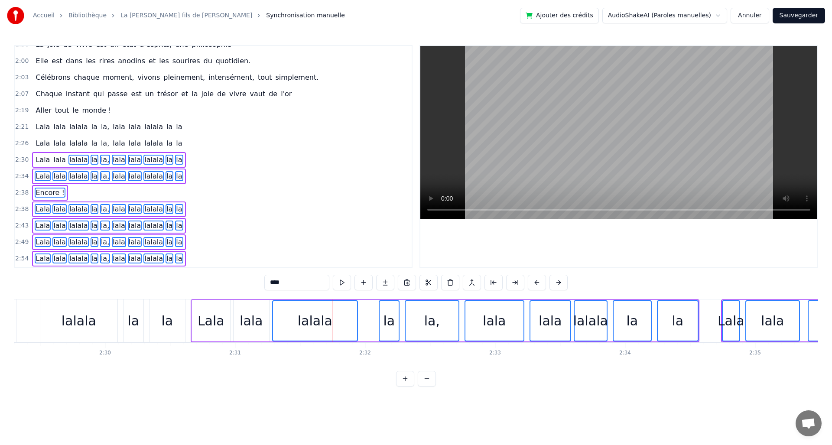
click at [259, 329] on div "lala" at bounding box center [251, 321] width 23 height 20
click at [213, 329] on div "Lala" at bounding box center [211, 321] width 27 height 20
click at [174, 323] on div "la" at bounding box center [168, 321] width 36 height 43
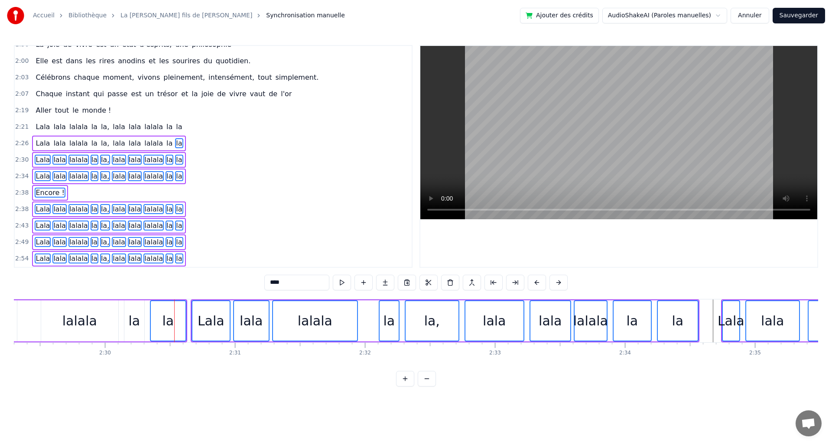
click at [140, 323] on div "la" at bounding box center [134, 320] width 20 height 41
click at [93, 322] on div "lalala" at bounding box center [79, 321] width 35 height 20
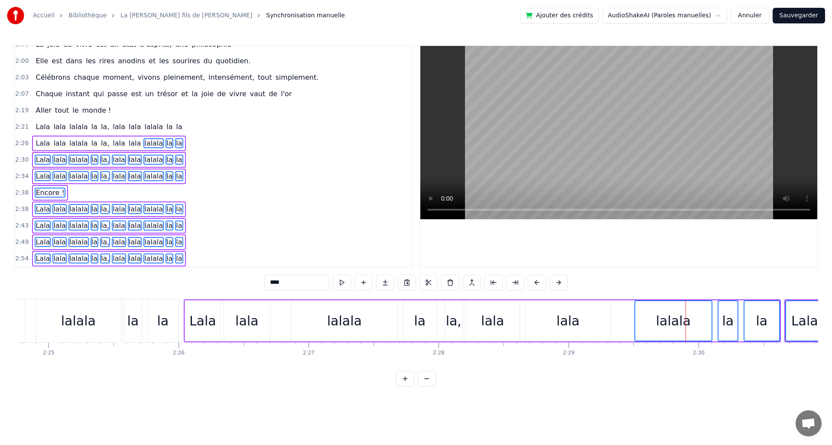
scroll to position [0, 18754]
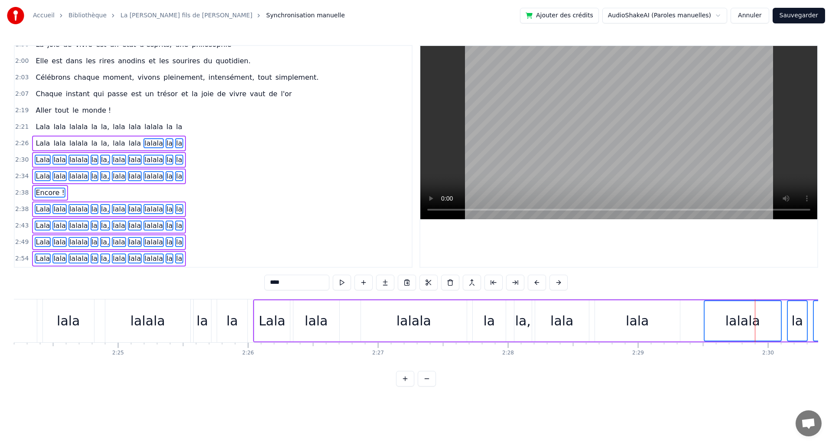
click at [639, 326] on div "lala" at bounding box center [637, 321] width 23 height 20
click at [568, 325] on div "lala" at bounding box center [562, 321] width 23 height 20
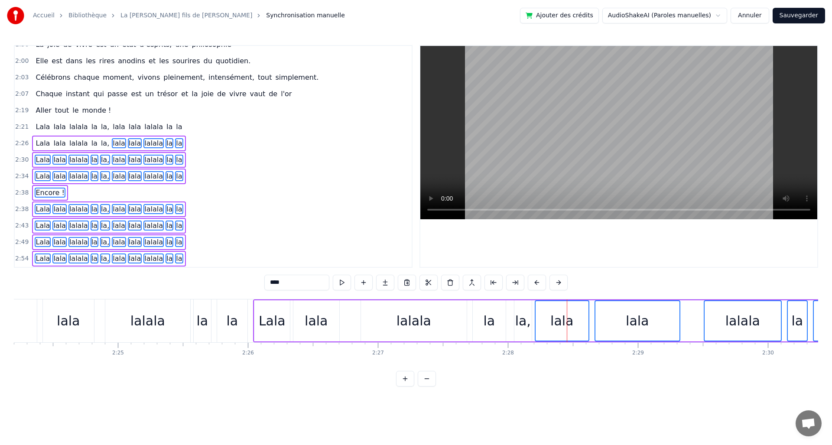
click at [523, 322] on div "la," at bounding box center [523, 321] width 16 height 20
click at [496, 322] on div "la" at bounding box center [489, 320] width 33 height 41
click at [413, 318] on div "lalala" at bounding box center [414, 321] width 35 height 20
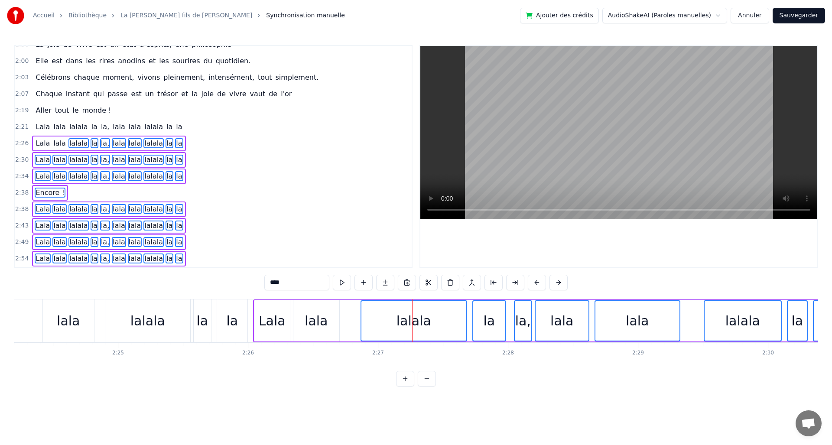
click at [321, 323] on div "lala" at bounding box center [316, 321] width 23 height 20
click at [272, 321] on div "Lala" at bounding box center [272, 321] width 27 height 20
click at [231, 324] on div "la" at bounding box center [232, 321] width 12 height 20
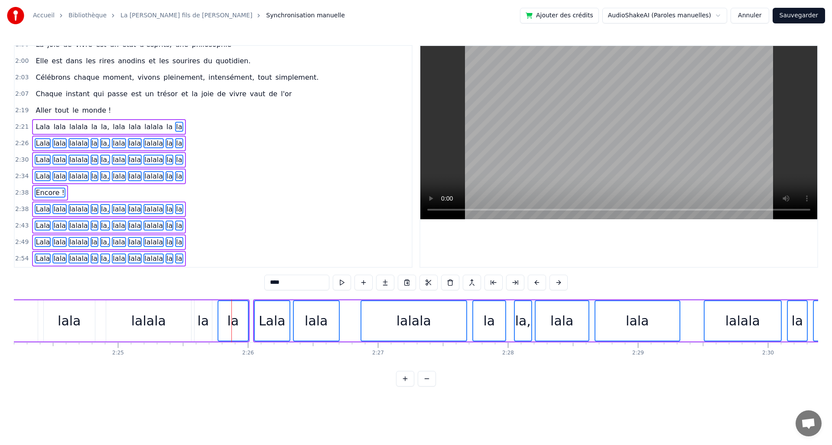
click at [206, 323] on div "la" at bounding box center [203, 321] width 12 height 20
click at [152, 323] on div "lalala" at bounding box center [148, 321] width 35 height 20
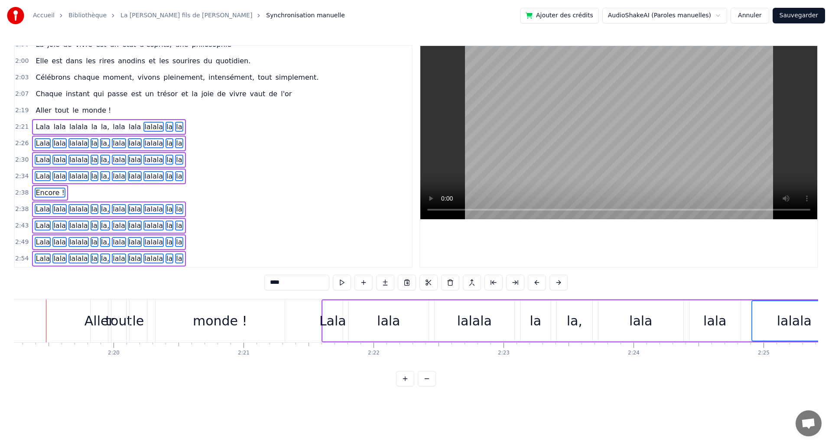
scroll to position [0, 18097]
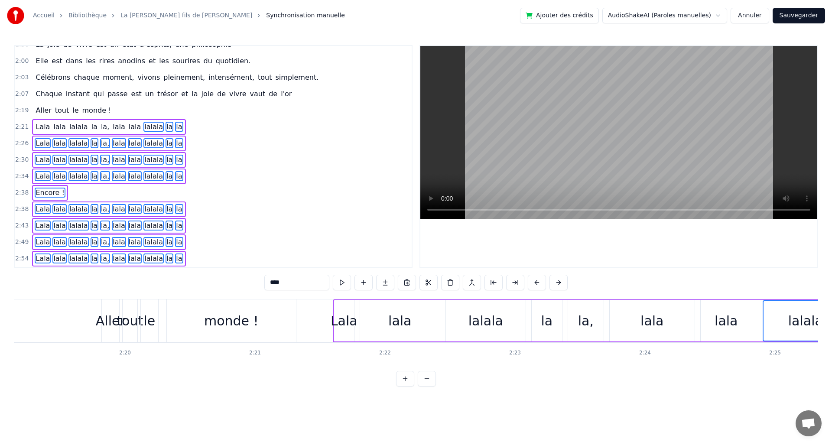
click at [726, 321] on div "lala" at bounding box center [726, 321] width 23 height 20
click at [672, 321] on div "lala" at bounding box center [652, 320] width 85 height 41
drag, startPoint x: 636, startPoint y: 323, endPoint x: 724, endPoint y: 328, distance: 88.6
click at [724, 328] on div "Lala lala lalala la la, [PERSON_NAME] la la" at bounding box center [620, 321] width 574 height 43
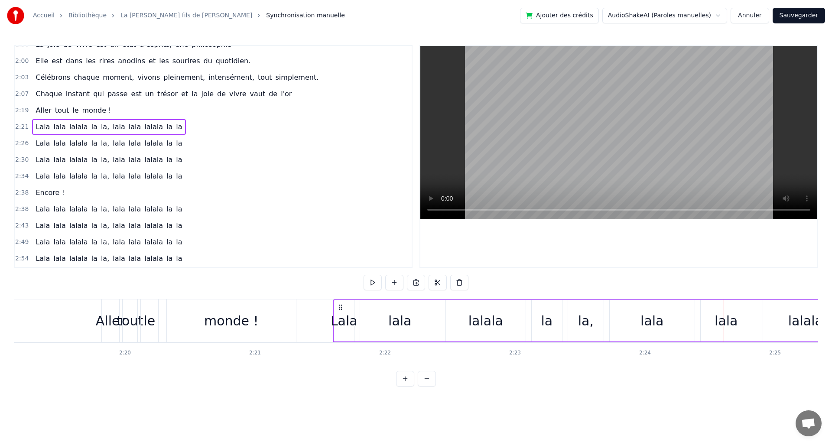
drag, startPoint x: 636, startPoint y: 324, endPoint x: 685, endPoint y: 327, distance: 48.2
click at [685, 327] on div "lala" at bounding box center [652, 320] width 85 height 41
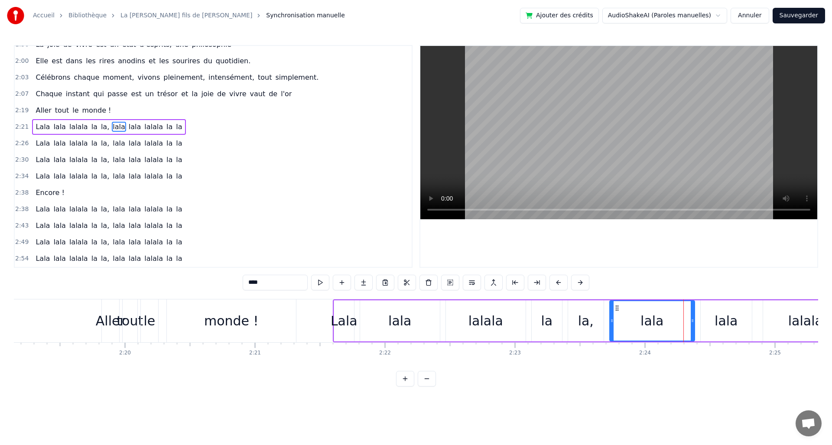
scroll to position [392, 0]
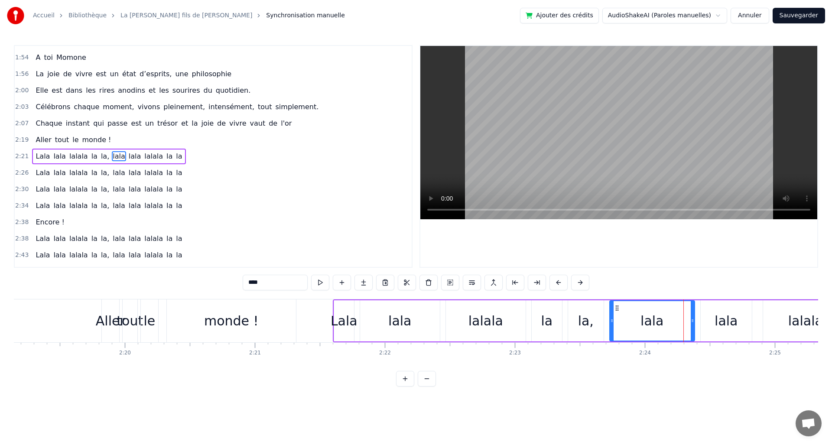
drag, startPoint x: 644, startPoint y: 324, endPoint x: 685, endPoint y: 327, distance: 40.9
click at [685, 327] on div "lala" at bounding box center [652, 320] width 84 height 39
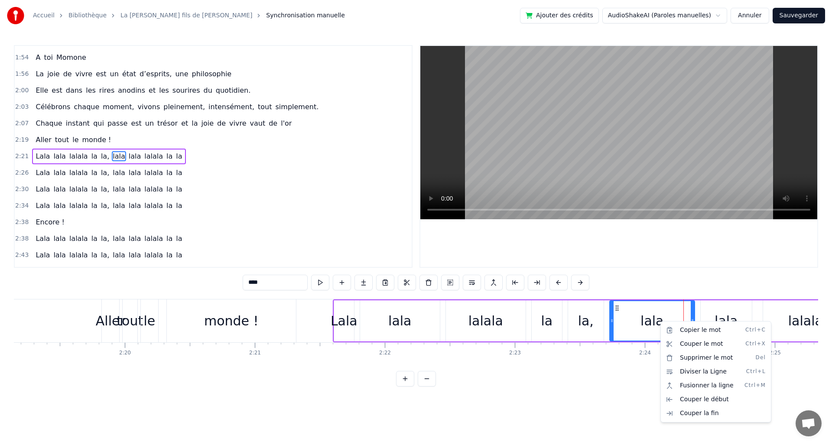
click at [645, 316] on html "Accueil Bibliothèque La [PERSON_NAME] fils de [PERSON_NAME] Synchronisation man…" at bounding box center [416, 200] width 832 height 401
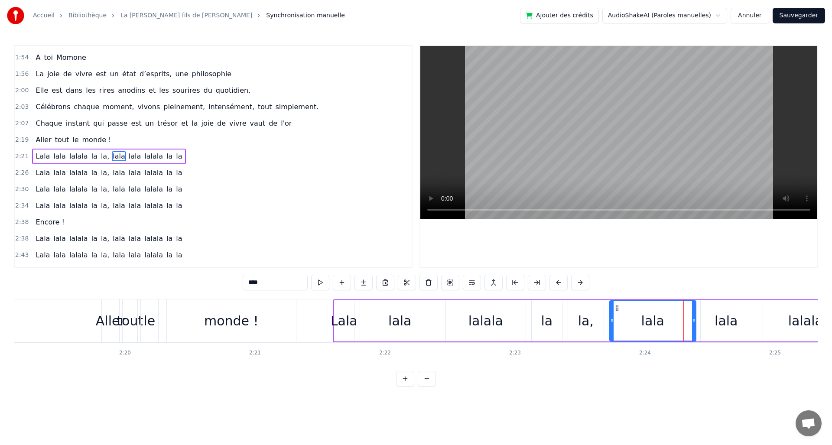
click at [693, 326] on div at bounding box center [693, 320] width 3 height 39
click at [522, 281] on button at bounding box center [526, 283] width 18 height 16
drag, startPoint x: 688, startPoint y: 321, endPoint x: 707, endPoint y: 326, distance: 19.1
click at [708, 326] on div at bounding box center [709, 320] width 3 height 39
click at [500, 284] on button at bounding box center [505, 283] width 18 height 16
